Goal: Book appointment/travel/reservation

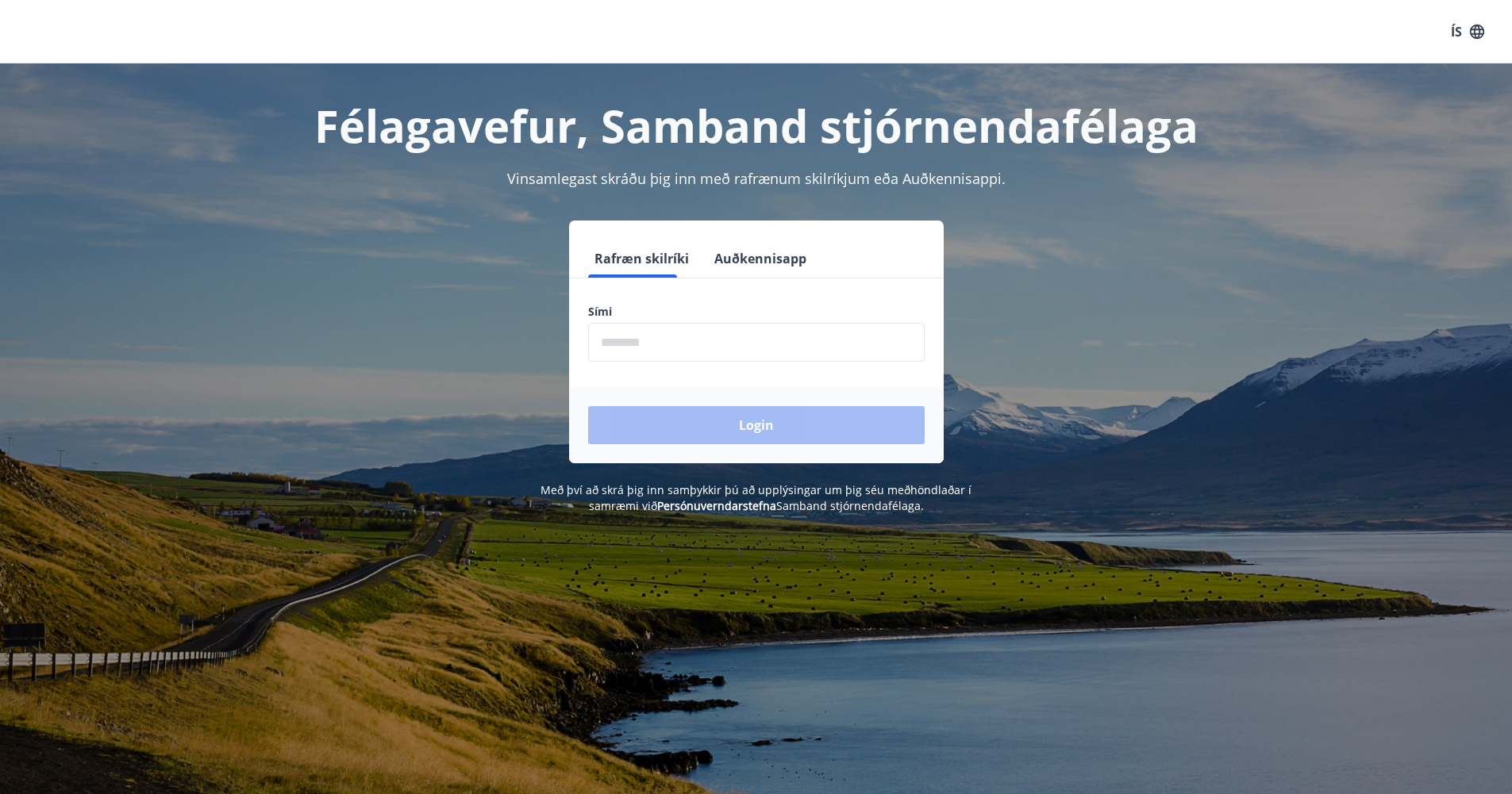
click at [636, 344] on input "phone" at bounding box center [756, 342] width 336 height 39
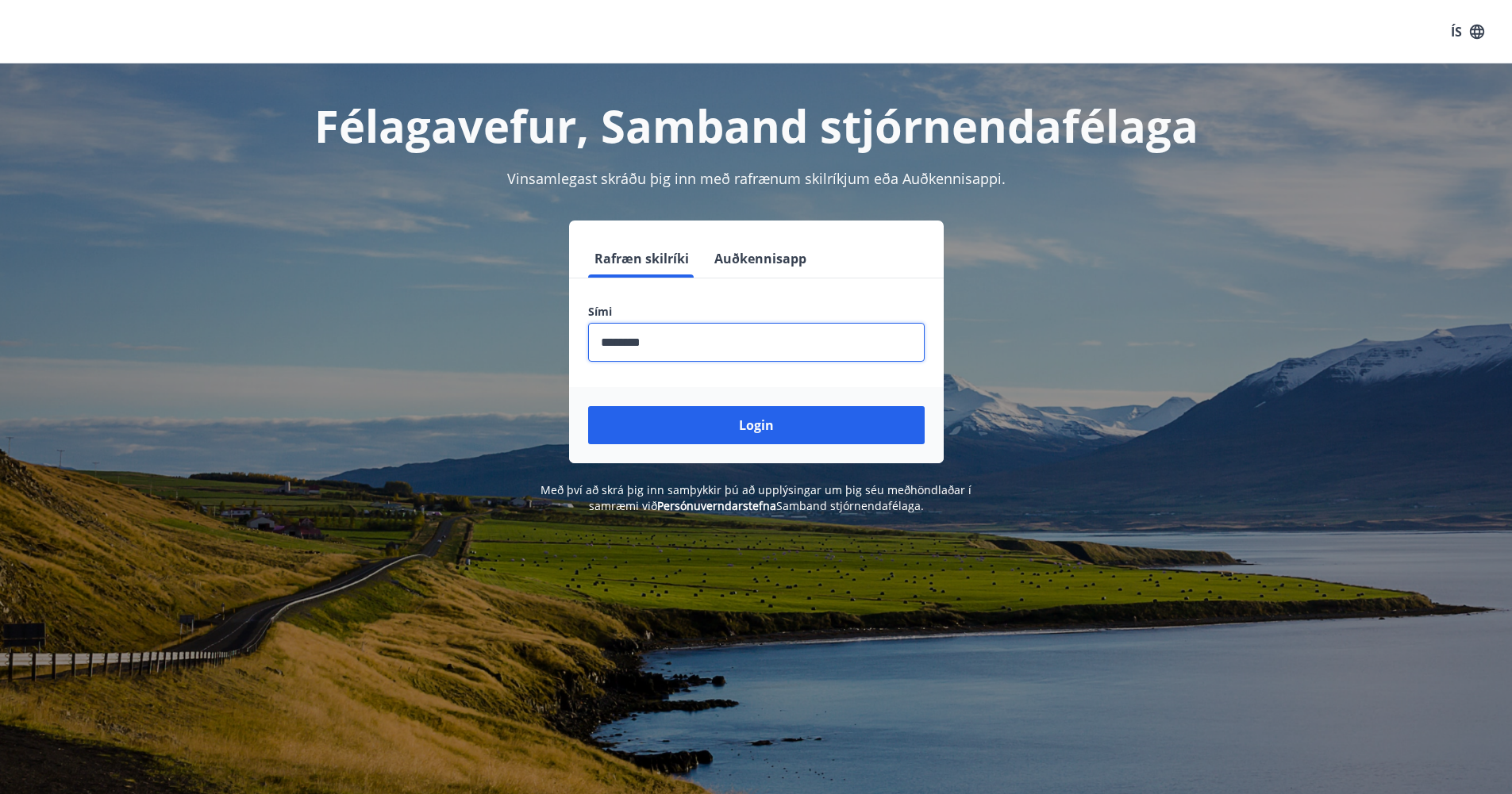
type input "********"
click at [588, 406] on button "Login" at bounding box center [756, 425] width 336 height 38
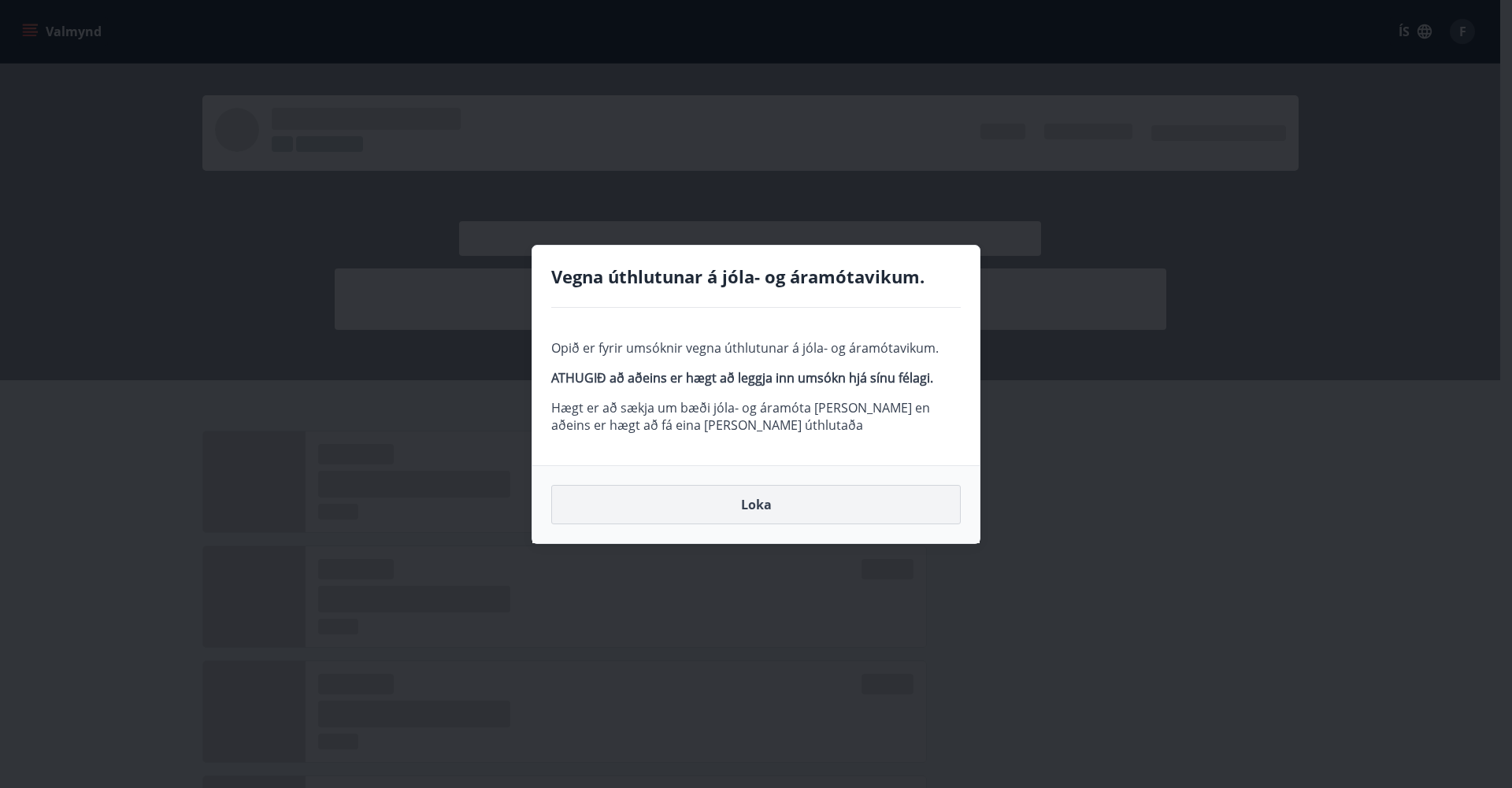
click at [782, 500] on button "Loka" at bounding box center [756, 505] width 410 height 40
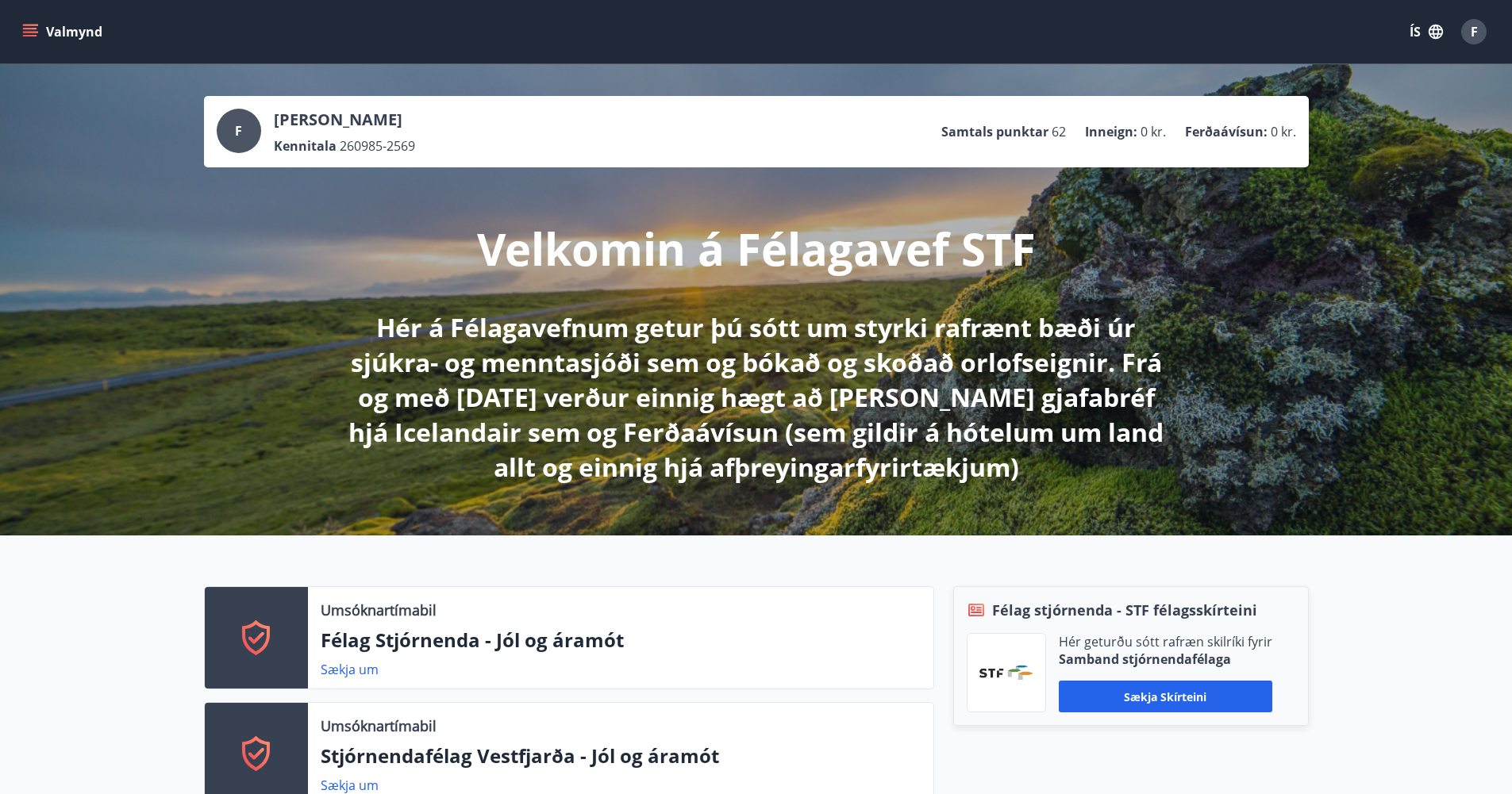
click at [24, 28] on icon "menu" at bounding box center [30, 28] width 14 height 2
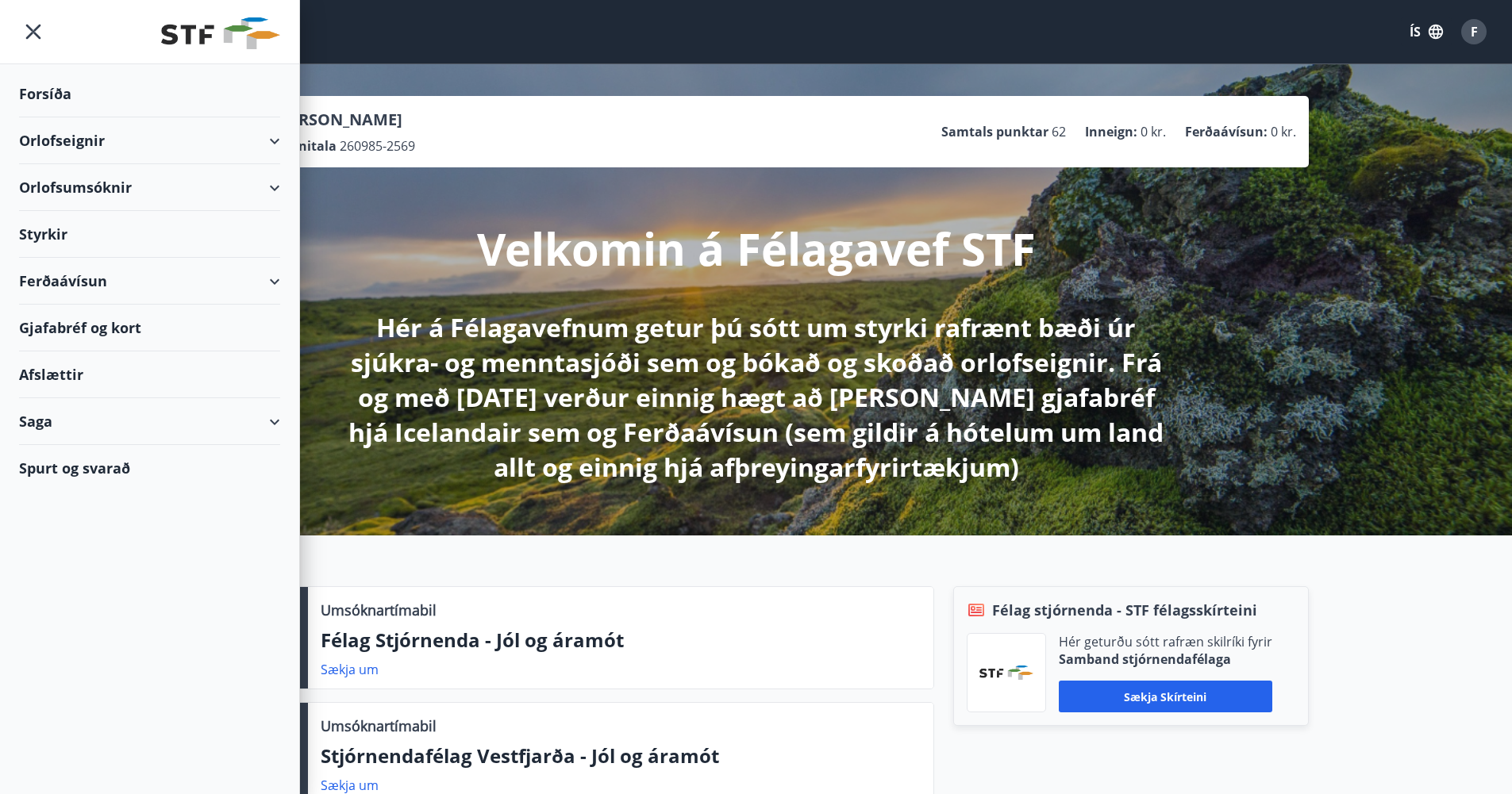
click at [135, 192] on div "Orlofsumsóknir" at bounding box center [149, 188] width 261 height 47
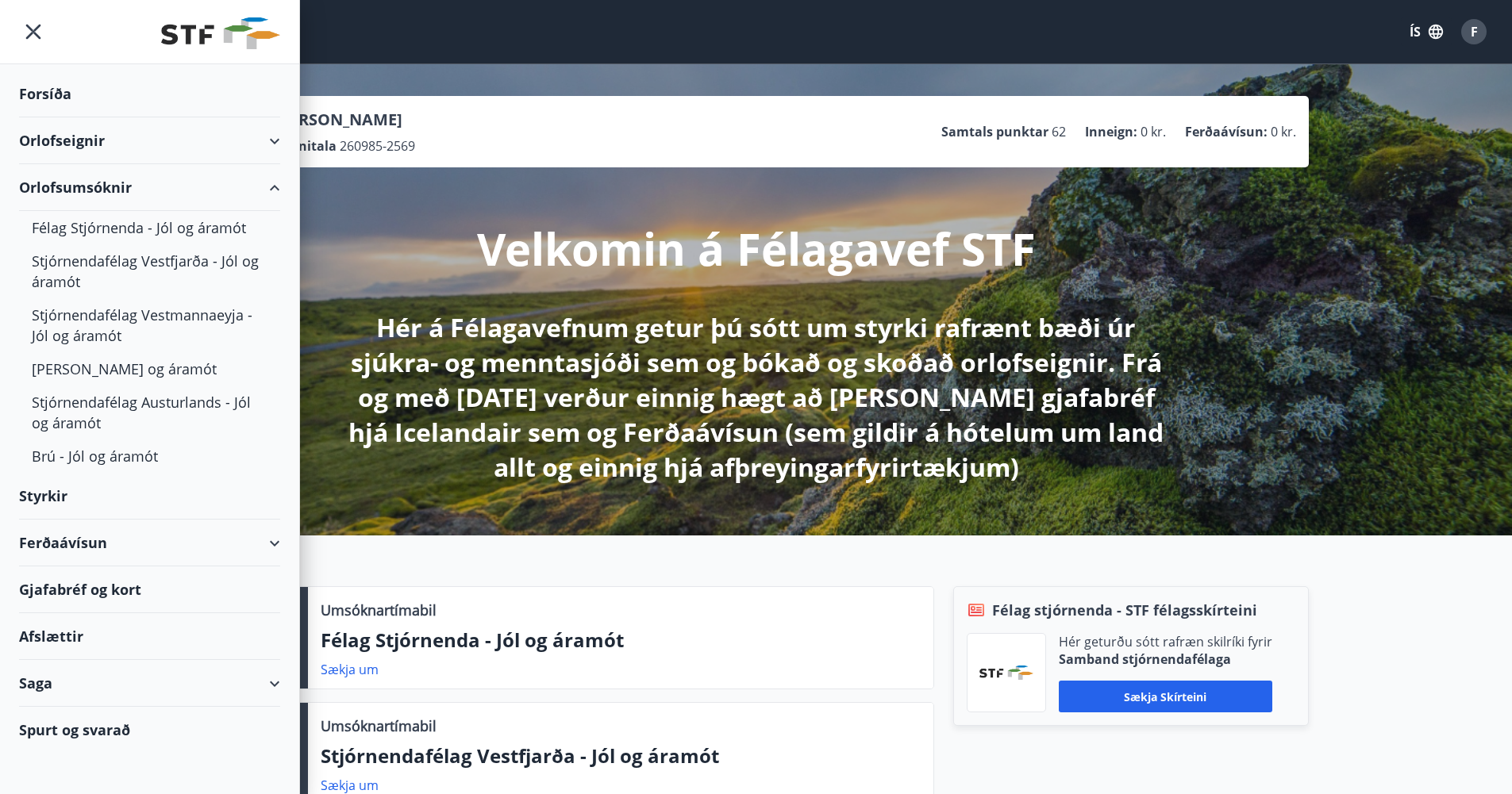
click at [101, 148] on div "Orlofseignir" at bounding box center [149, 140] width 261 height 47
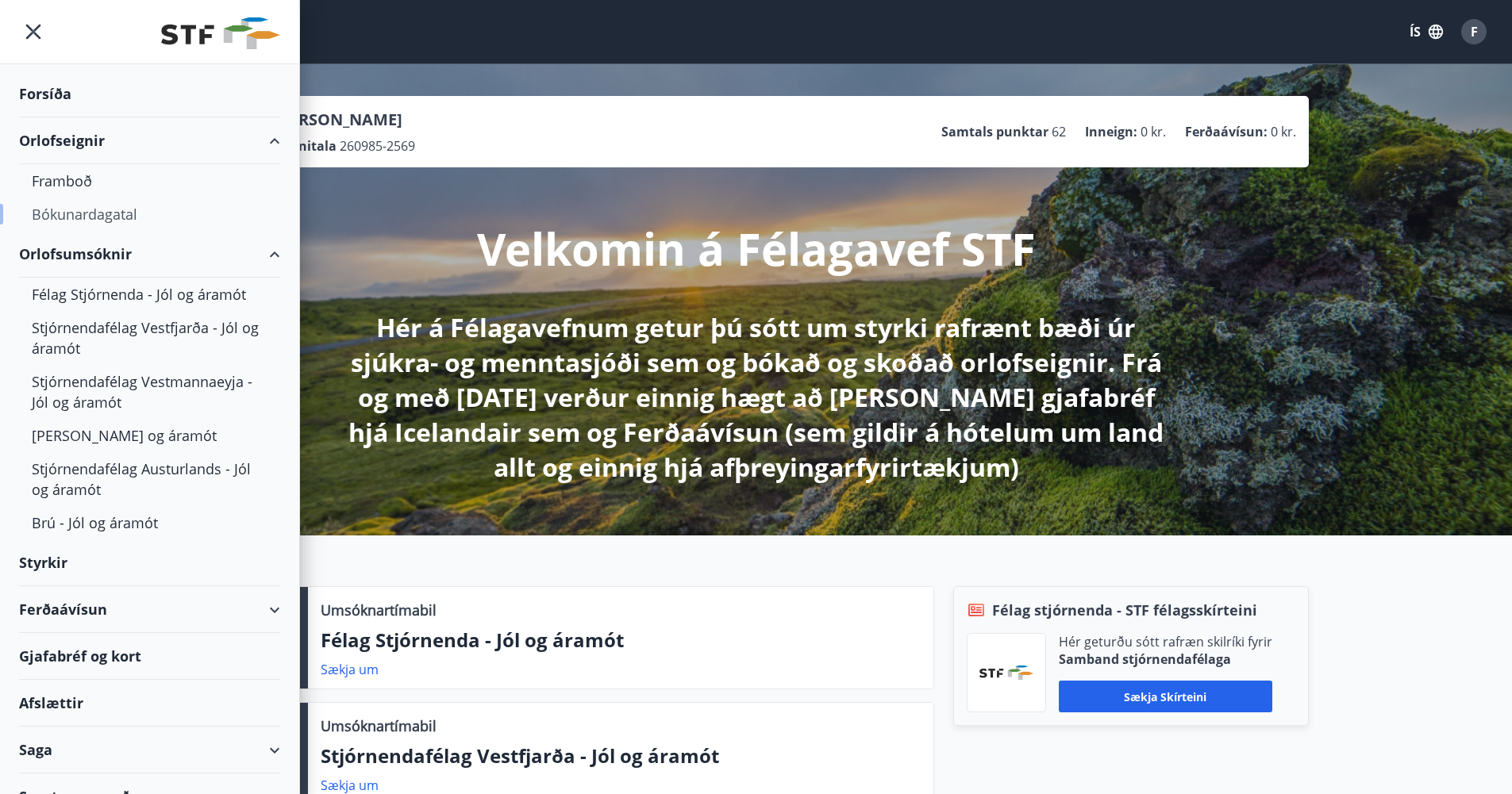
click at [87, 211] on div "Bókunardagatal" at bounding box center [149, 213] width 236 height 33
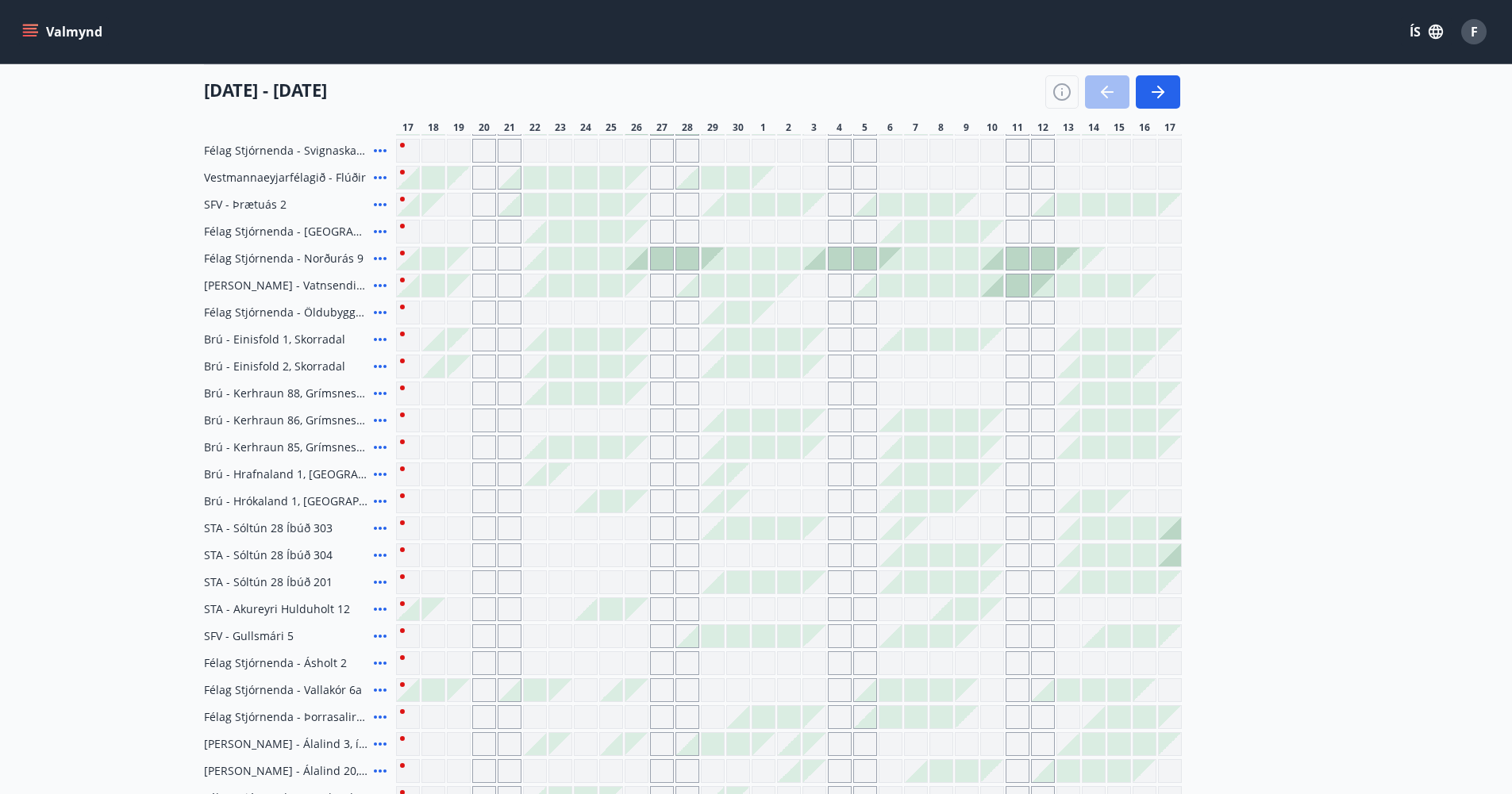
scroll to position [158, 0]
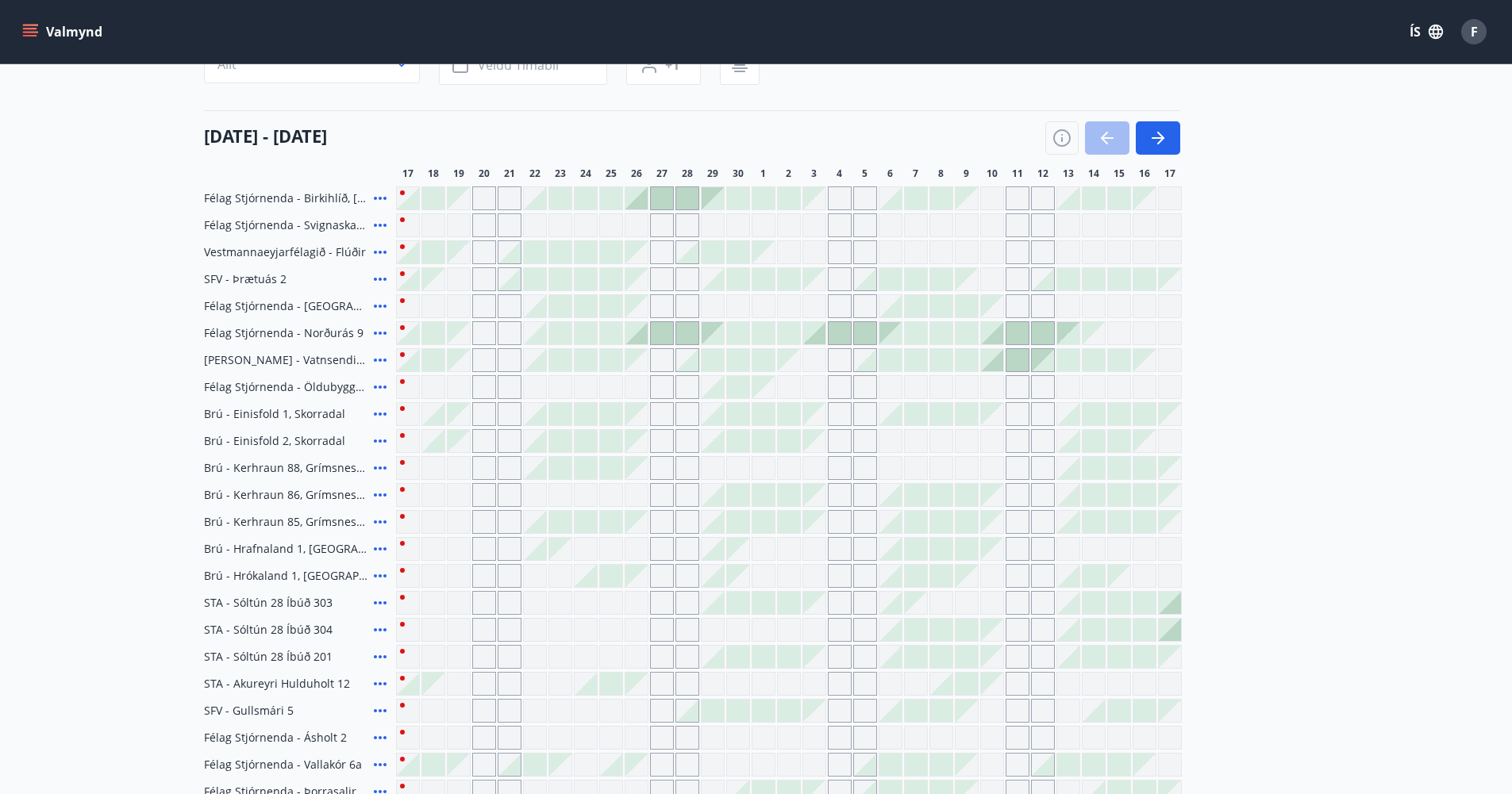
click at [644, 307] on div "Gráir dagar eru ekki bókanlegir" at bounding box center [636, 306] width 22 height 22
click at [641, 334] on div at bounding box center [636, 333] width 22 height 22
click at [659, 329] on div at bounding box center [662, 333] width 22 height 22
click at [685, 329] on div at bounding box center [687, 333] width 22 height 22
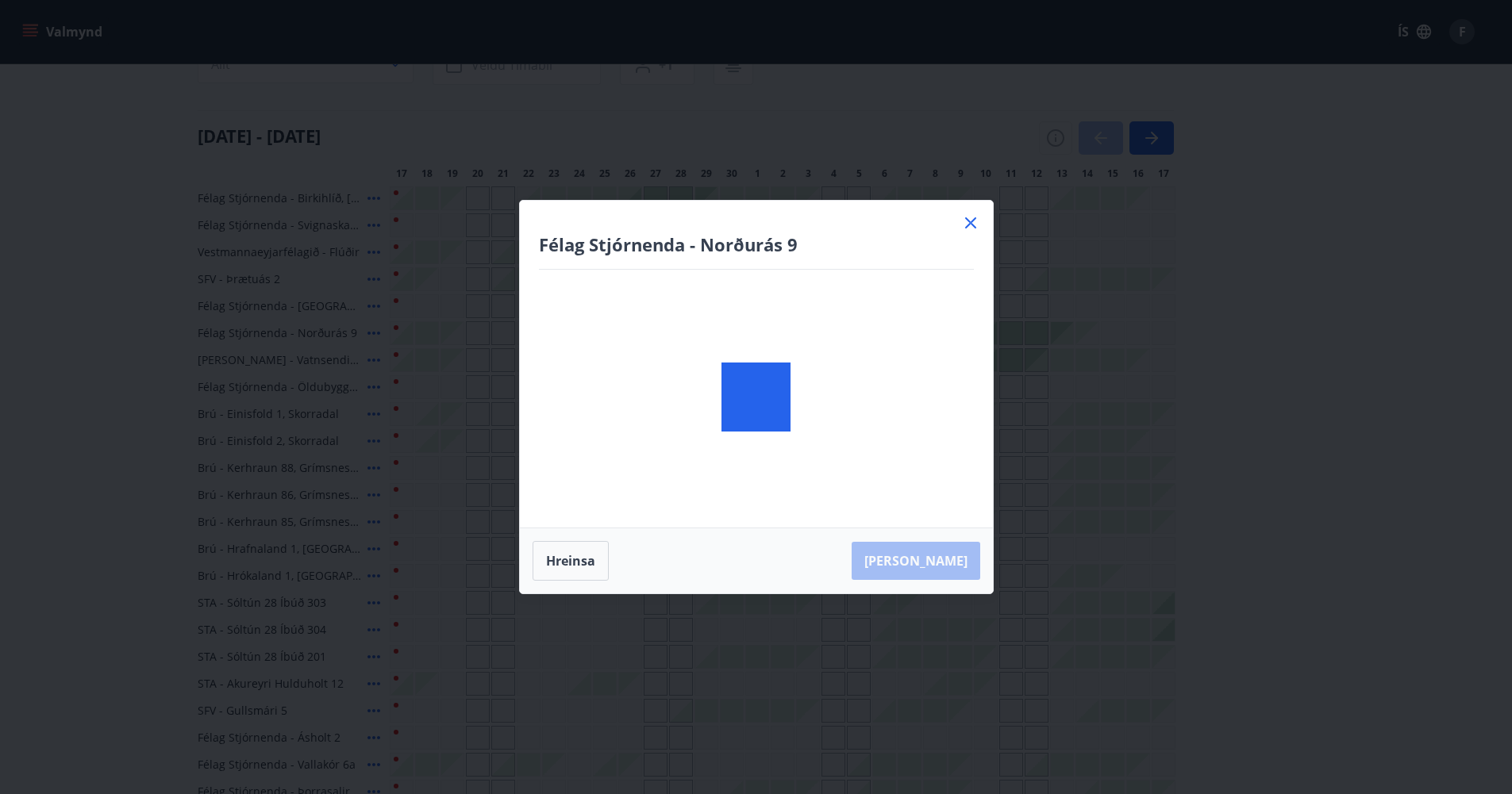
scroll to position [0, 0]
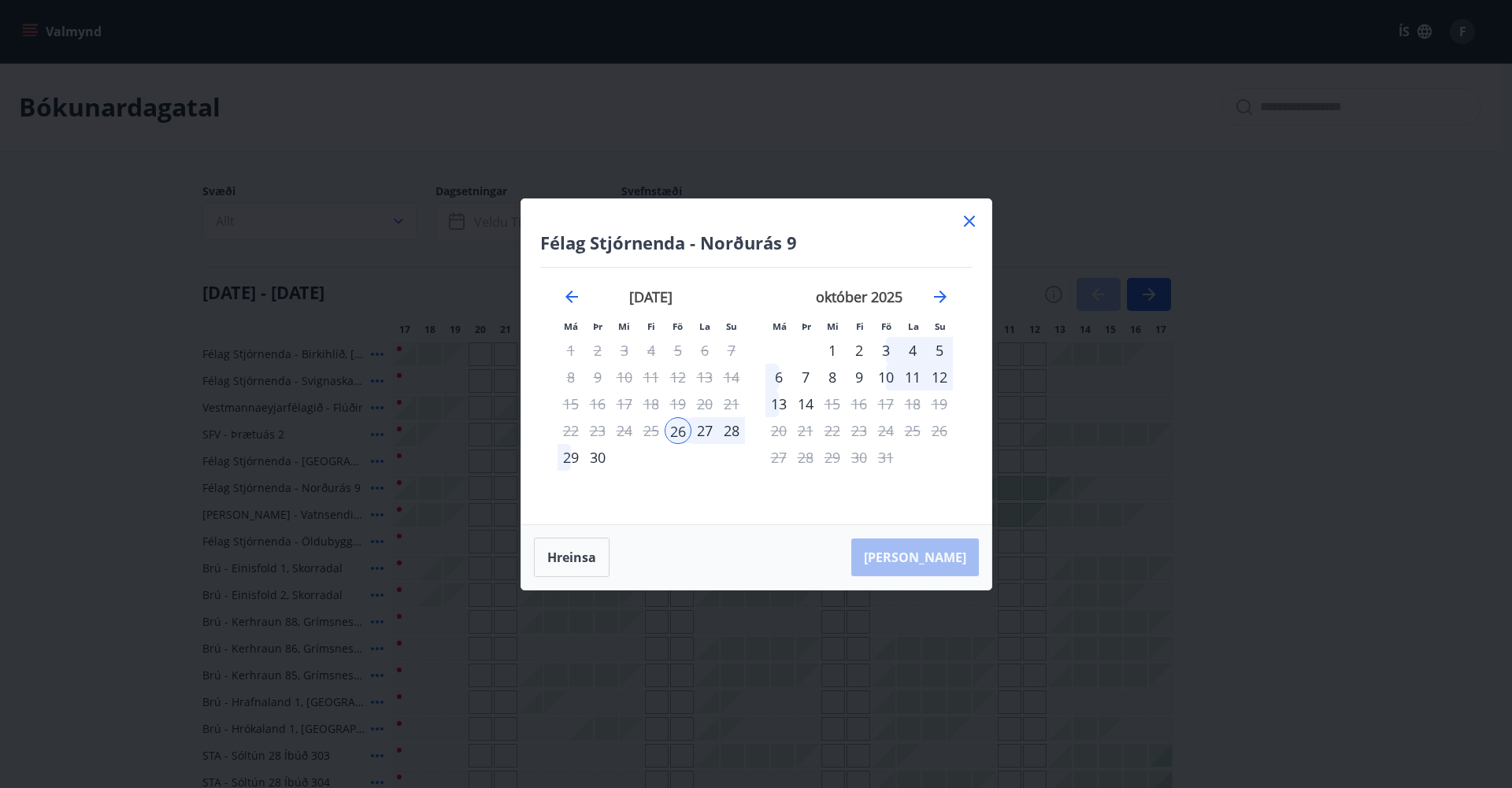
click at [963, 215] on icon at bounding box center [969, 221] width 19 height 19
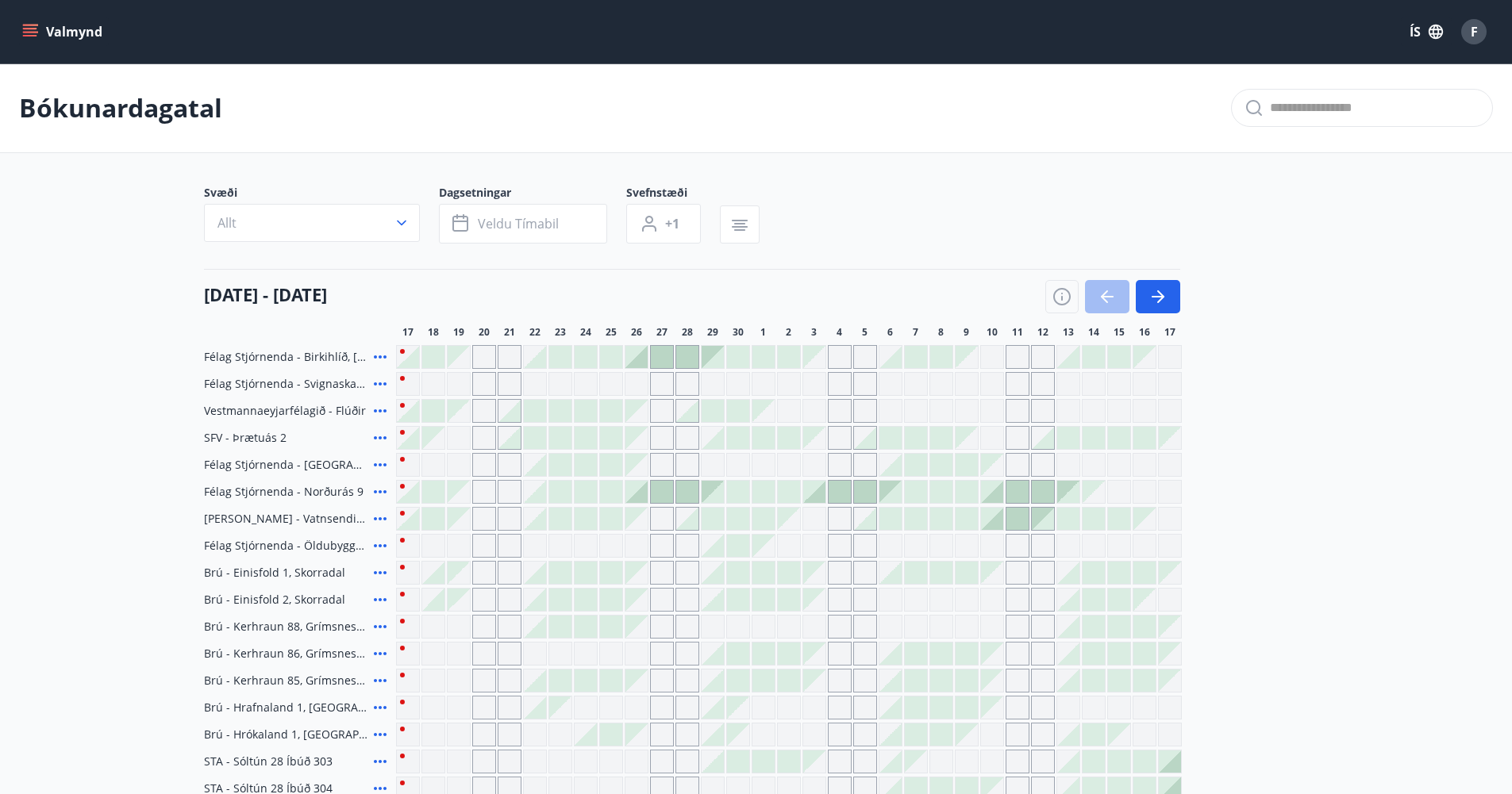
click at [982, 224] on div "Svæði Allt Dagsetningar Veldu tímabil Svefnstæði +1" at bounding box center [756, 217] width 1105 height 65
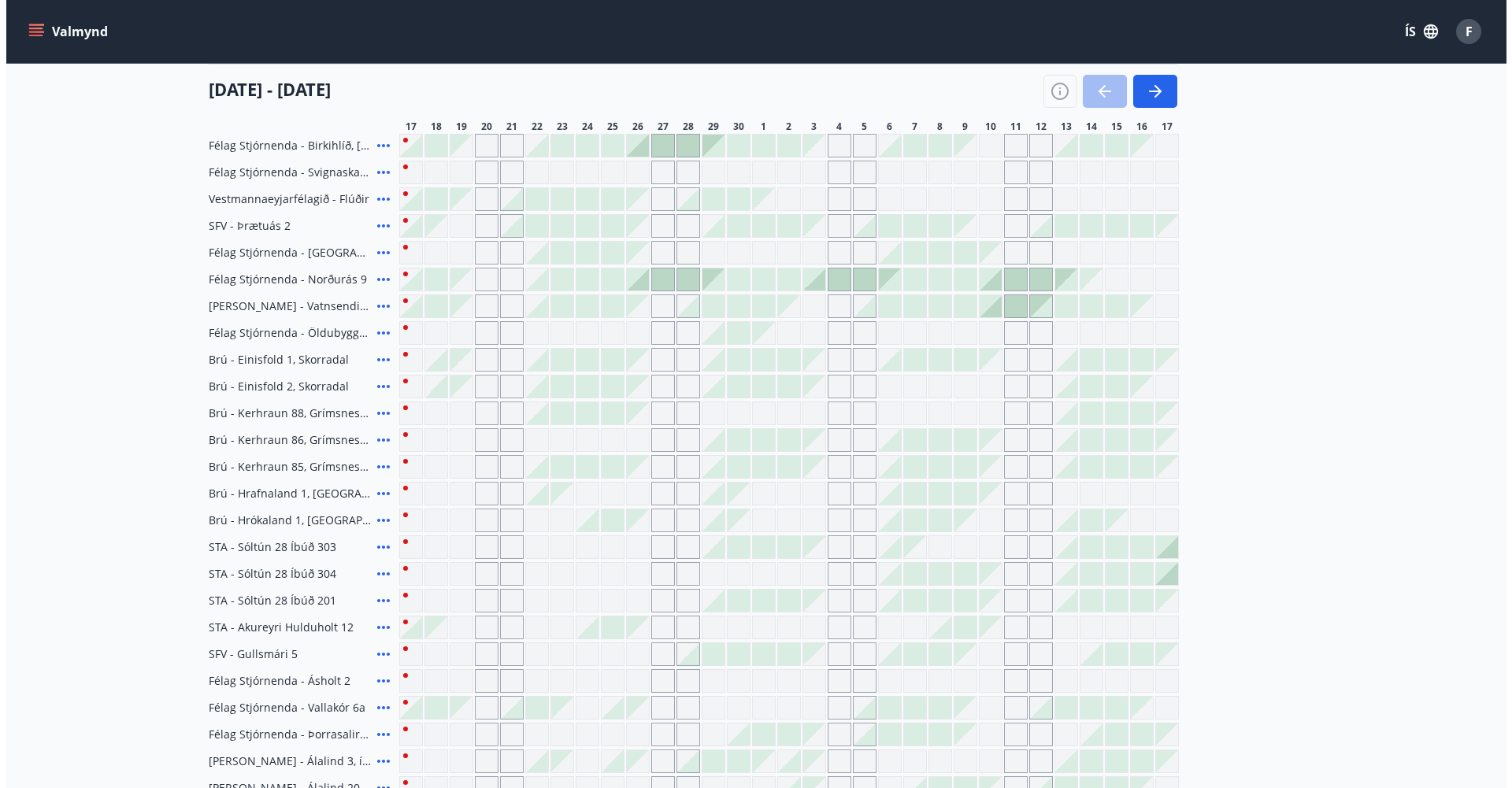
scroll to position [157, 0]
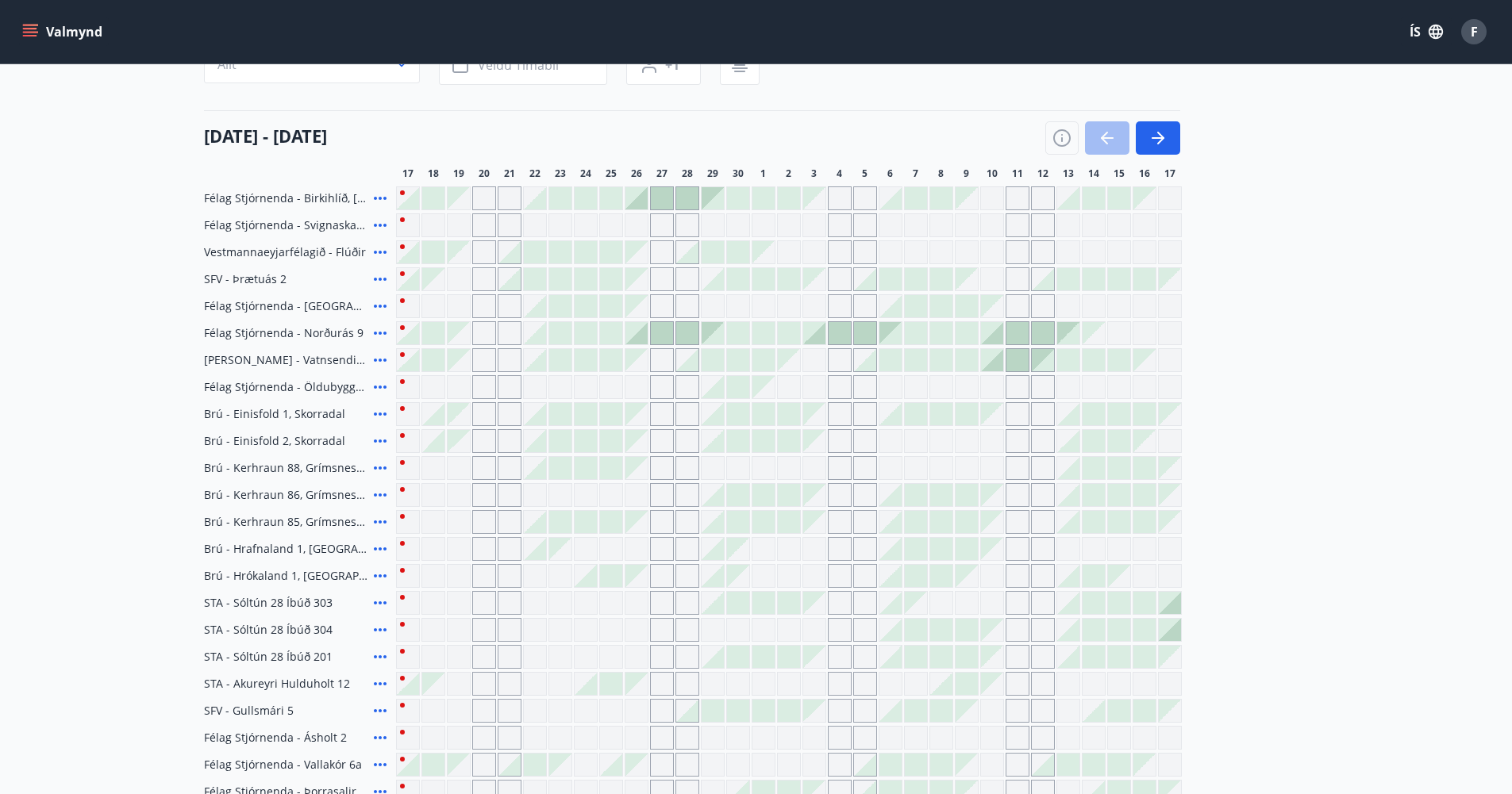
click at [382, 333] on icon at bounding box center [380, 333] width 19 height 19
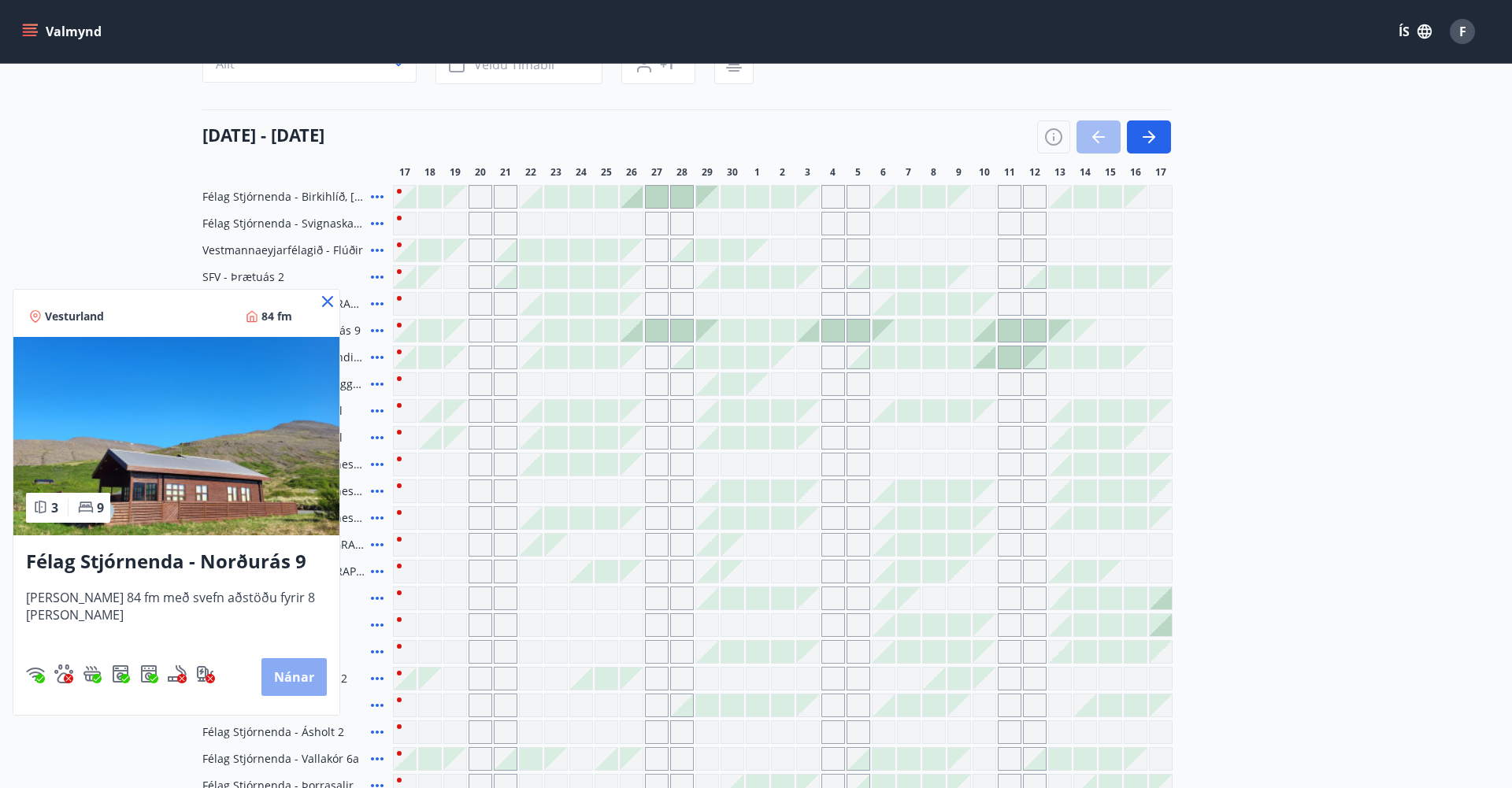
click at [274, 678] on button "Nánar" at bounding box center [294, 677] width 65 height 38
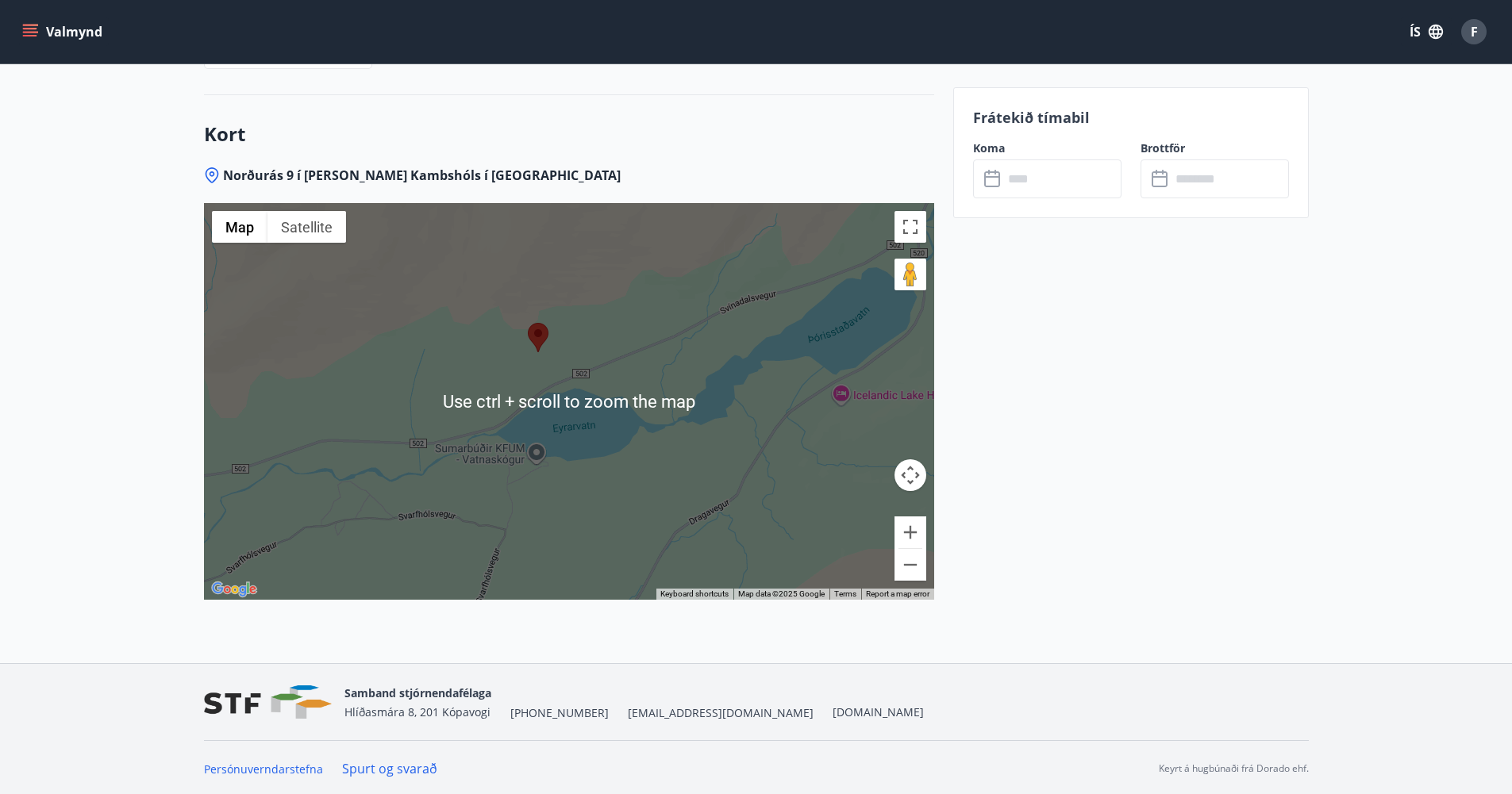
scroll to position [2357, 0]
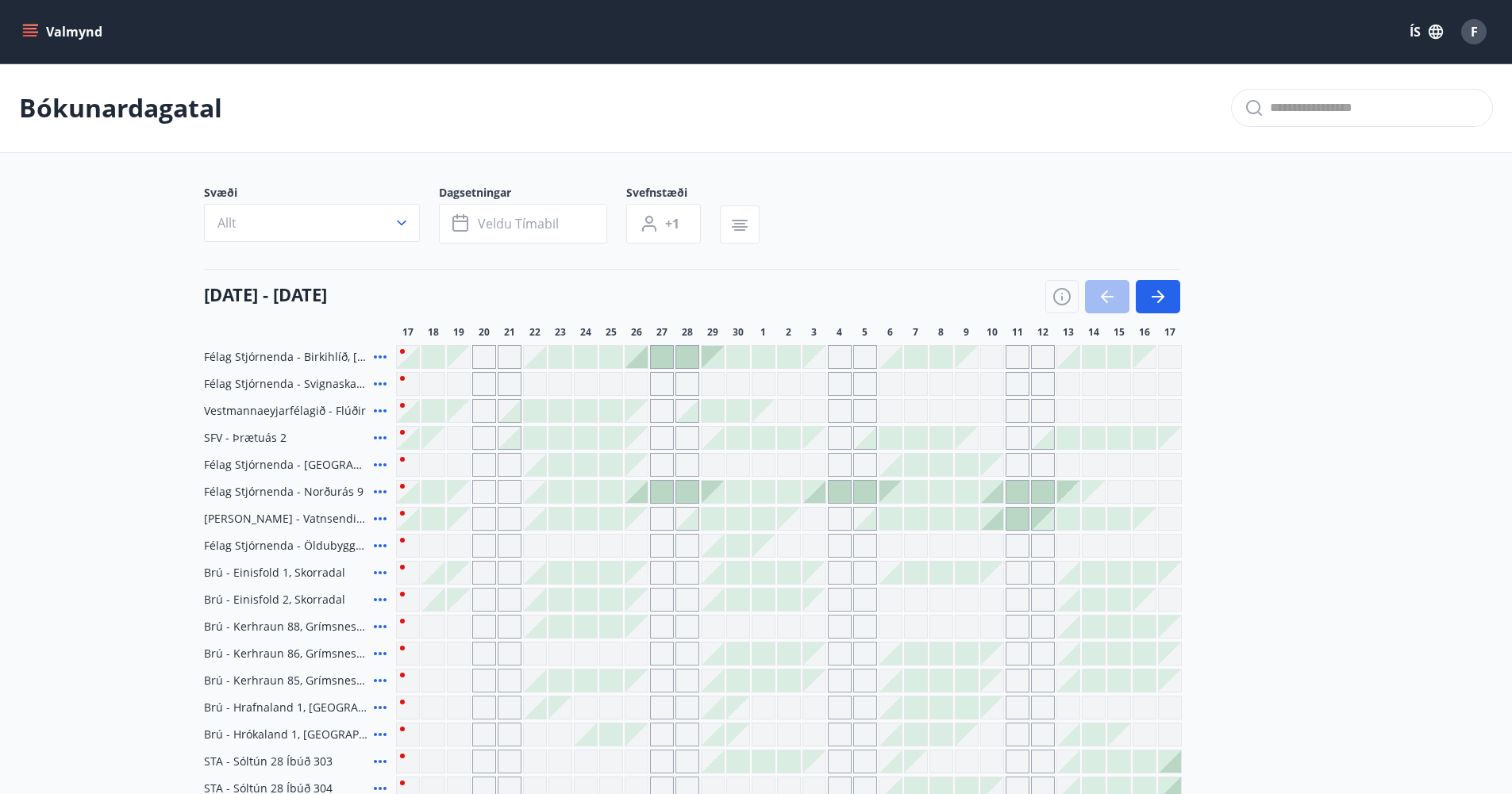
click at [374, 350] on icon at bounding box center [380, 357] width 19 height 19
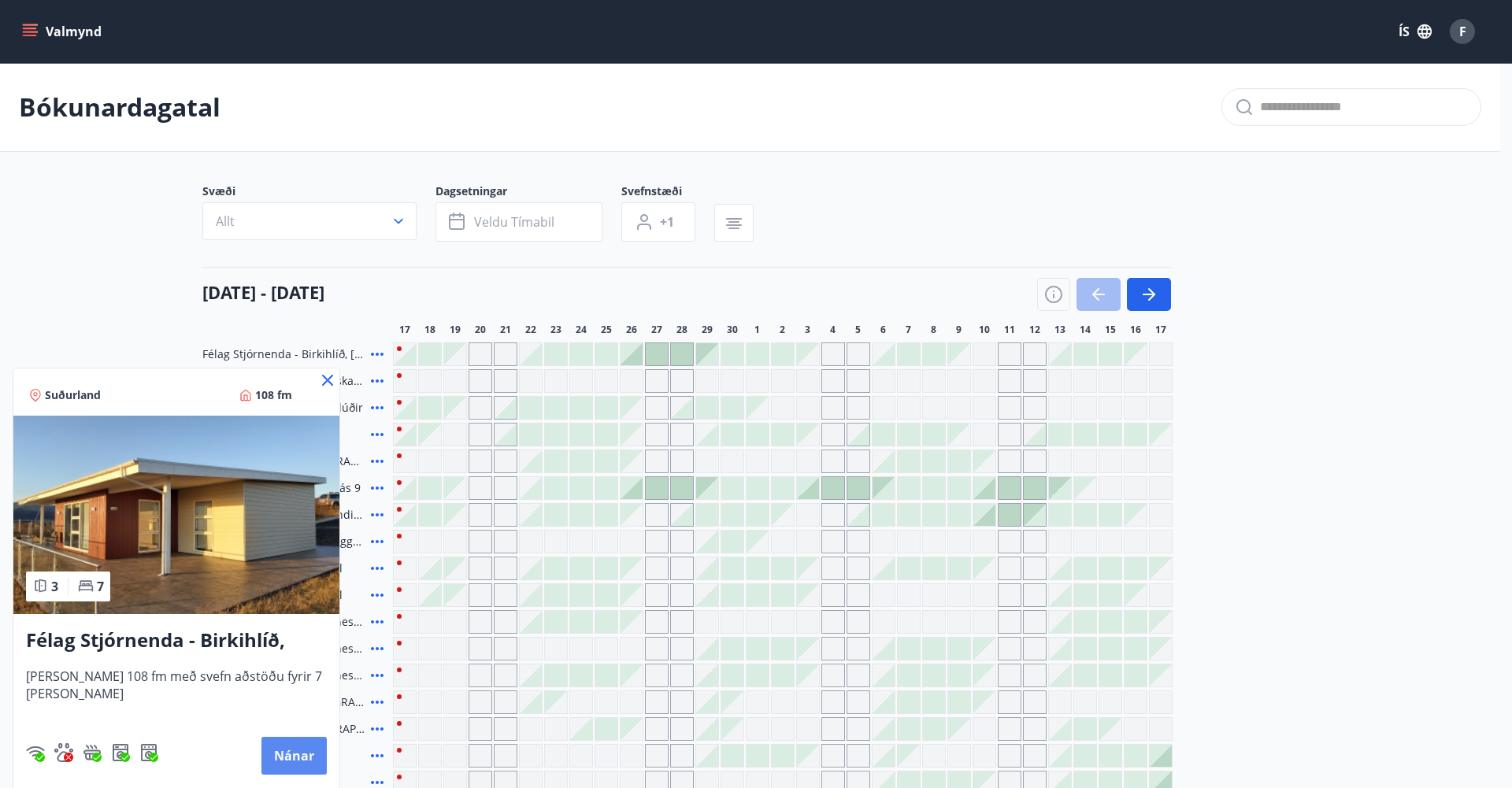
click at [286, 755] on button "Nánar" at bounding box center [294, 755] width 65 height 38
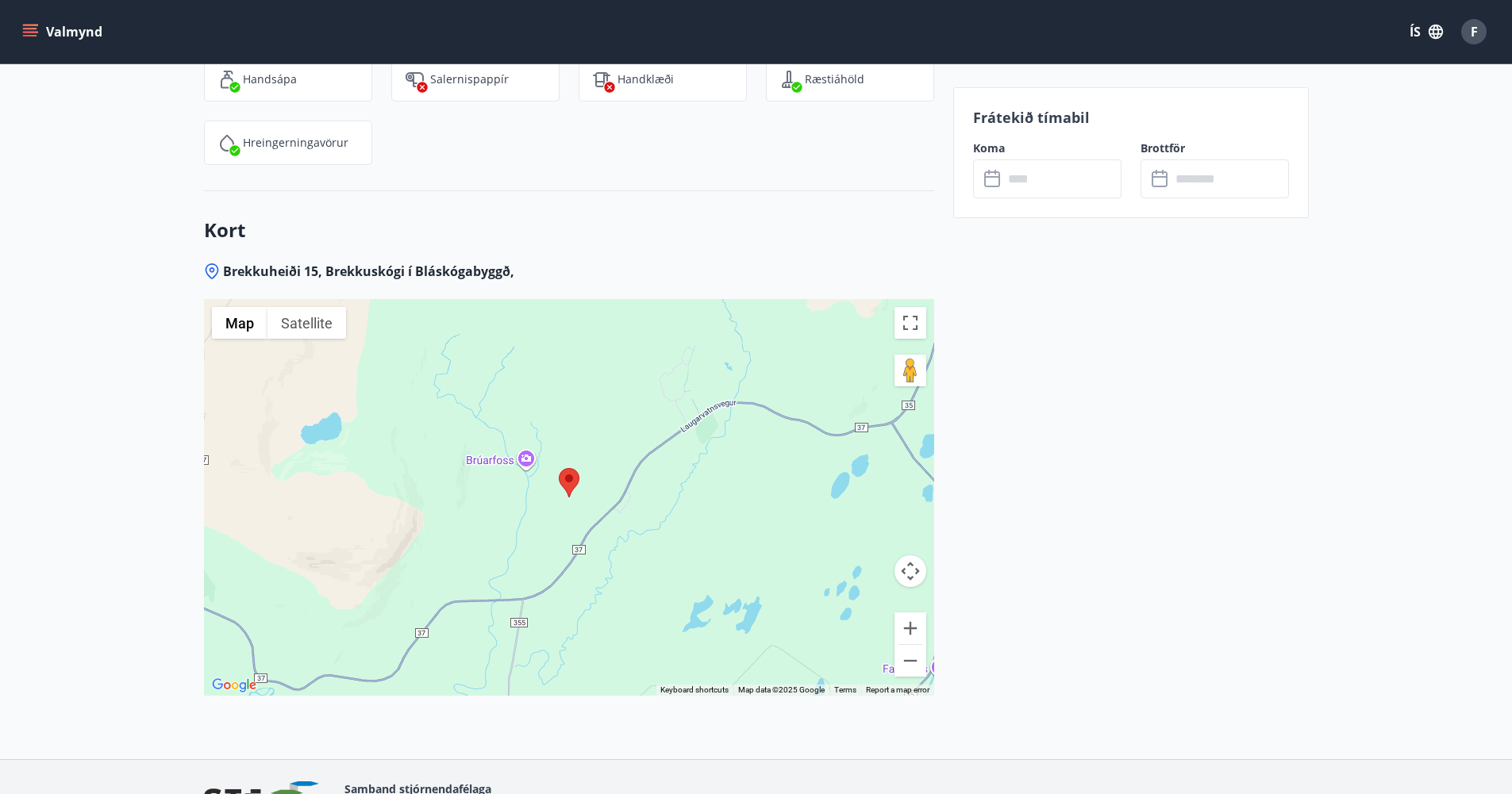
scroll to position [2379, 0]
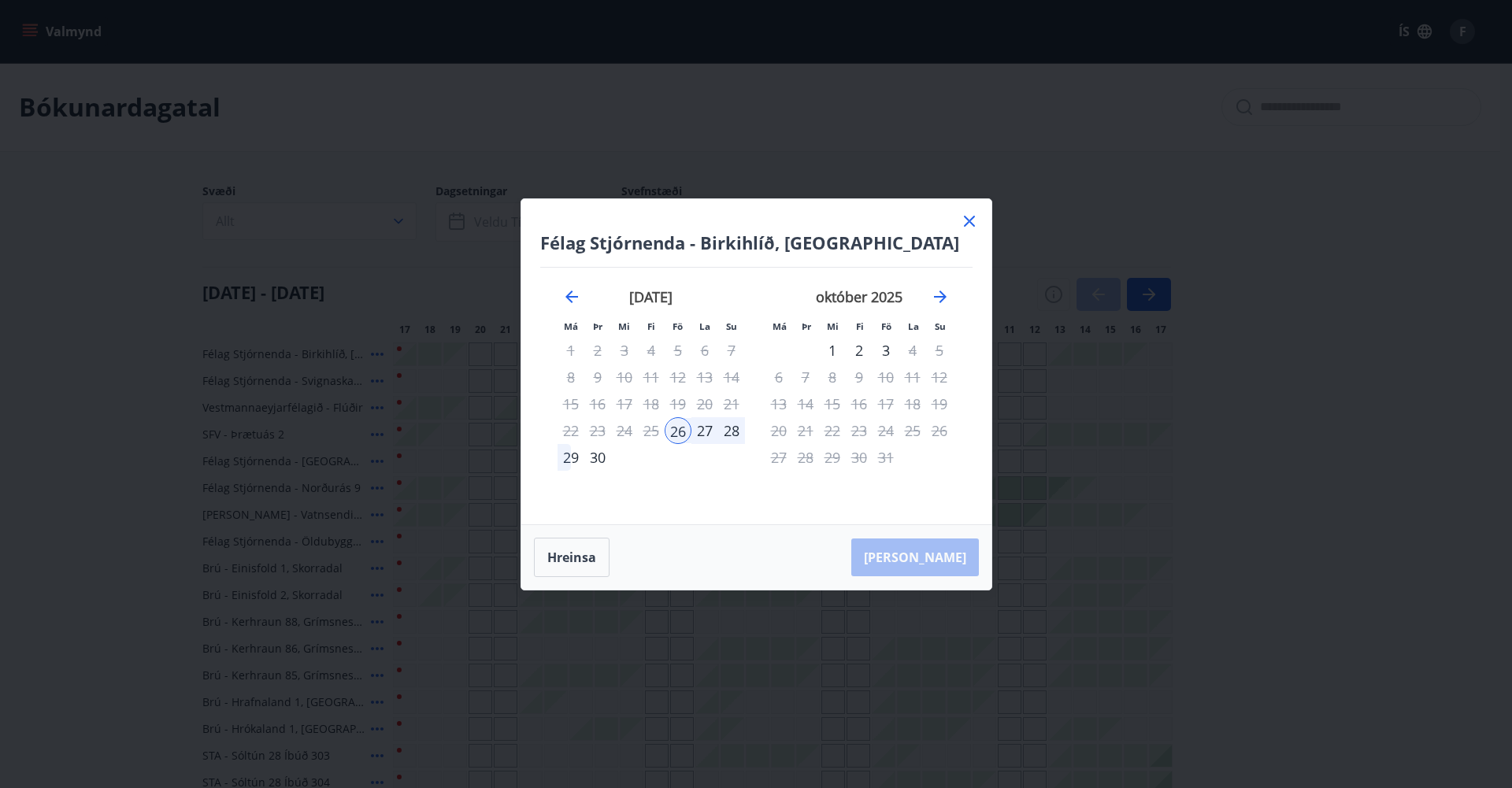
click at [706, 428] on div "27" at bounding box center [704, 431] width 26 height 26
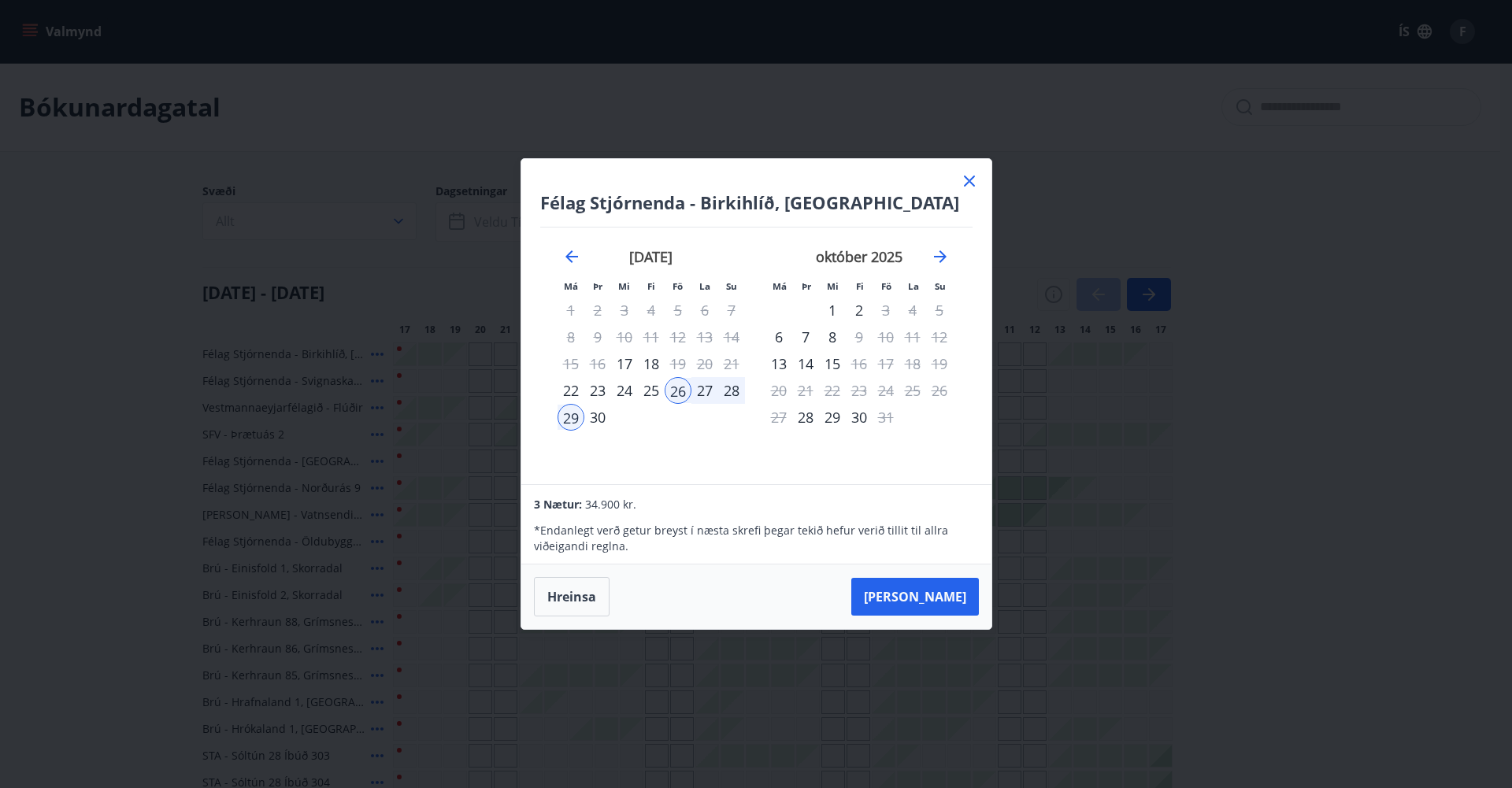
click at [702, 394] on div "27" at bounding box center [704, 390] width 26 height 26
drag, startPoint x: 684, startPoint y: 390, endPoint x: 705, endPoint y: 388, distance: 21.1
click at [705, 388] on tr "22 23 24 25 26 27 28" at bounding box center [651, 390] width 187 height 26
click at [675, 390] on div "26" at bounding box center [678, 390] width 26 height 26
click at [685, 393] on div "26" at bounding box center [678, 390] width 26 height 26
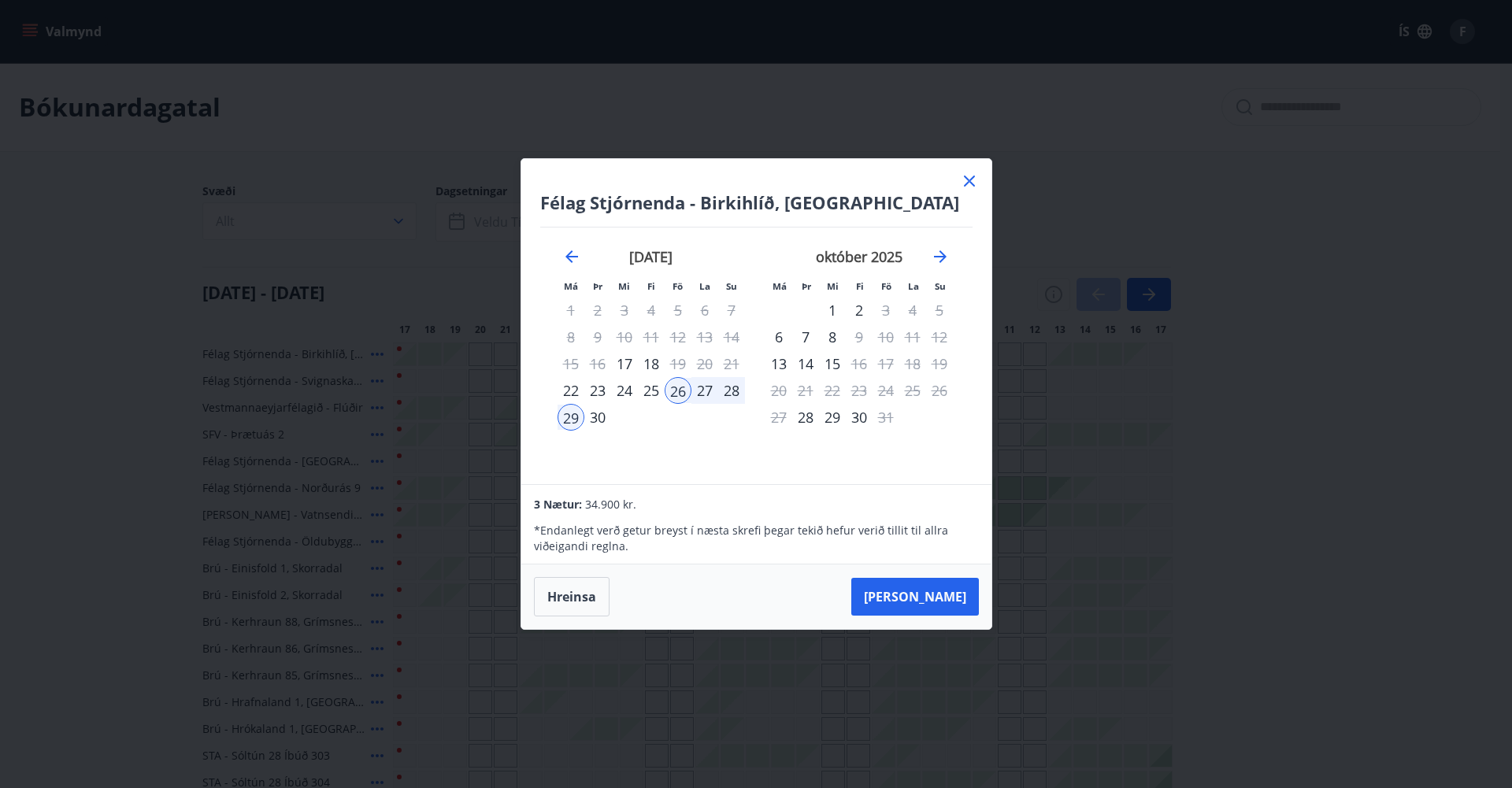
click at [734, 390] on div "28" at bounding box center [732, 390] width 26 height 26
click at [578, 596] on button "Hreinsa" at bounding box center [572, 597] width 76 height 40
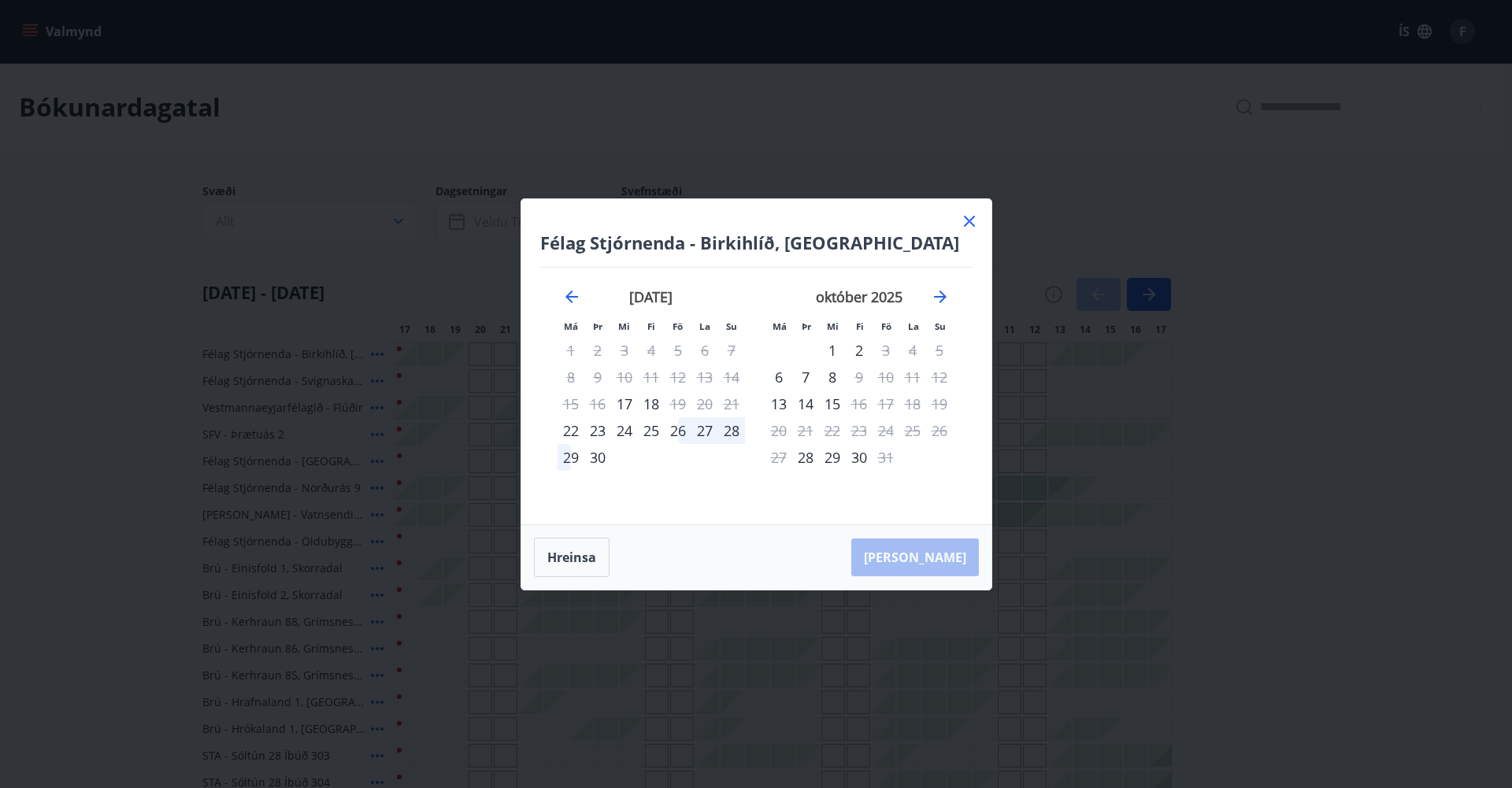
click at [703, 435] on div "27" at bounding box center [704, 431] width 26 height 26
click at [571, 455] on div "29" at bounding box center [571, 457] width 26 height 26
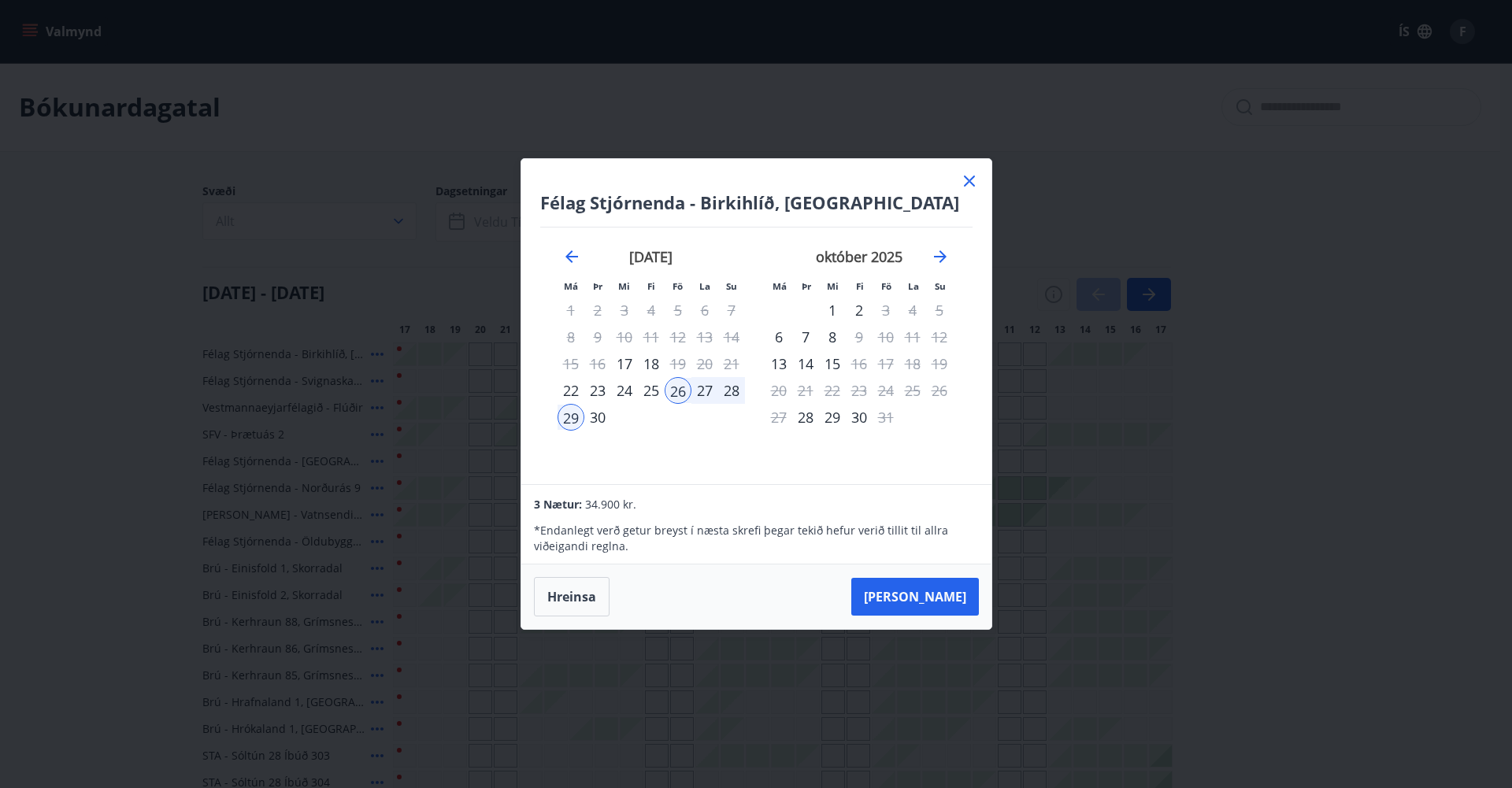
click at [967, 177] on icon at bounding box center [969, 180] width 19 height 19
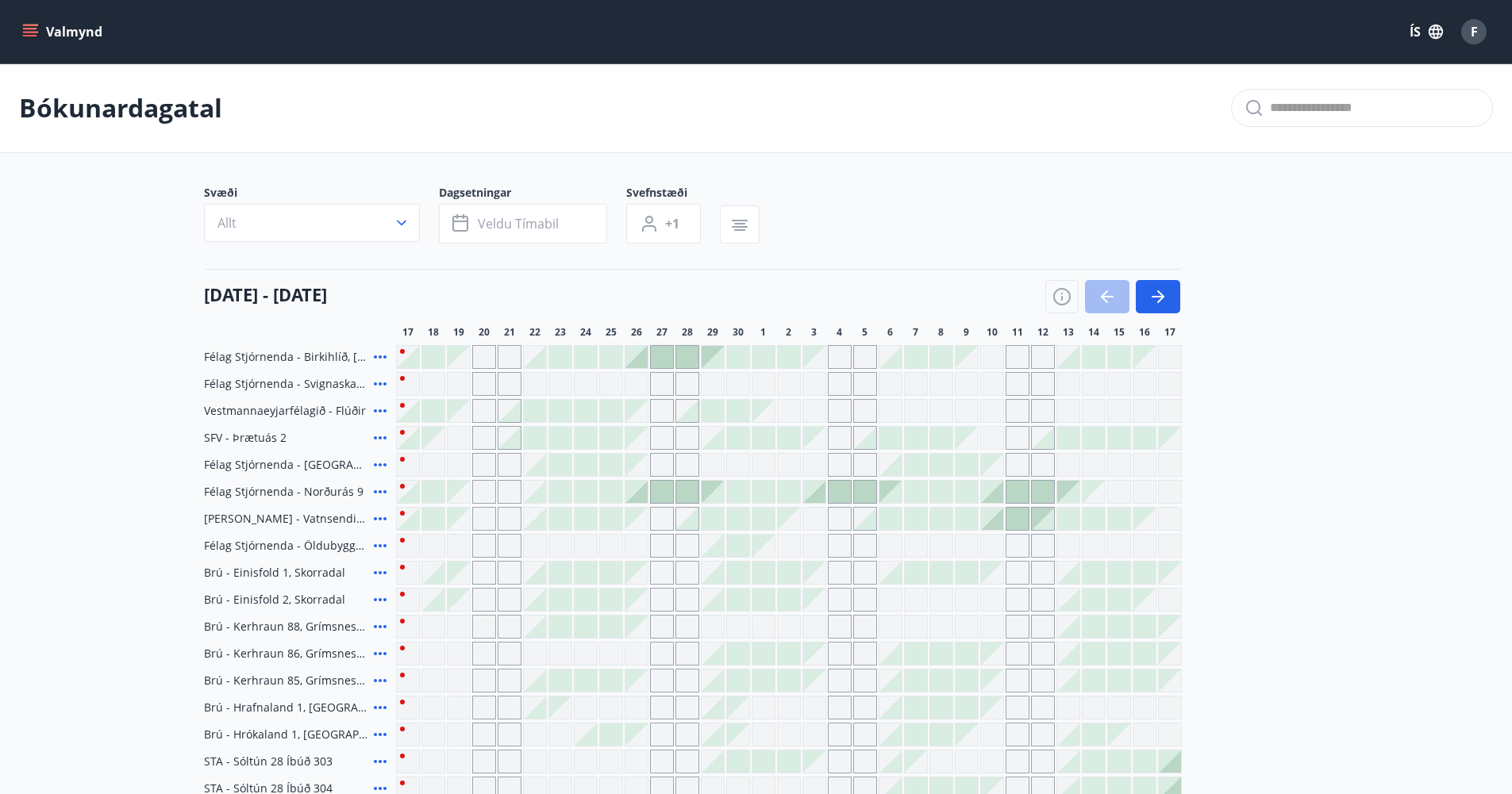
click at [640, 493] on div at bounding box center [636, 492] width 22 height 22
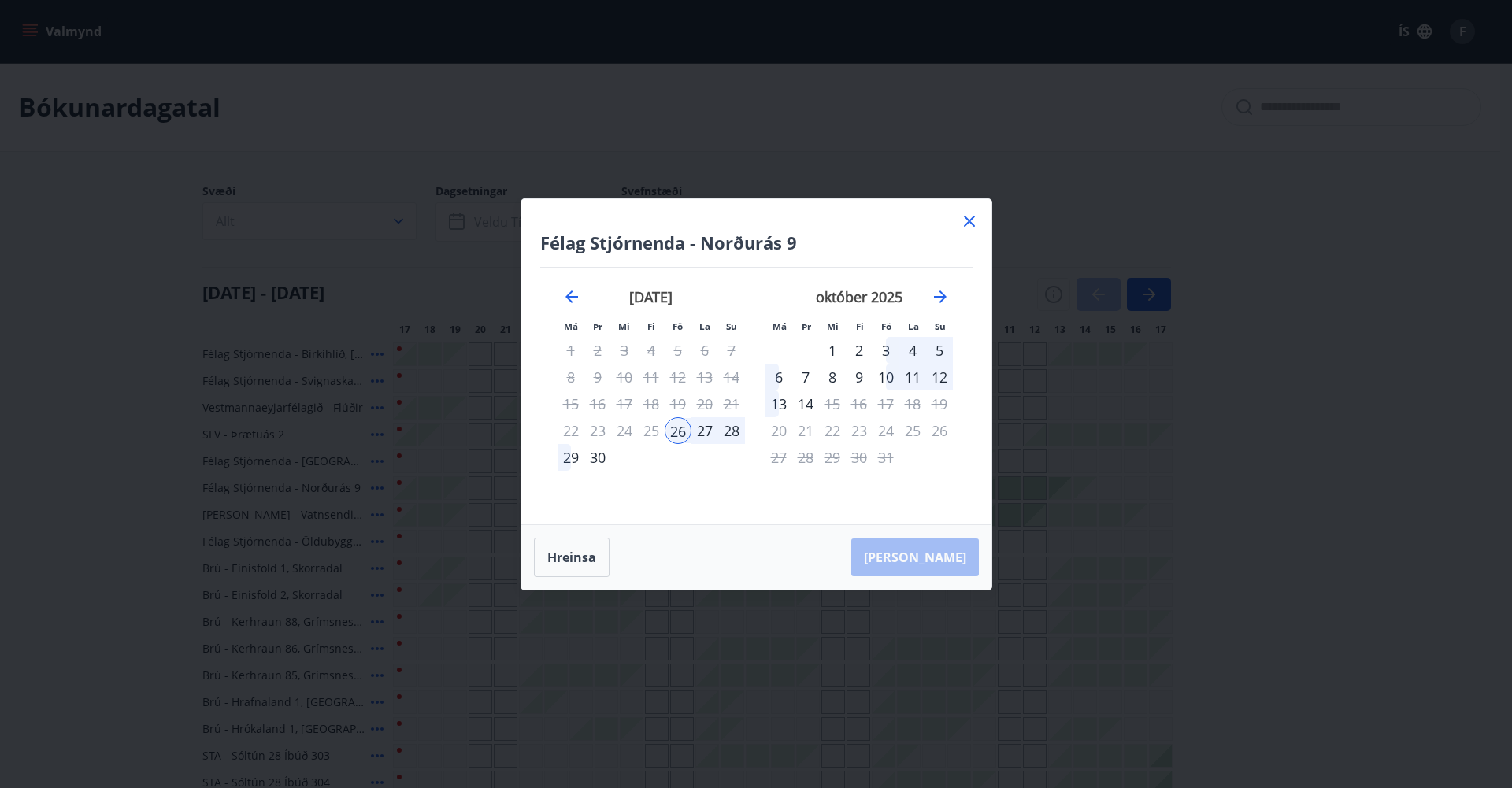
click at [568, 457] on div "29" at bounding box center [571, 457] width 26 height 26
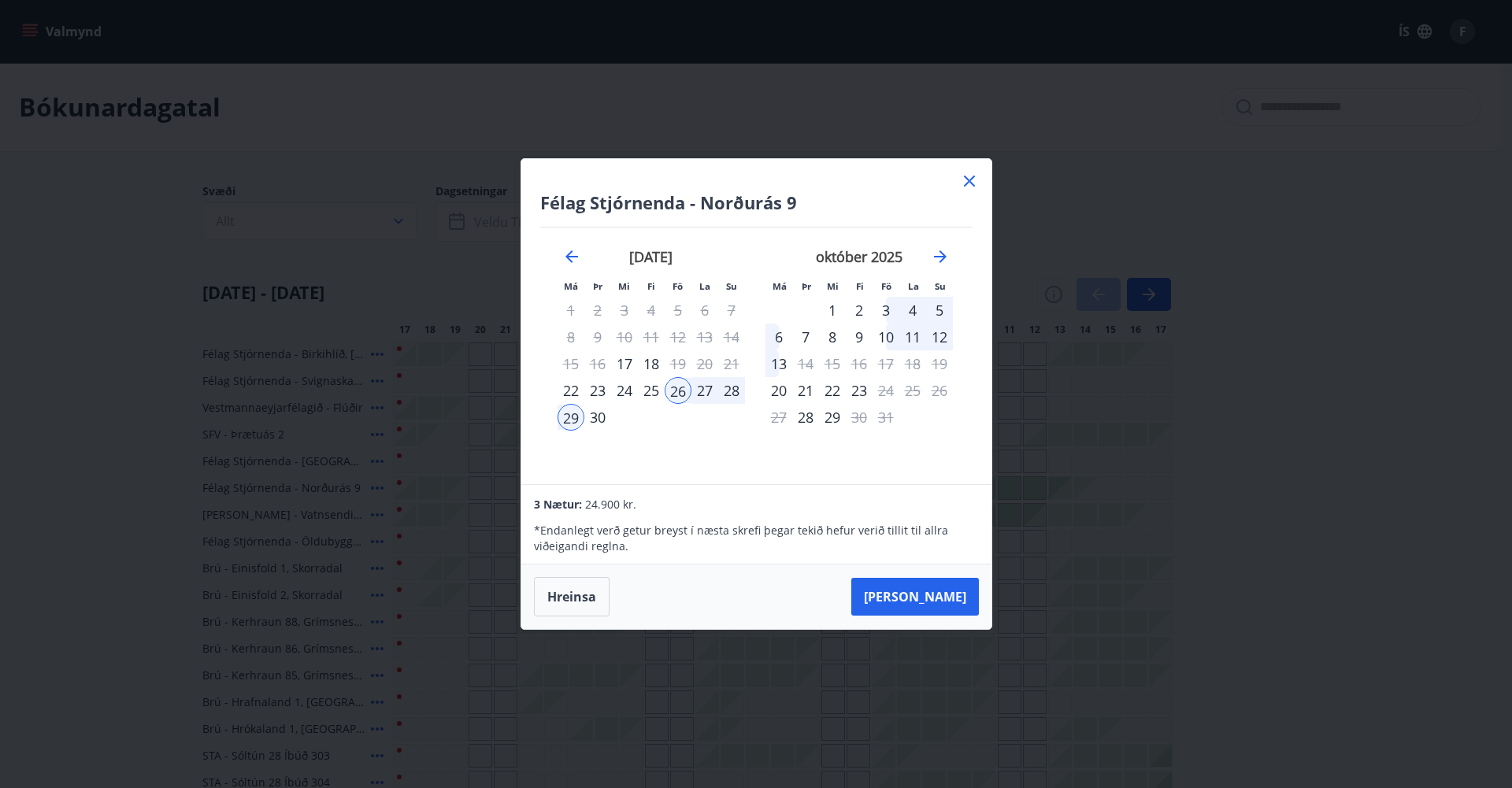
click at [964, 176] on icon at bounding box center [969, 181] width 11 height 11
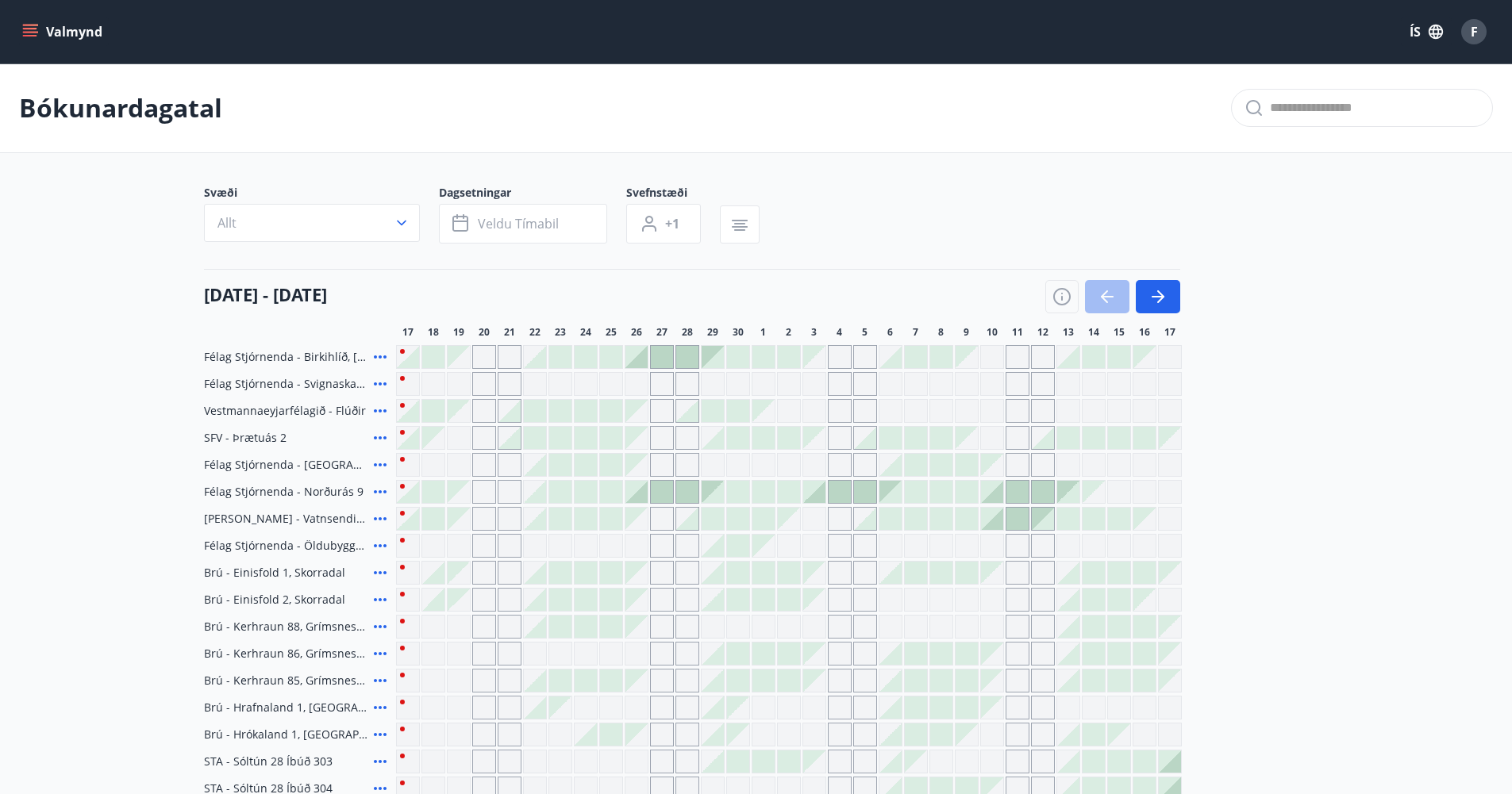
click at [374, 493] on icon at bounding box center [380, 491] width 19 height 19
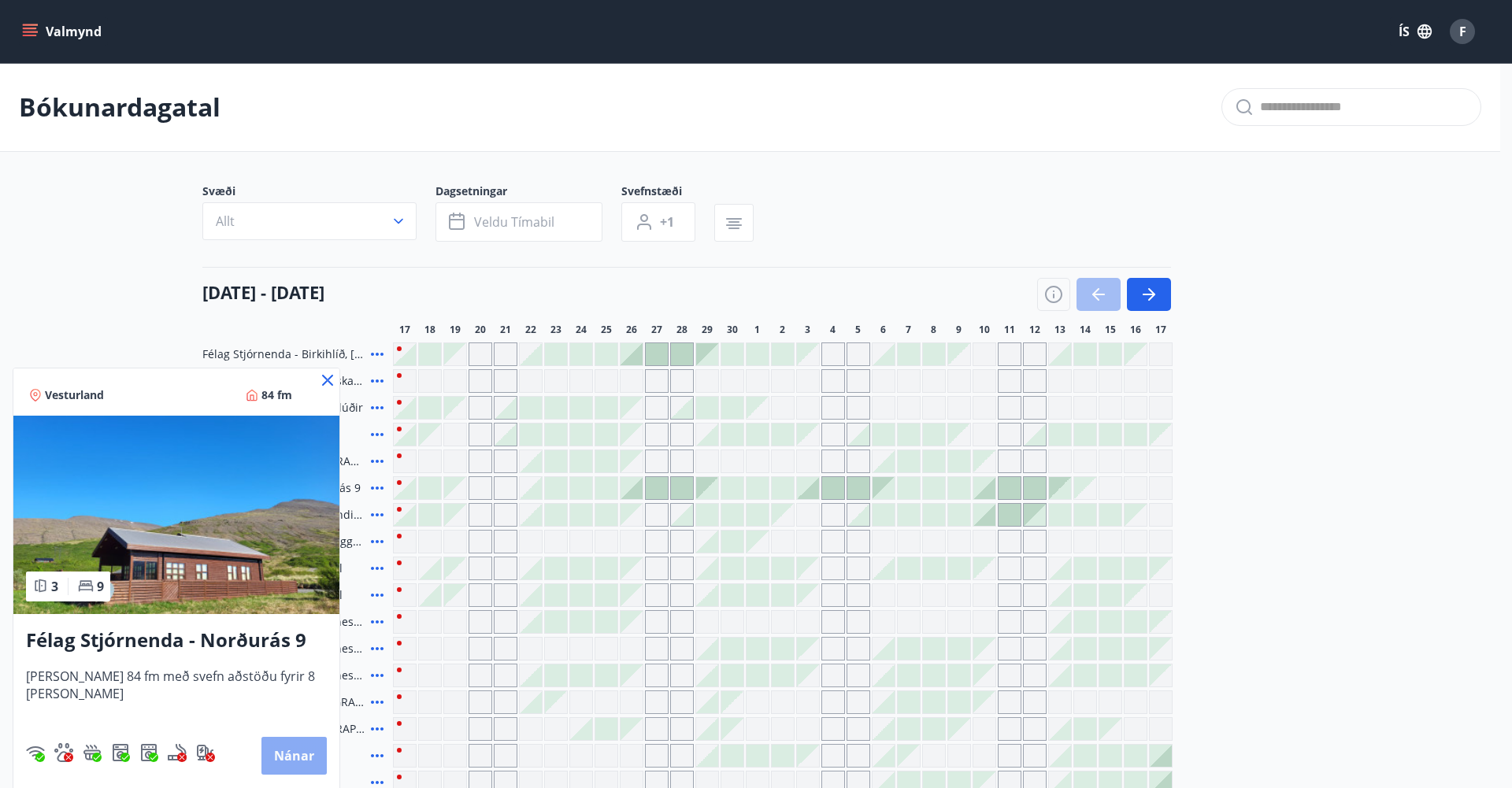
click at [261, 746] on button "Nánar" at bounding box center [294, 755] width 65 height 38
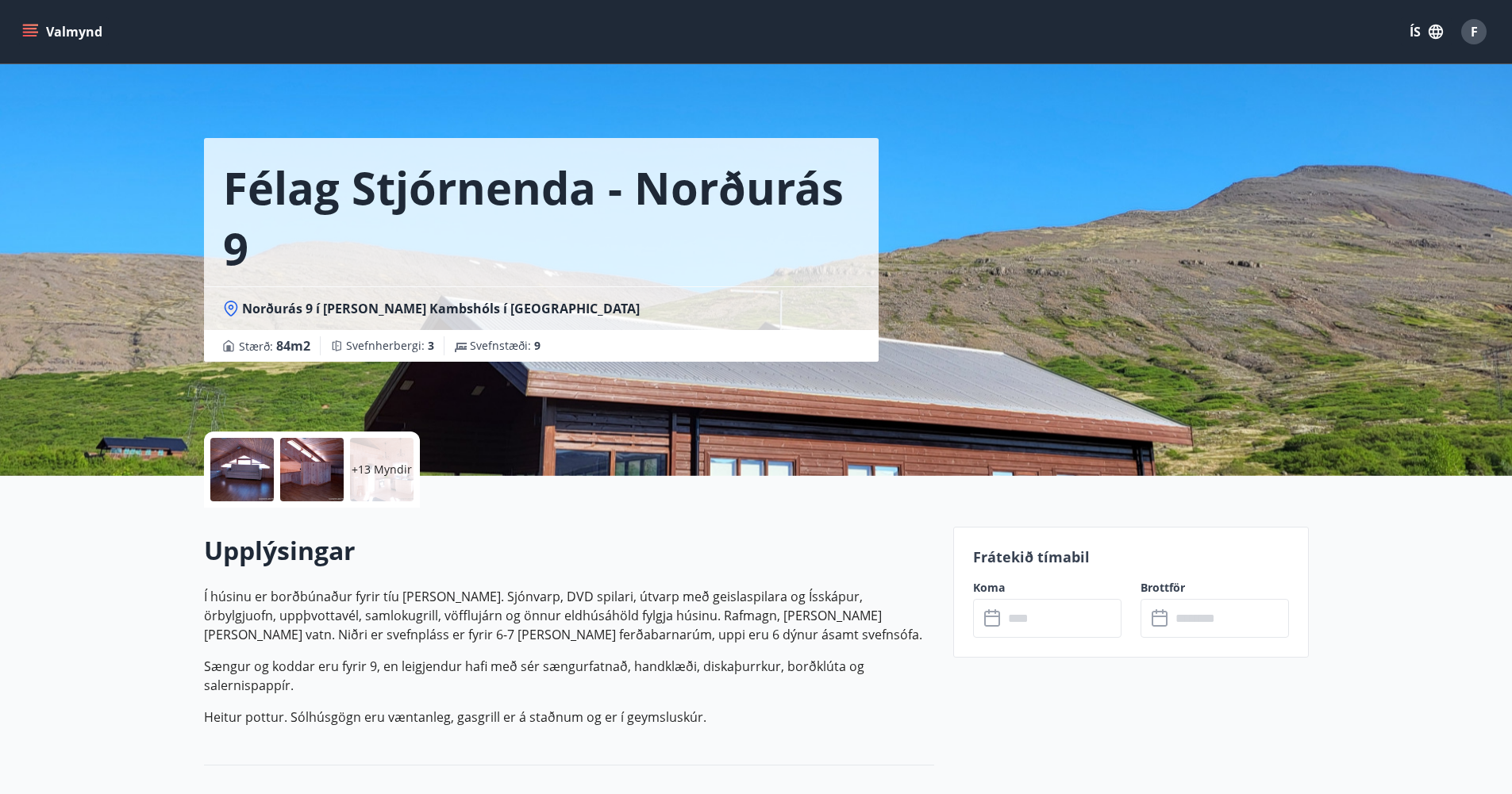
click at [303, 474] on div at bounding box center [311, 469] width 63 height 63
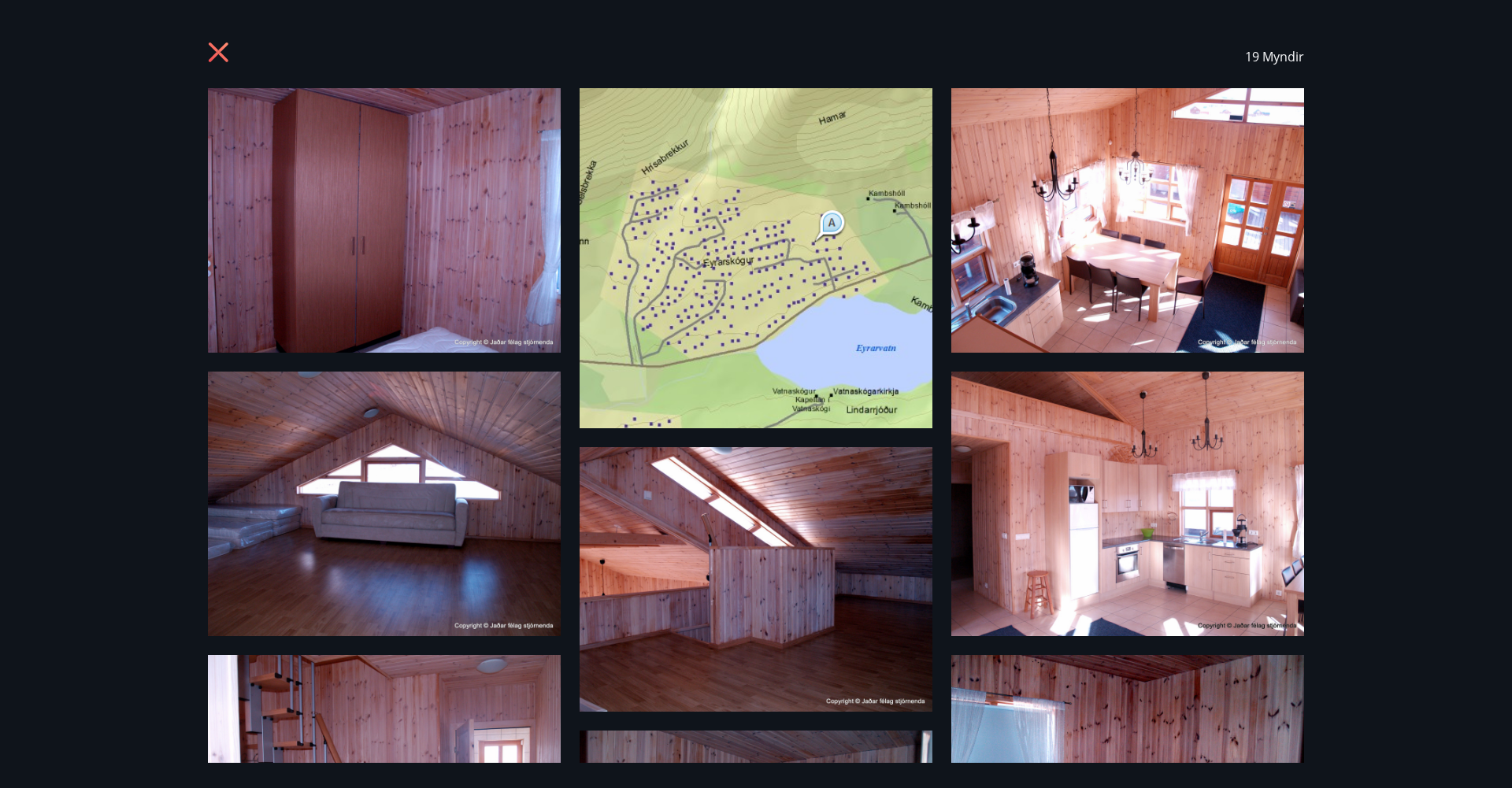
click at [266, 529] on img at bounding box center [385, 504] width 353 height 265
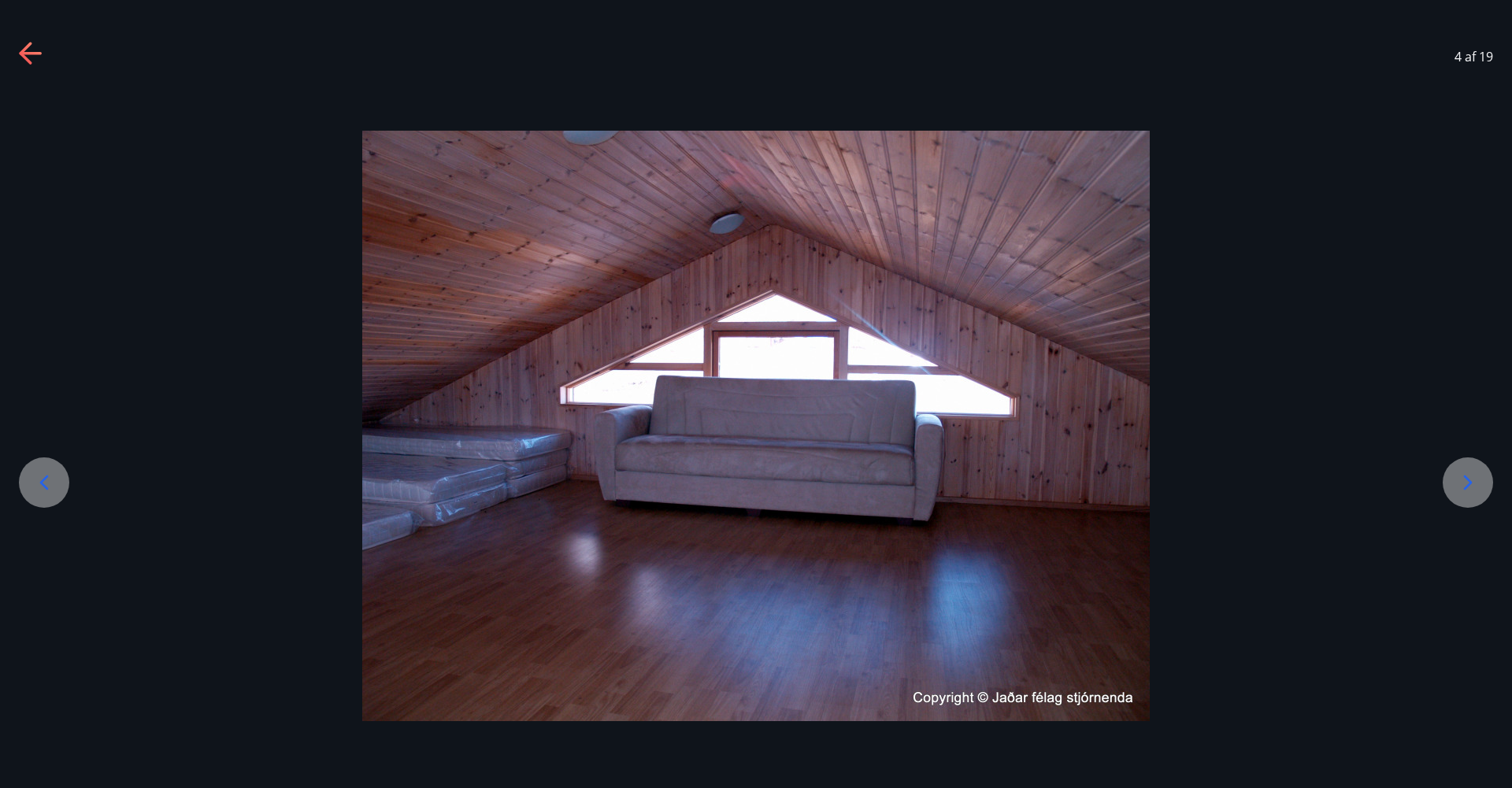
click at [1484, 478] on div at bounding box center [1467, 482] width 50 height 50
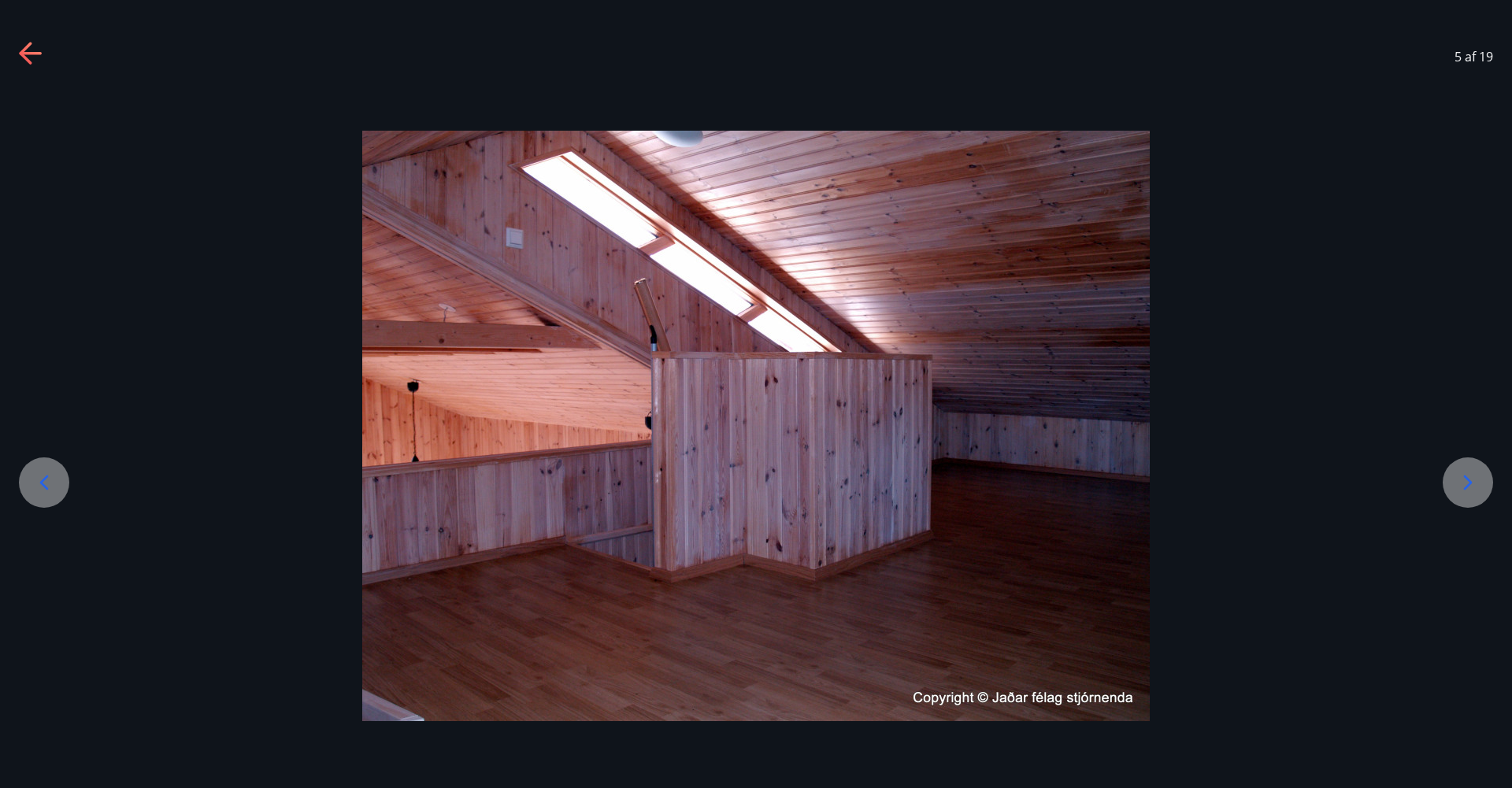
click at [1484, 478] on div at bounding box center [1467, 482] width 50 height 50
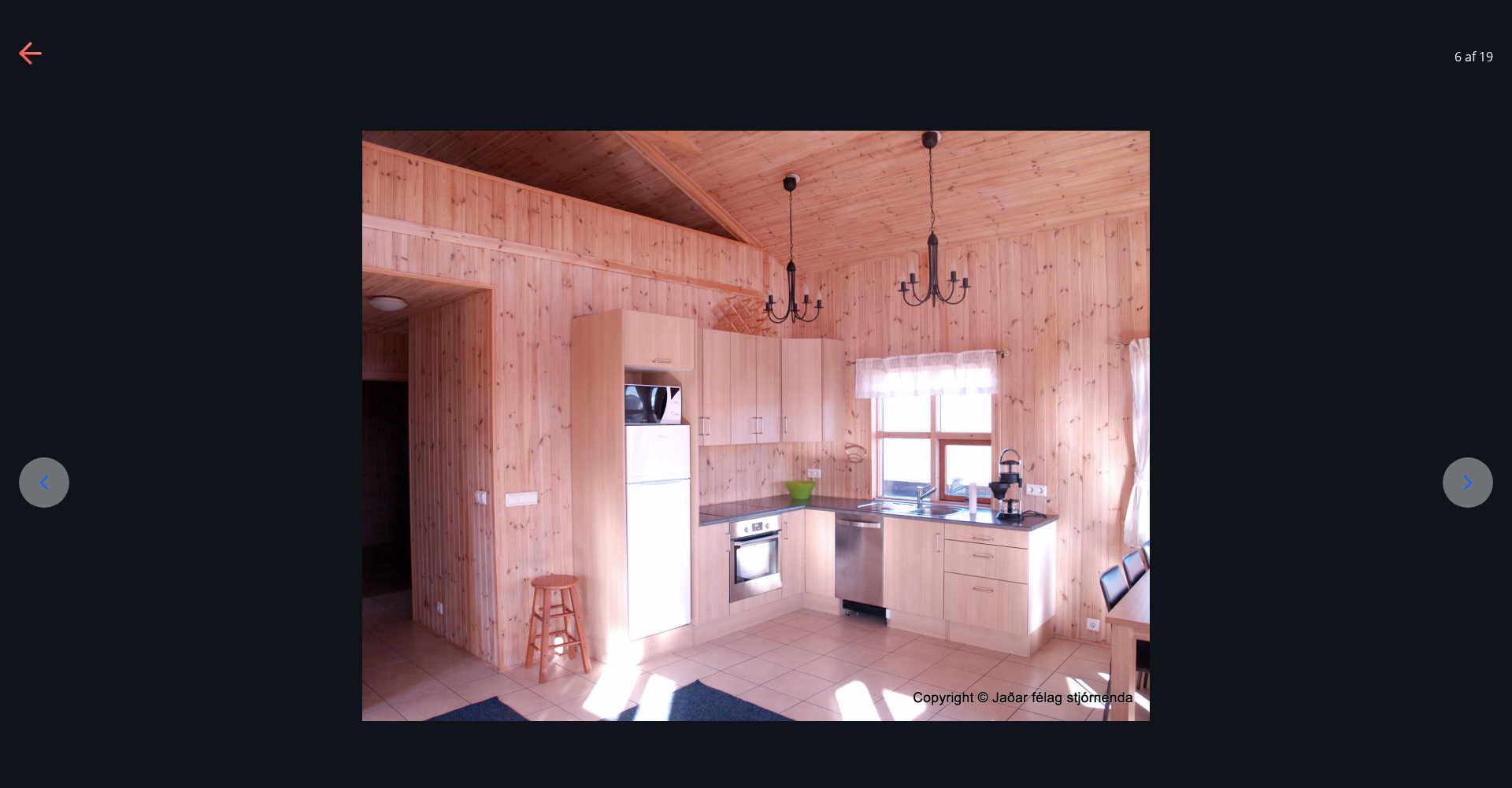
click at [1484, 478] on div at bounding box center [1467, 482] width 50 height 50
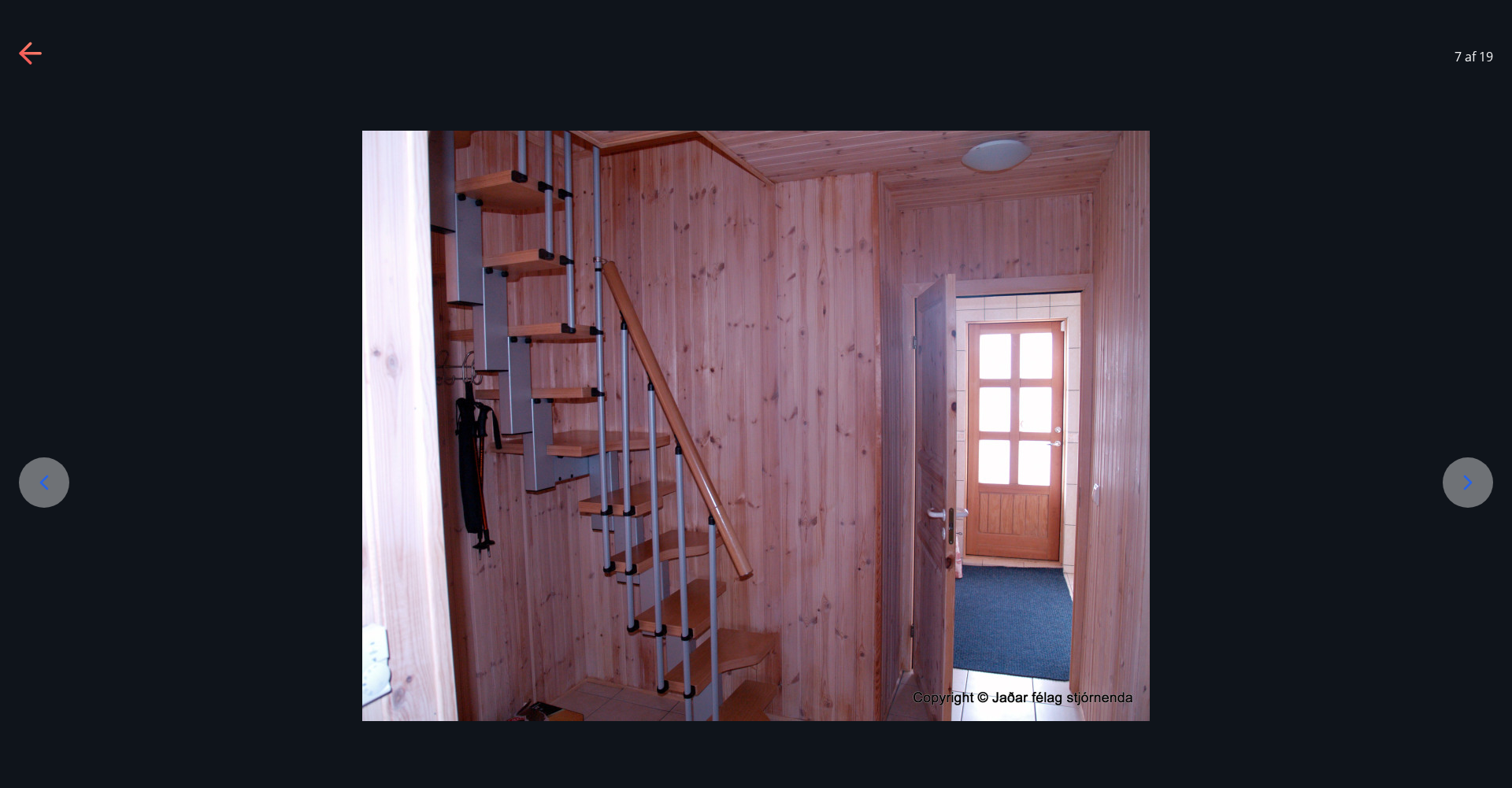
click at [1484, 478] on div at bounding box center [1467, 482] width 50 height 50
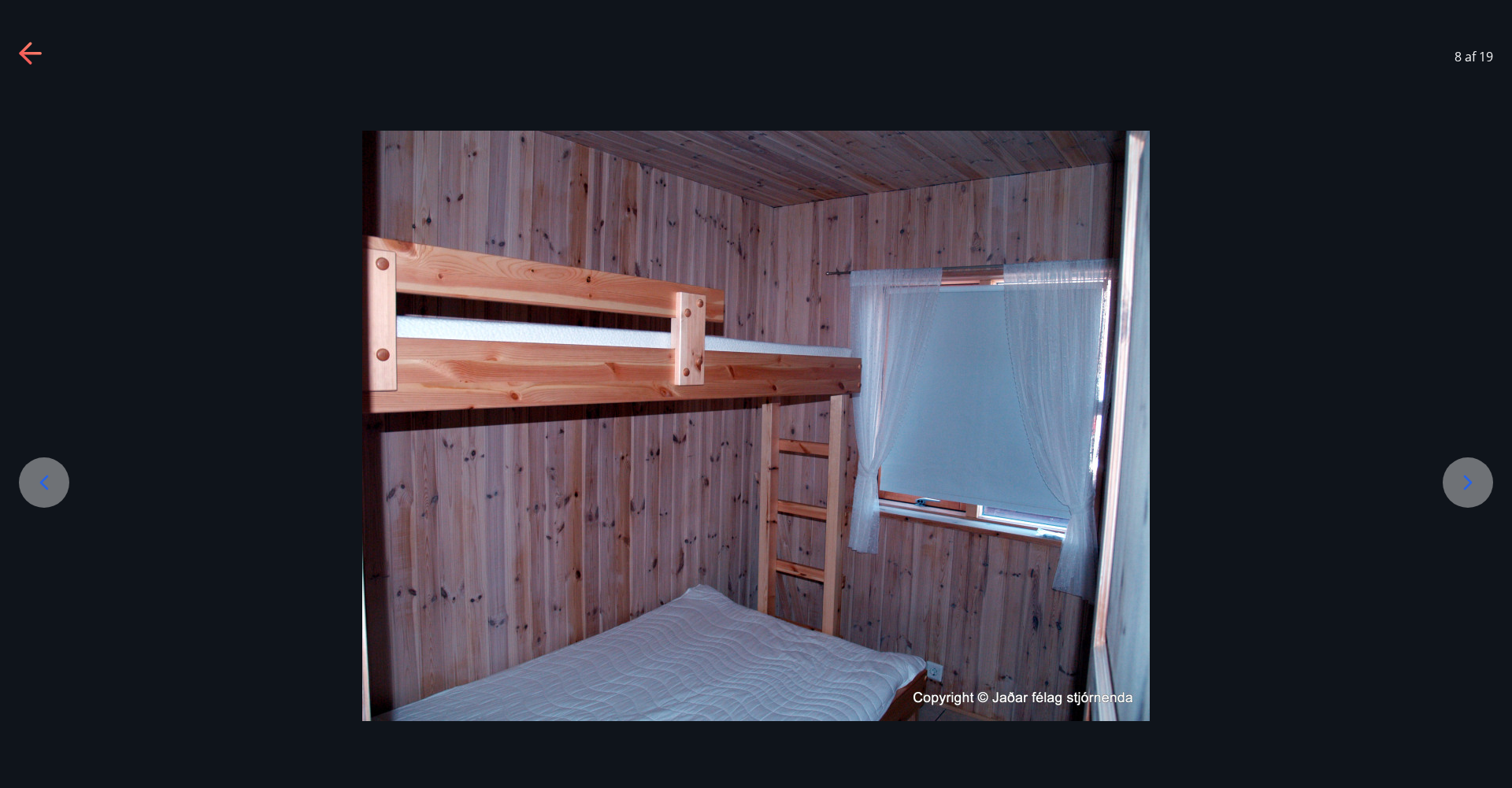
click at [1484, 478] on div at bounding box center [1467, 482] width 50 height 50
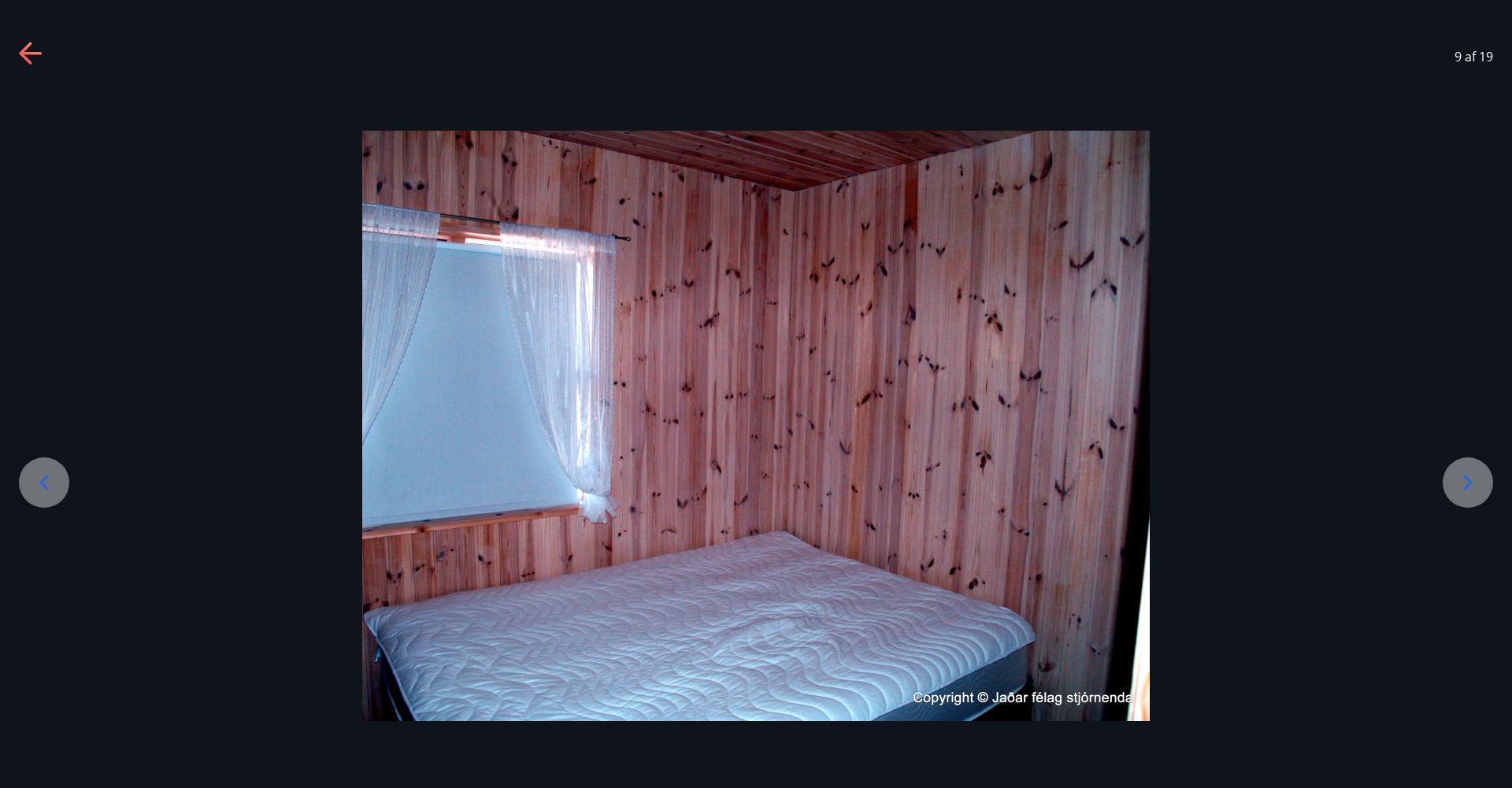
click at [1484, 478] on div at bounding box center [1467, 482] width 50 height 50
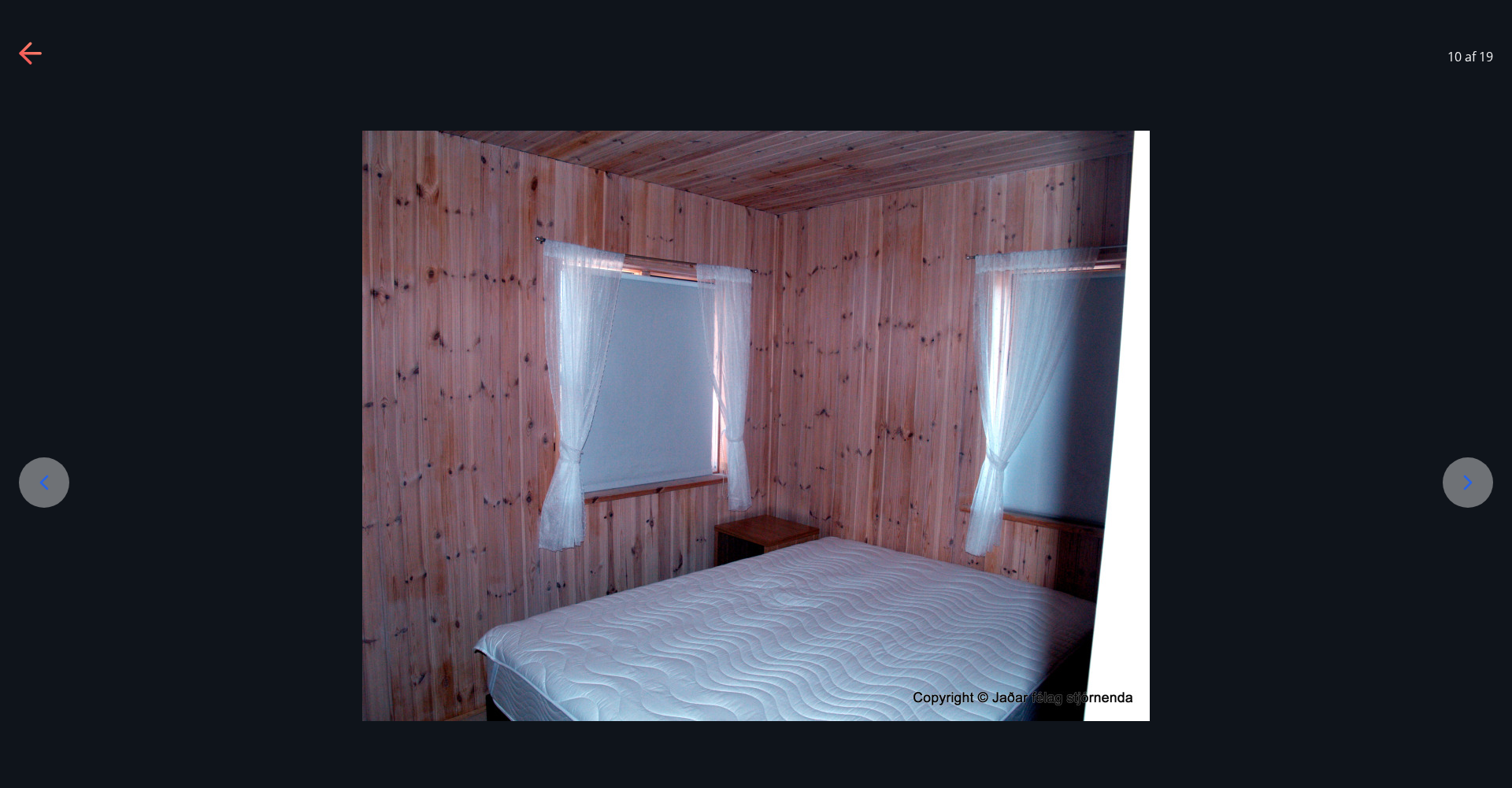
click at [1484, 478] on div at bounding box center [1467, 482] width 50 height 50
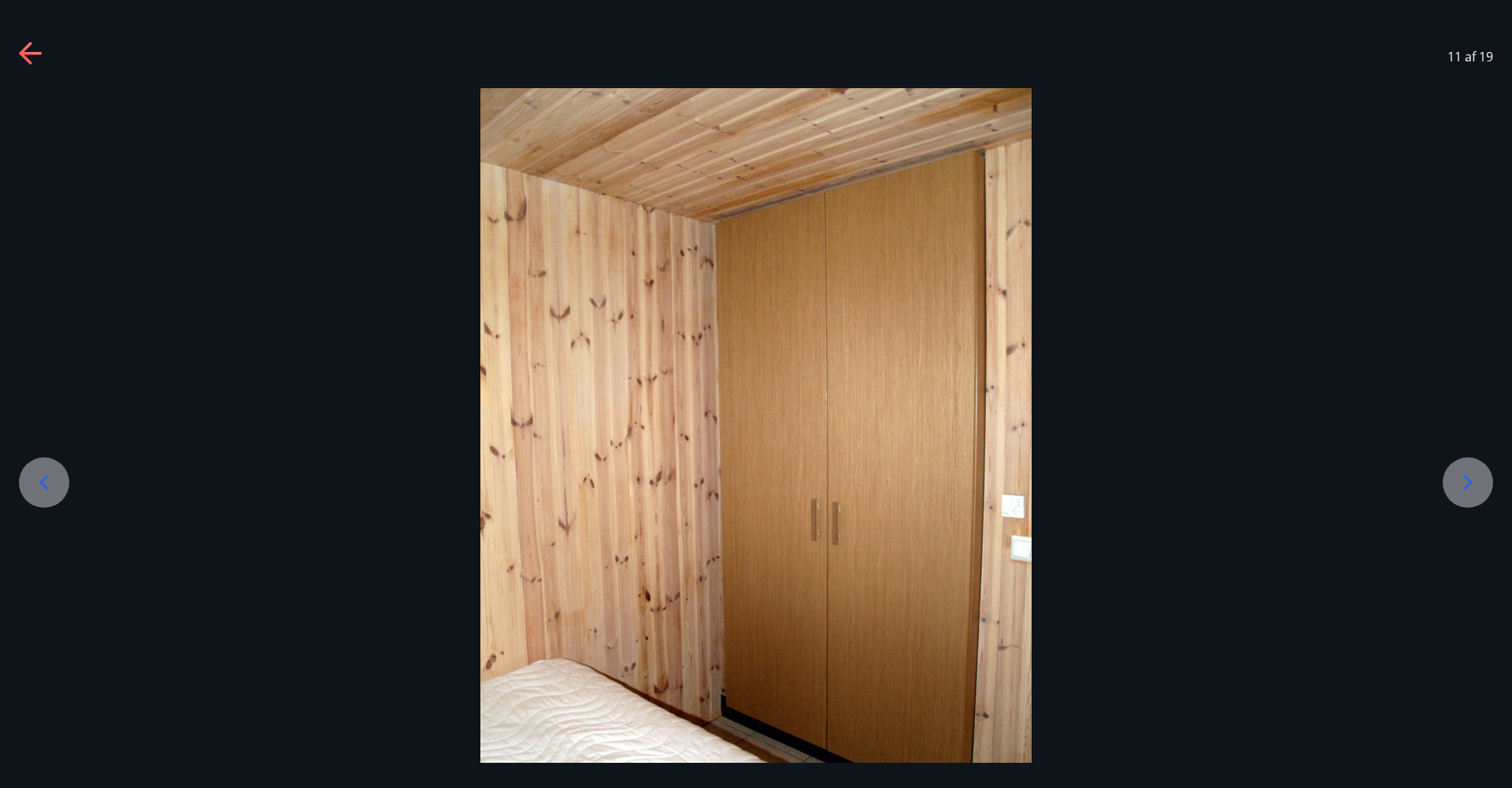
click at [1484, 478] on div at bounding box center [1467, 482] width 50 height 50
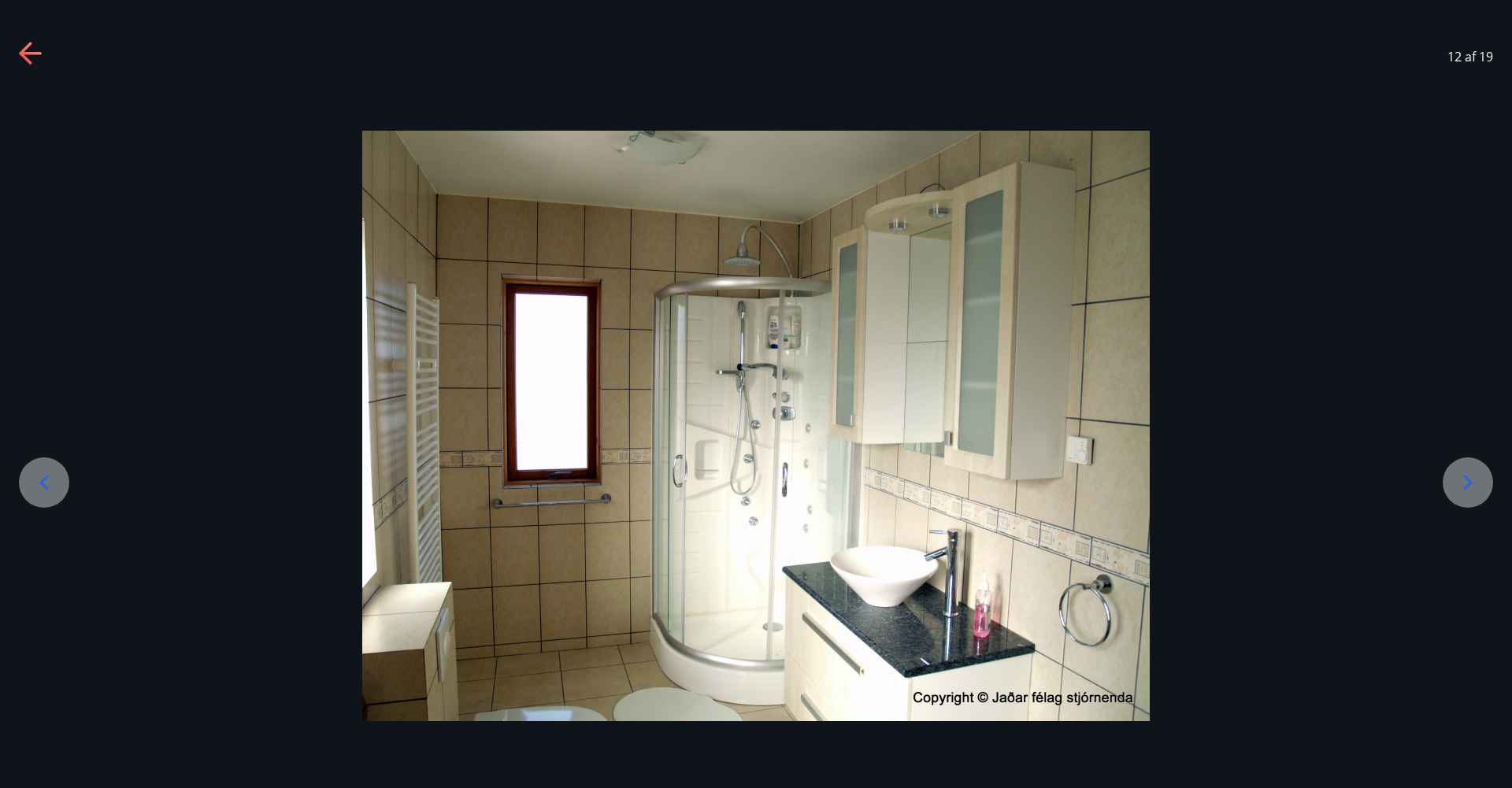
click at [1484, 478] on div at bounding box center [1467, 482] width 50 height 50
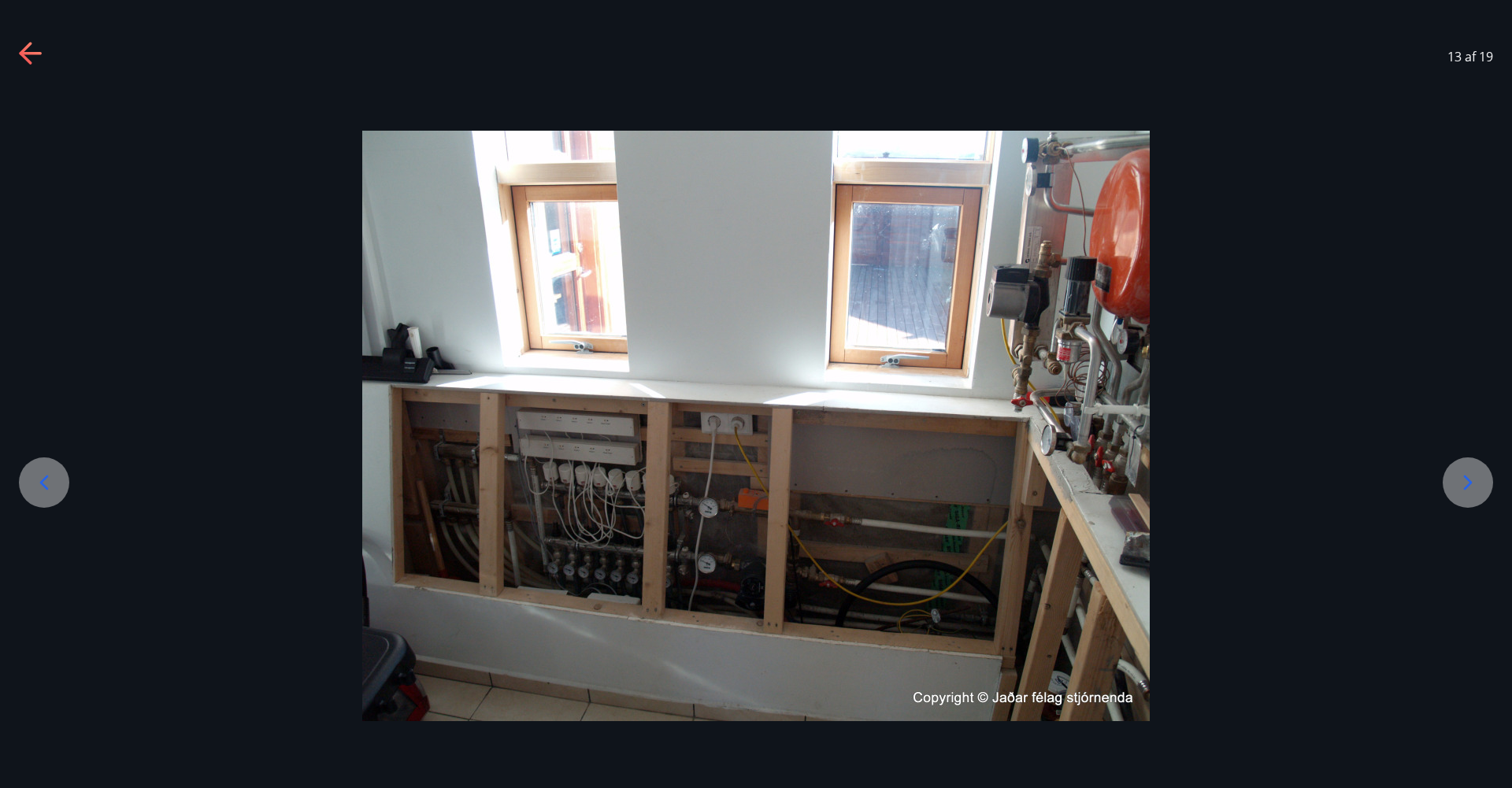
click at [1484, 478] on div at bounding box center [1467, 482] width 50 height 50
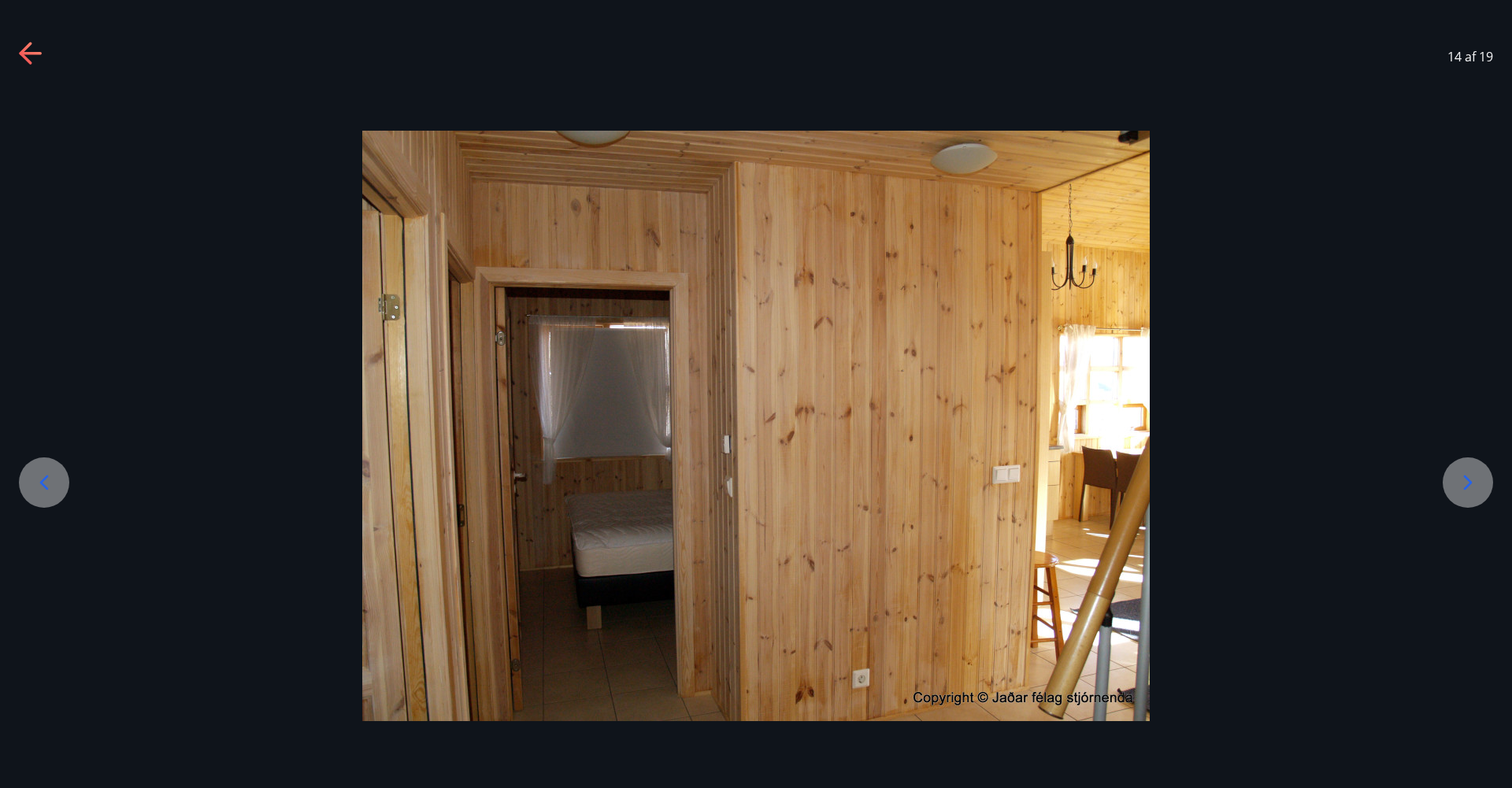
click at [1484, 478] on div at bounding box center [1467, 482] width 50 height 50
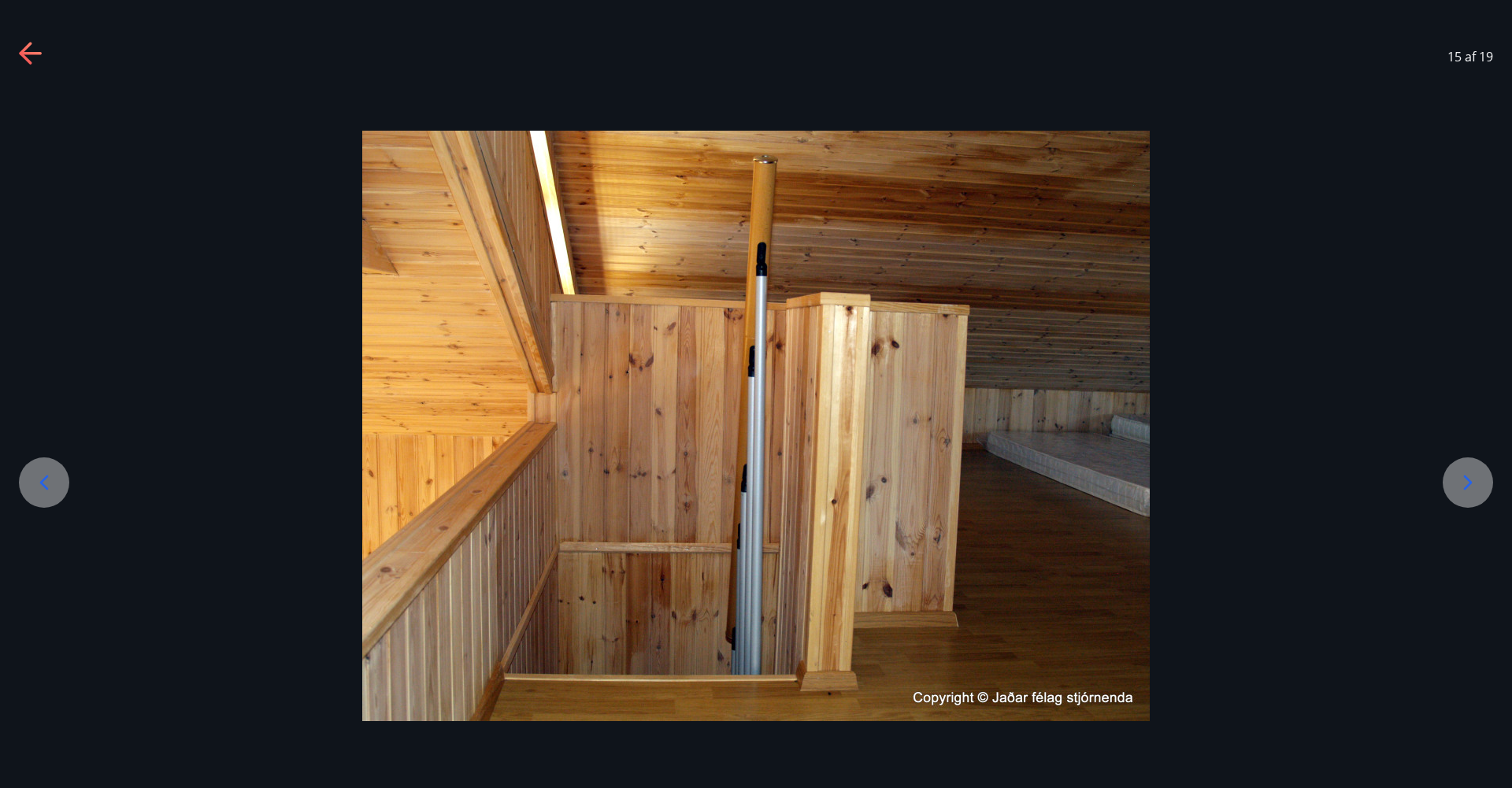
click at [1484, 478] on div at bounding box center [1467, 482] width 50 height 50
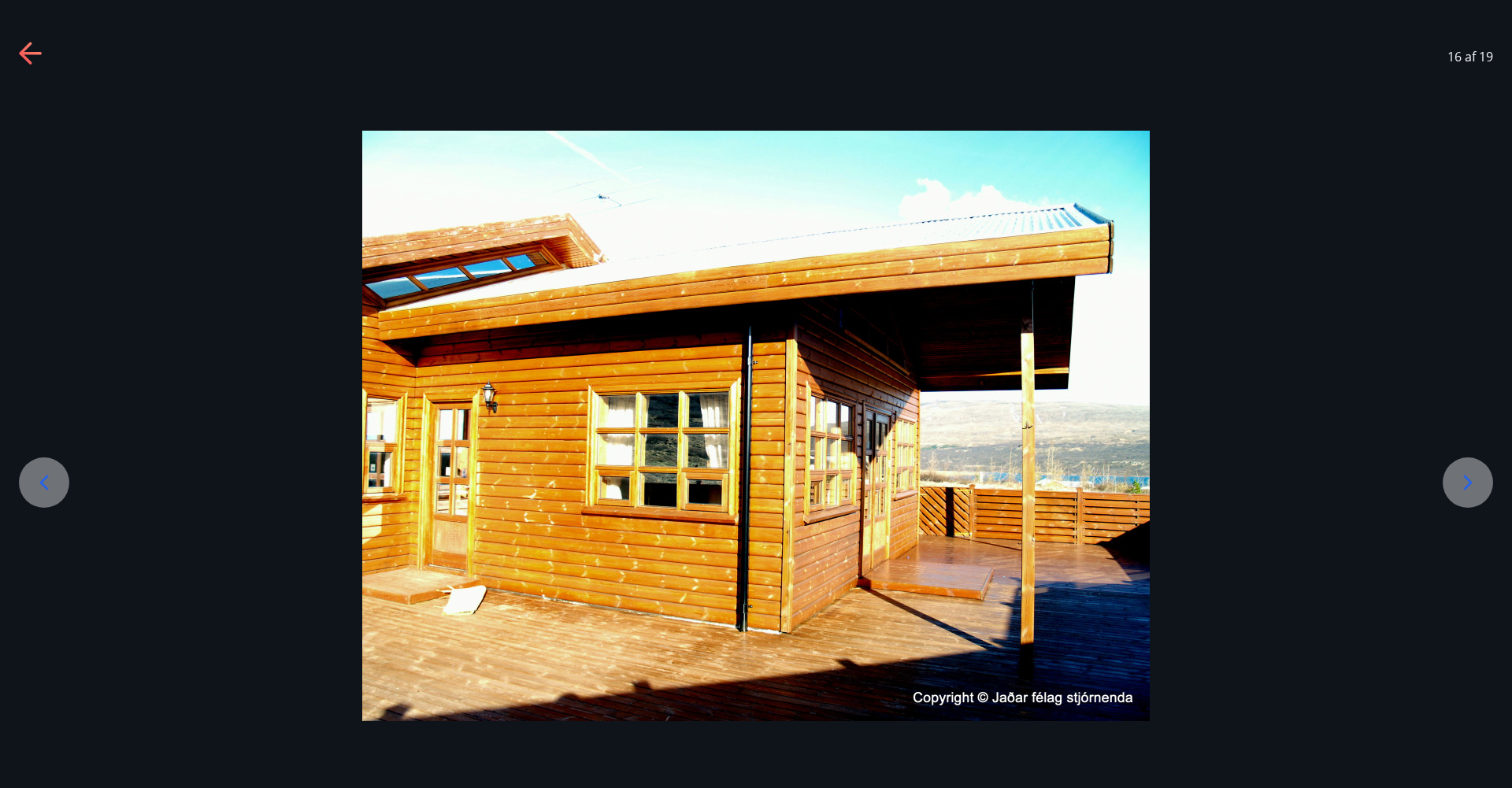
click at [1484, 478] on div at bounding box center [1467, 482] width 50 height 50
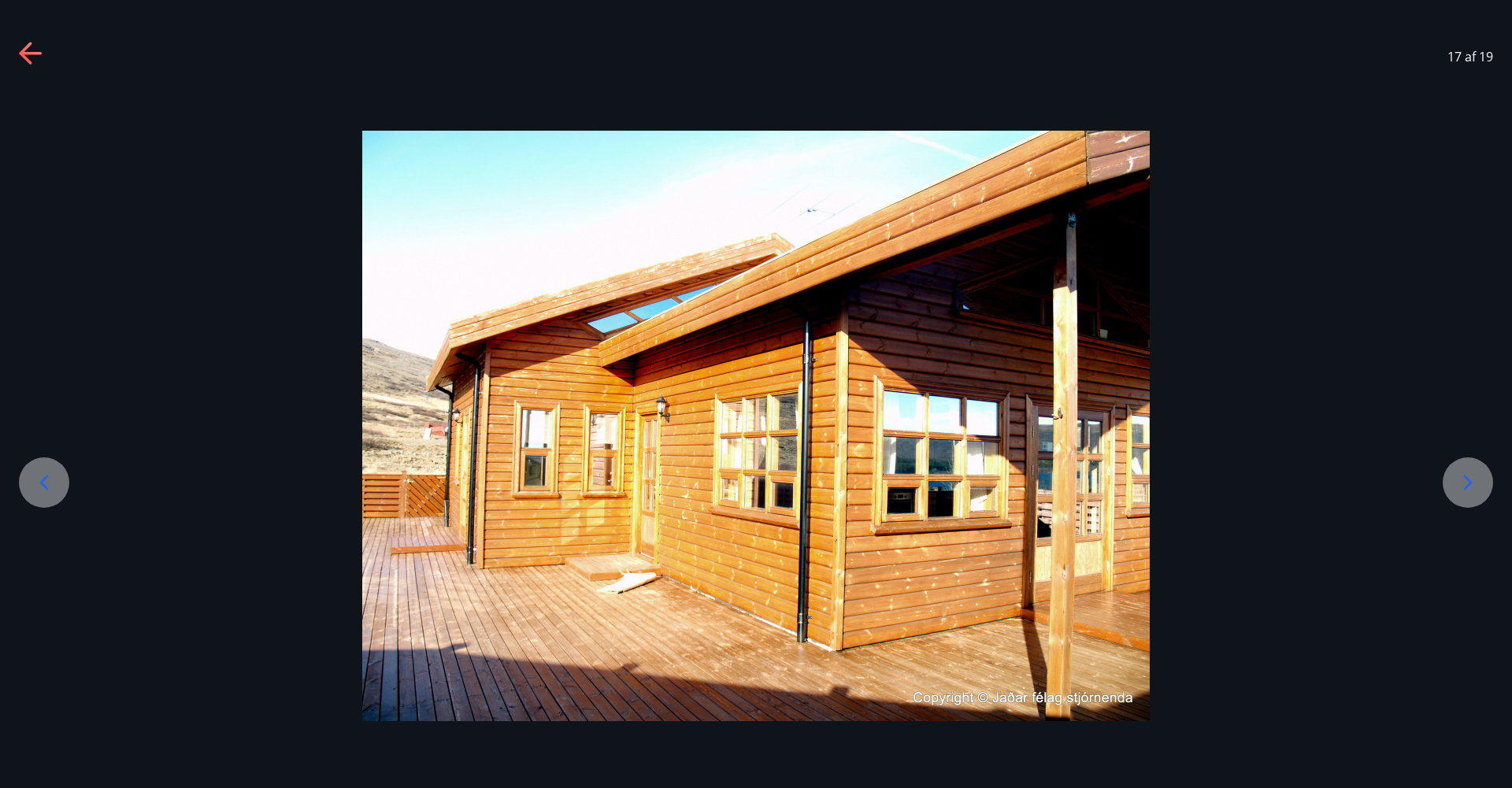
click at [1484, 478] on div at bounding box center [1467, 482] width 50 height 50
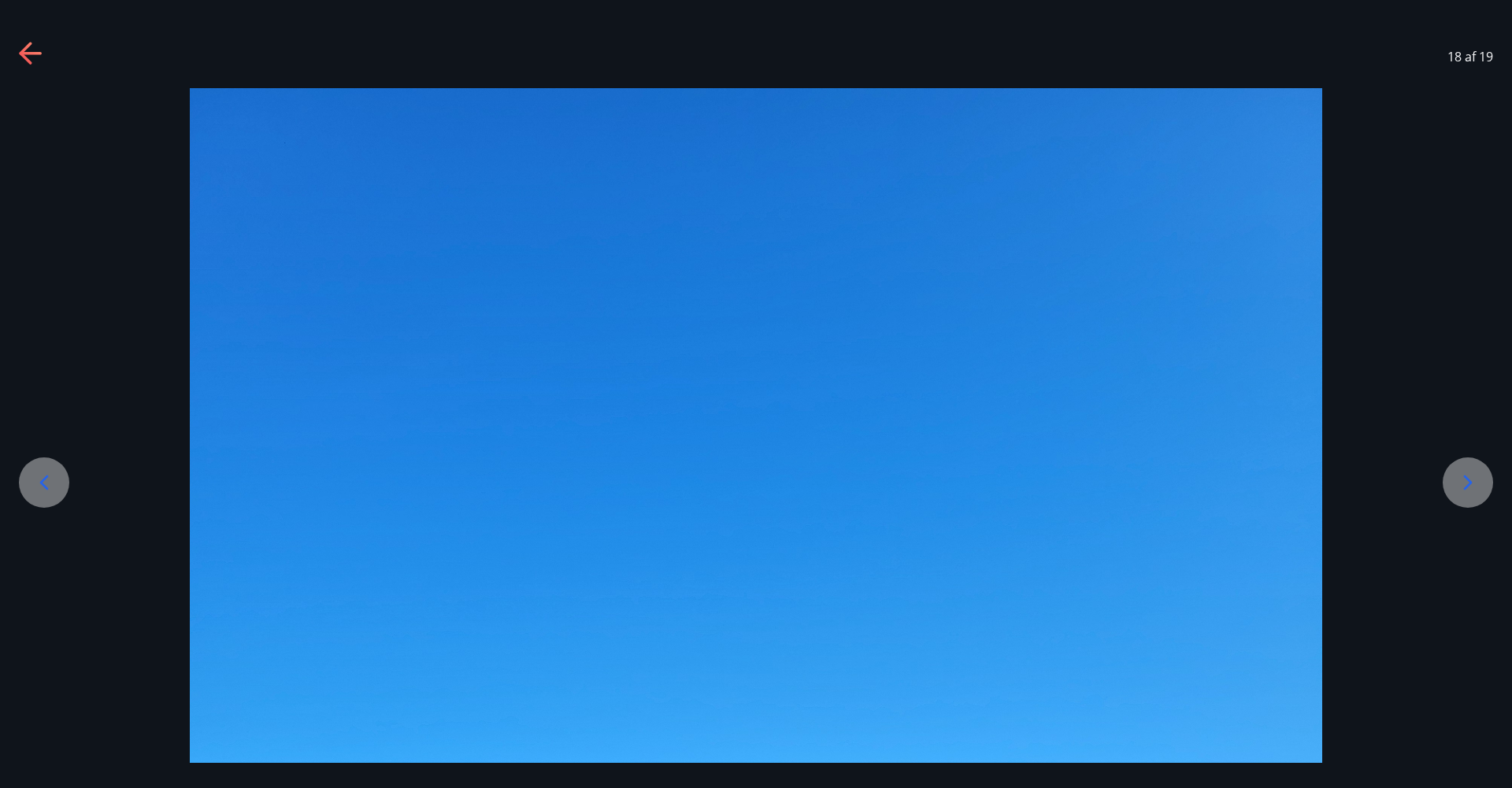
click at [1483, 485] on div at bounding box center [1467, 482] width 50 height 50
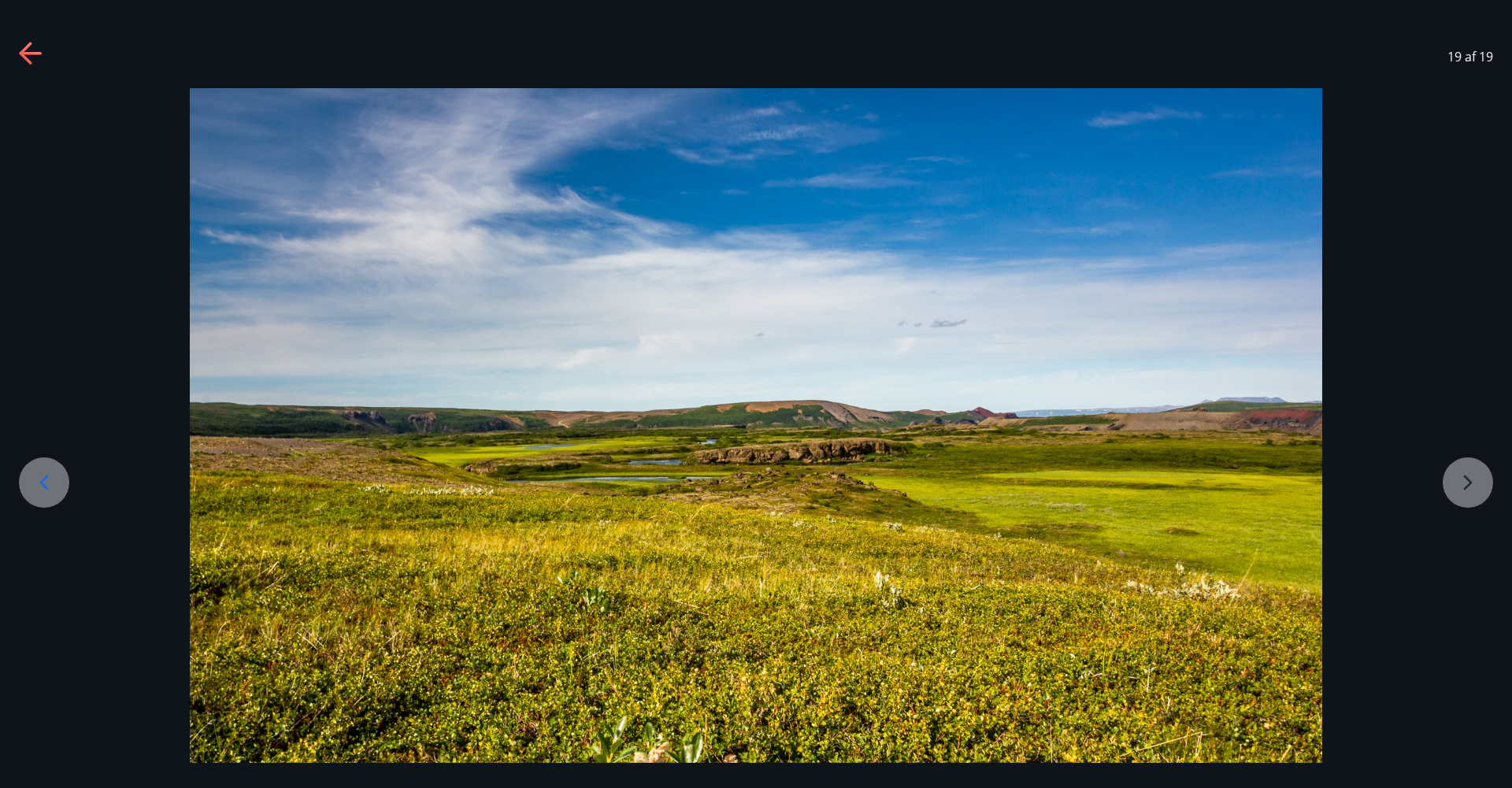
click at [1474, 486] on div at bounding box center [756, 465] width 1512 height 754
click at [1474, 492] on div at bounding box center [756, 465] width 1512 height 754
click at [1472, 485] on div at bounding box center [756, 465] width 1512 height 754
click at [54, 52] on div "19 af 19" at bounding box center [756, 56] width 1512 height 63
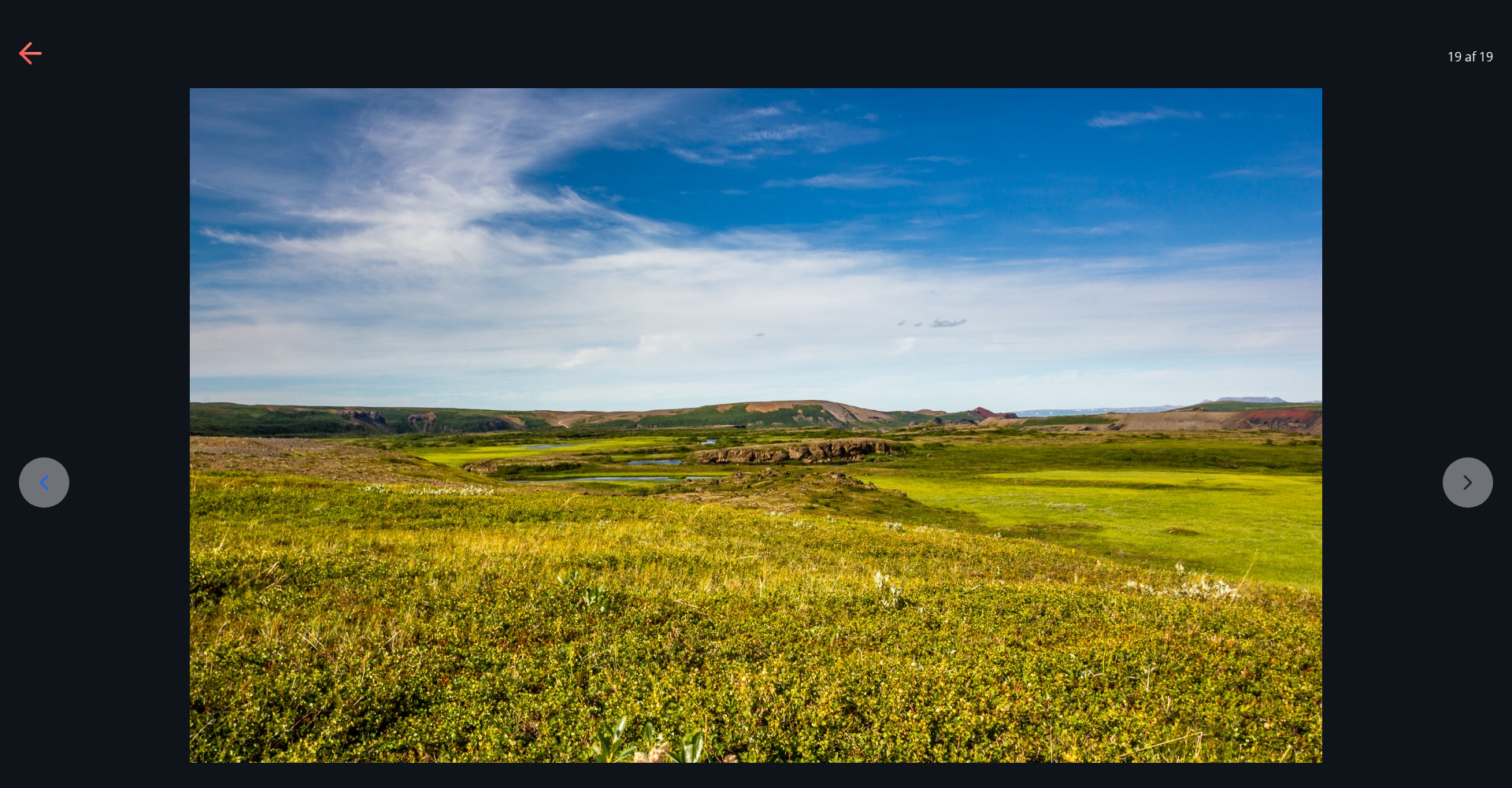
click at [37, 49] on icon at bounding box center [31, 54] width 26 height 26
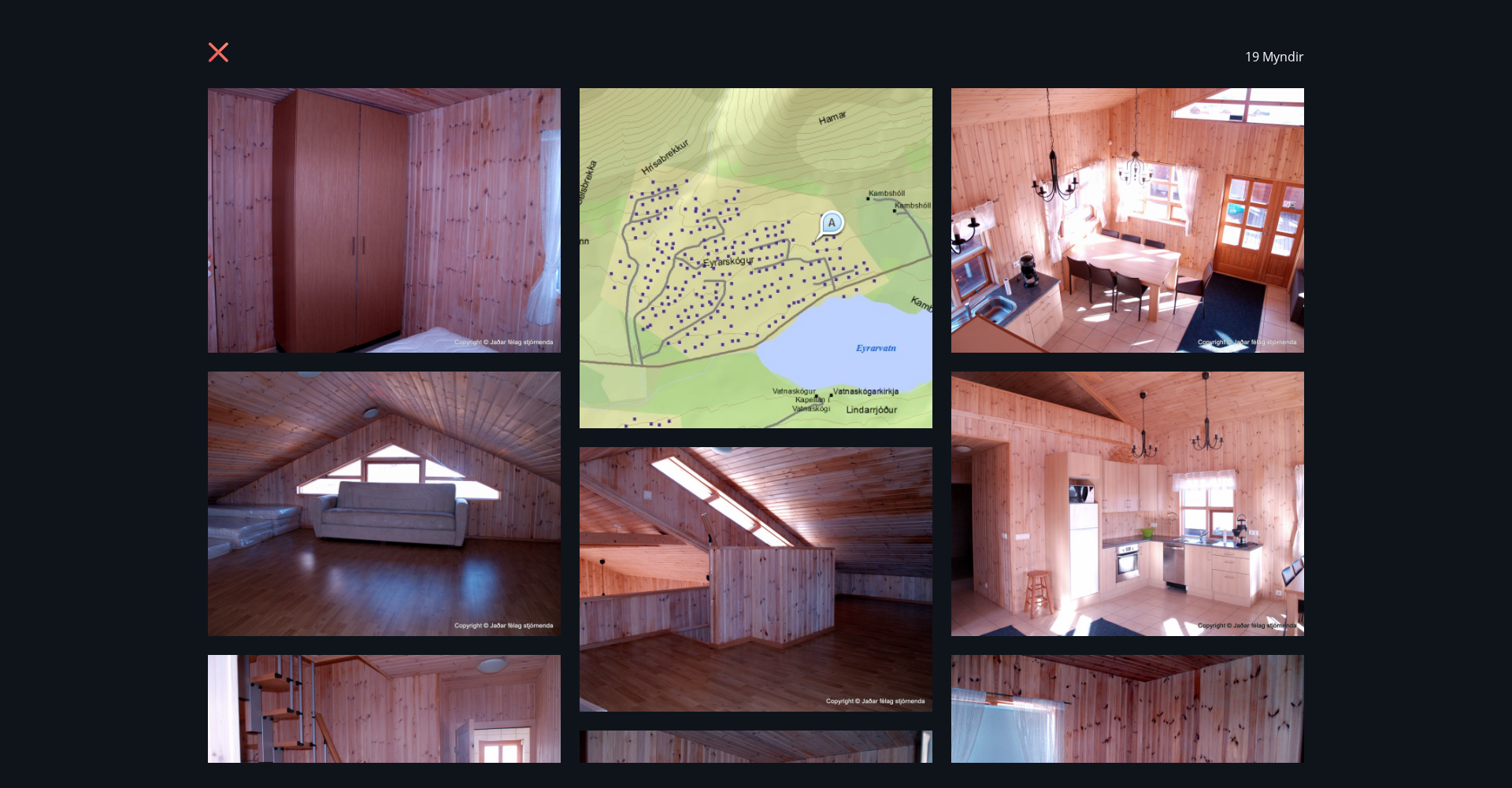
click at [230, 48] on icon at bounding box center [221, 54] width 26 height 26
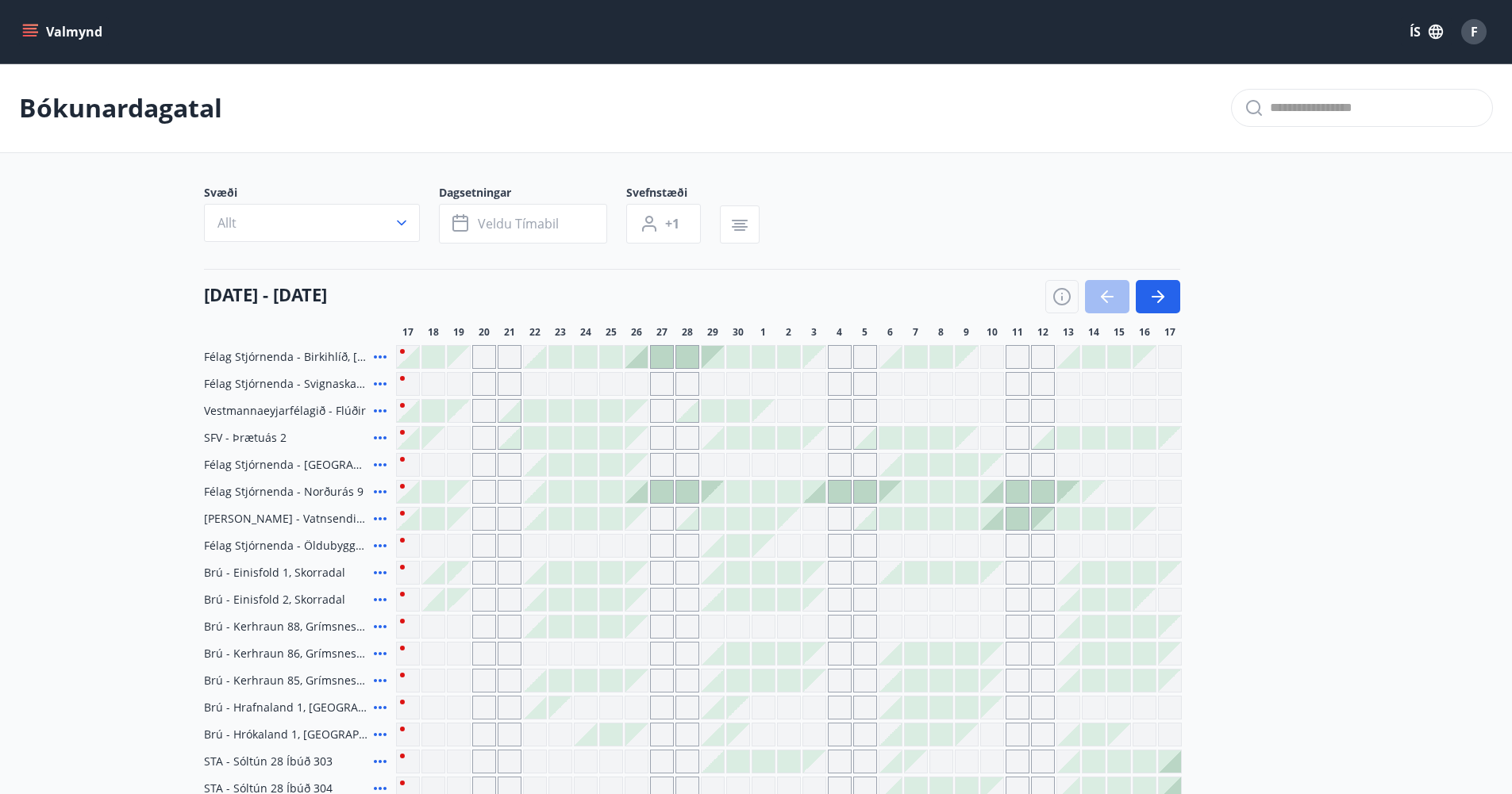
click at [381, 353] on icon at bounding box center [380, 357] width 19 height 19
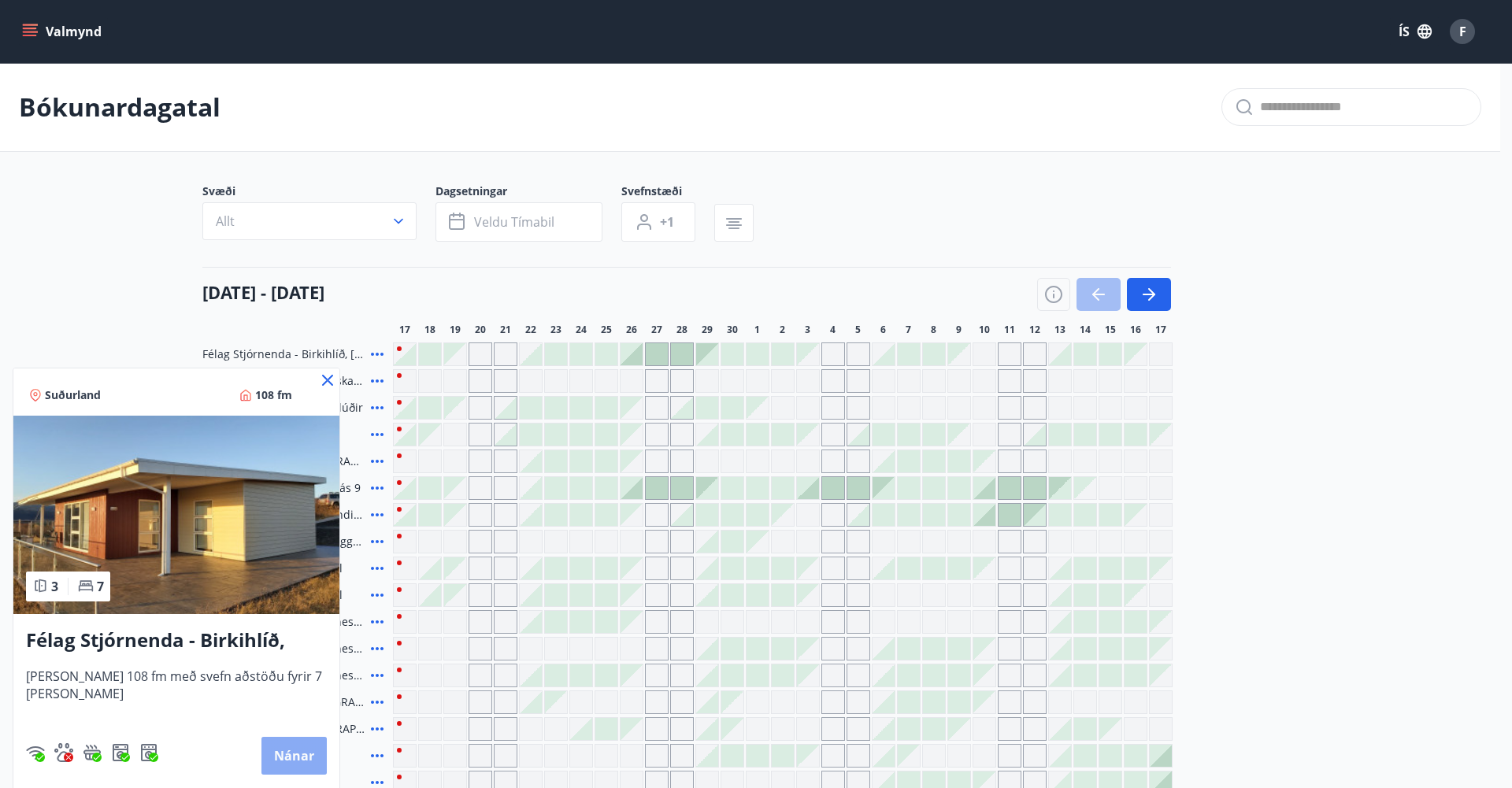
click at [301, 755] on button "Nánar" at bounding box center [294, 755] width 65 height 38
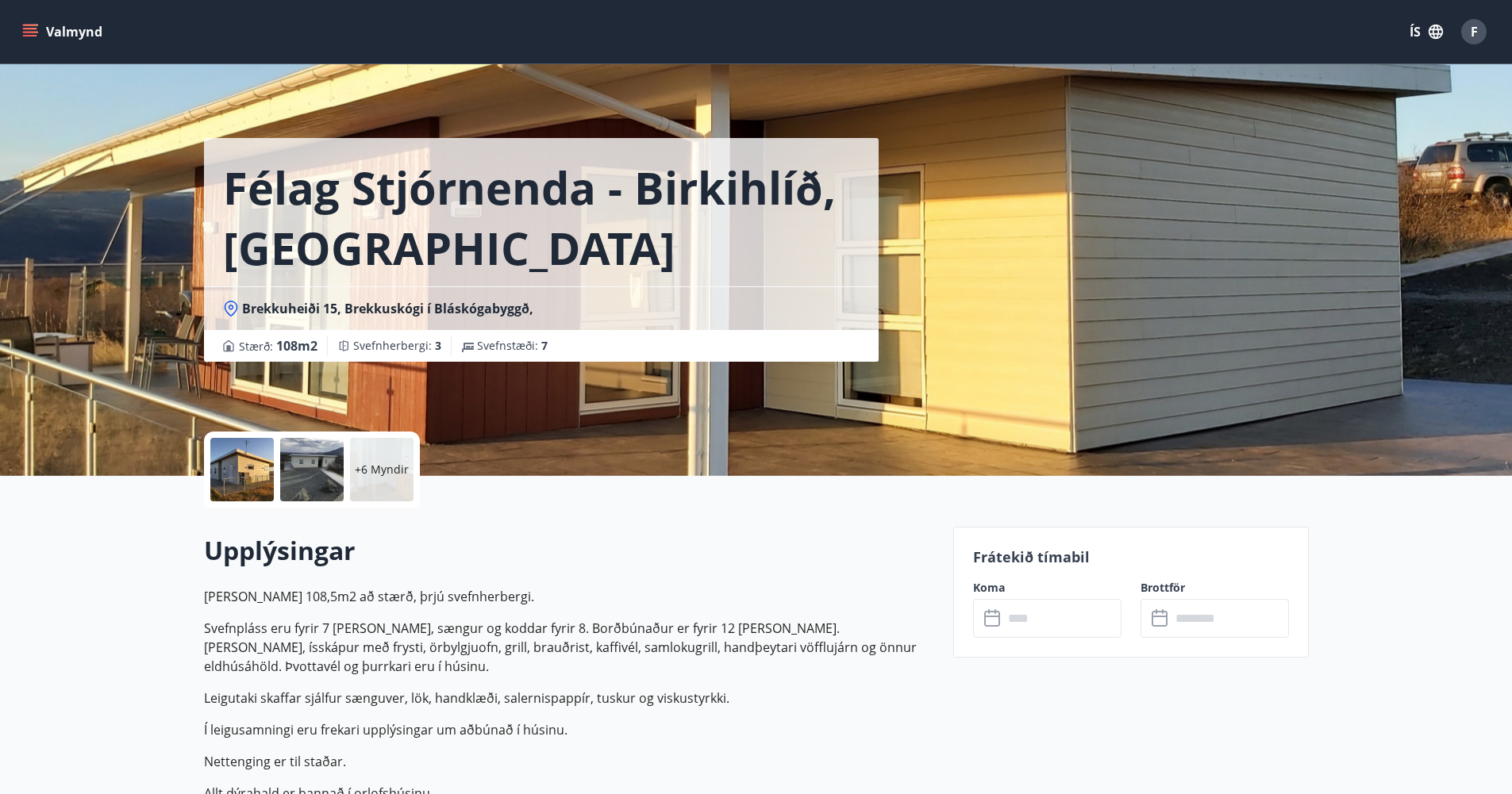
click at [237, 459] on div at bounding box center [241, 469] width 63 height 63
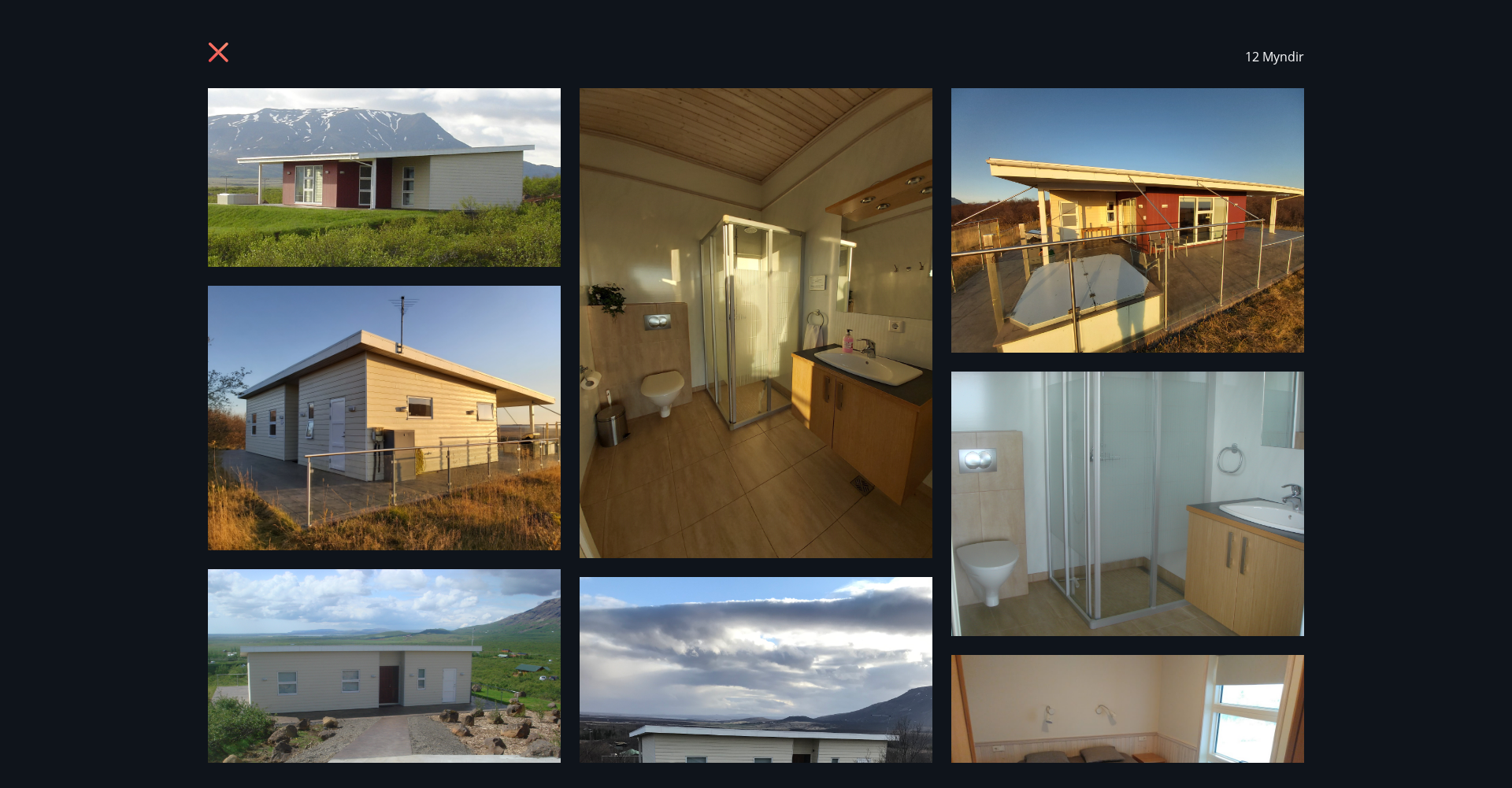
click at [211, 47] on icon at bounding box center [218, 52] width 19 height 19
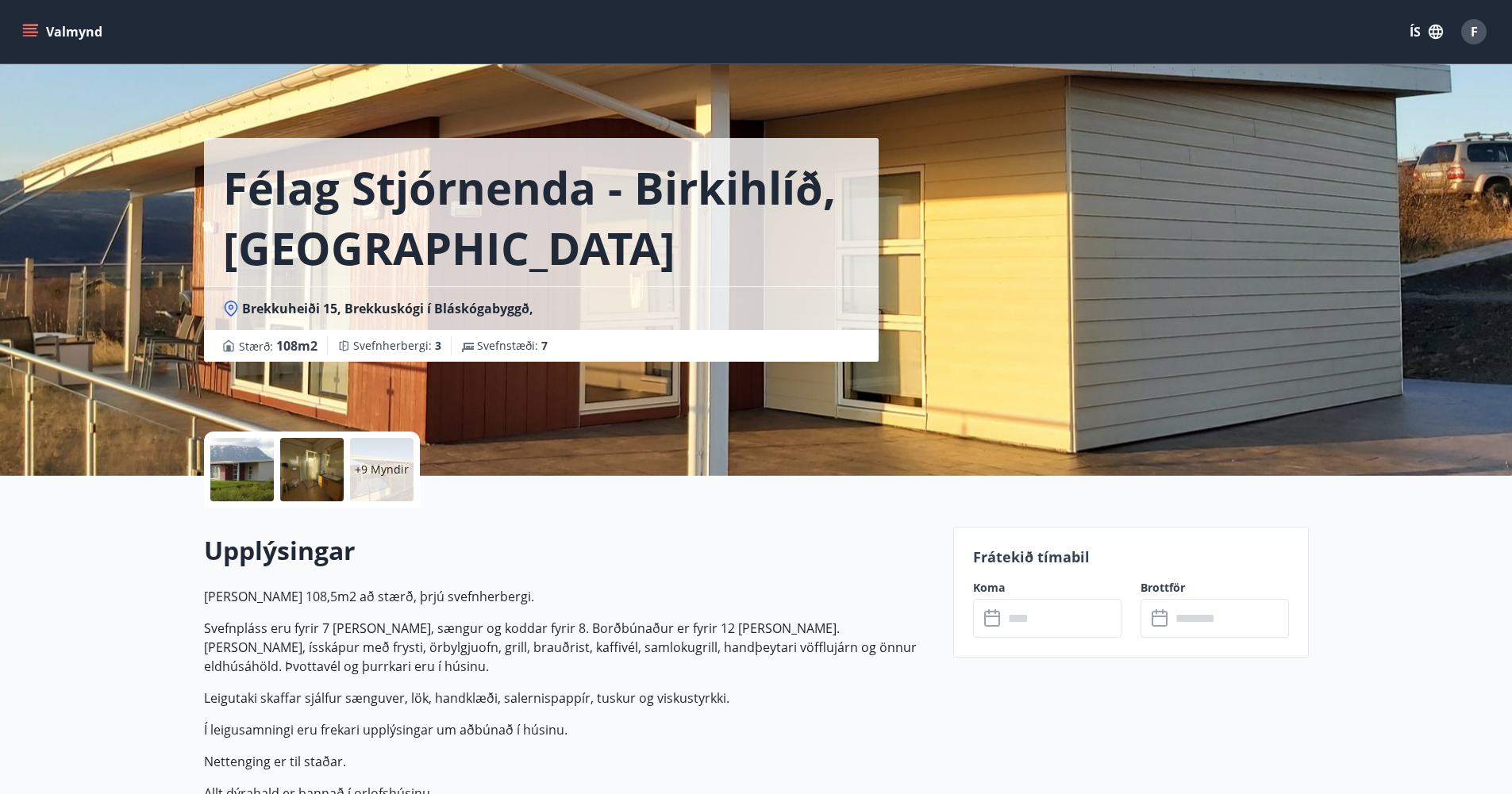
click at [265, 473] on div at bounding box center [241, 469] width 63 height 63
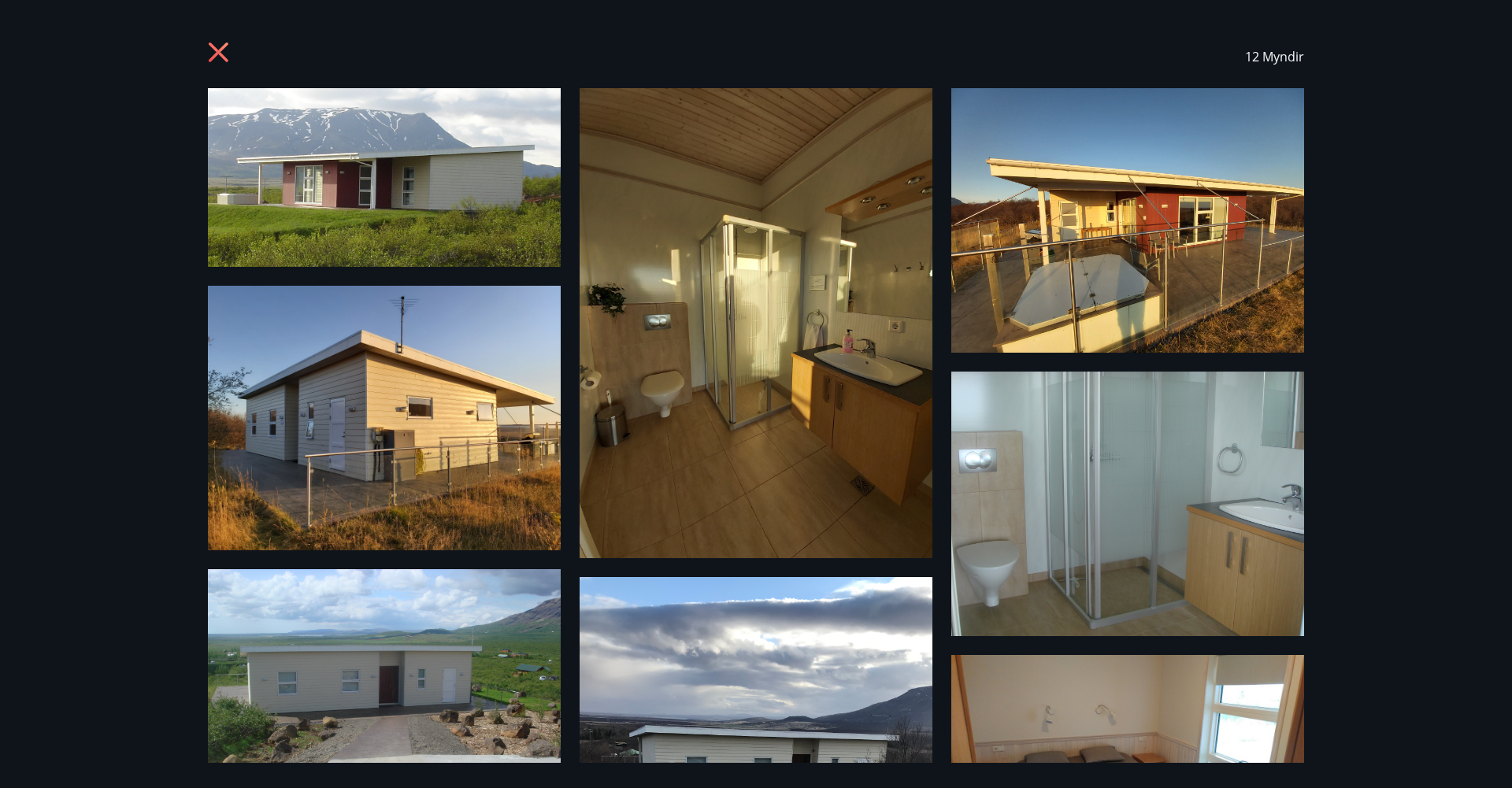
click at [212, 40] on div "12 Myndir" at bounding box center [756, 56] width 1096 height 63
click at [213, 42] on div "12 Myndir" at bounding box center [756, 56] width 1096 height 63
click at [215, 50] on icon at bounding box center [218, 52] width 19 height 19
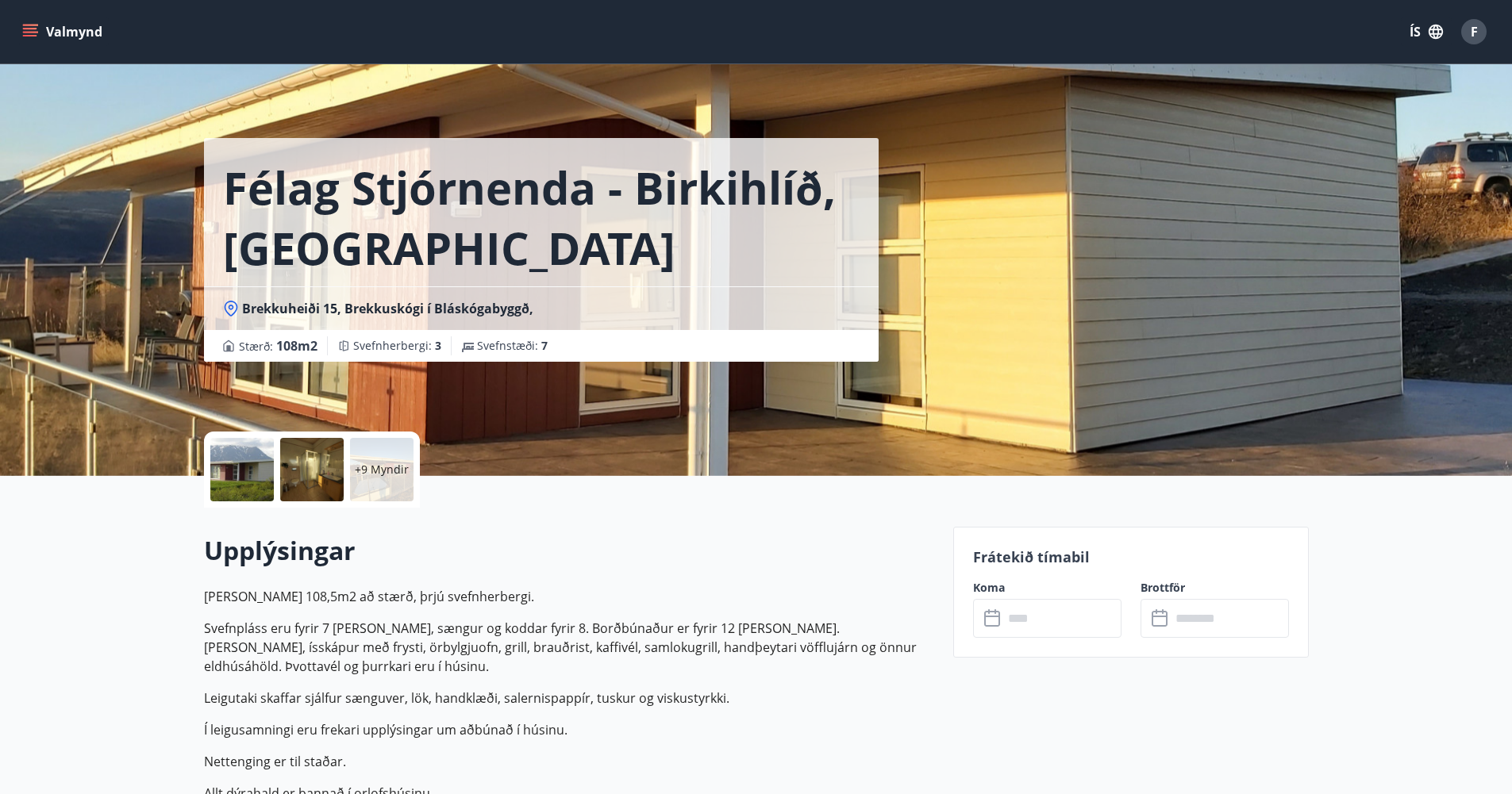
click at [674, 555] on h2 "Upplýsingar" at bounding box center [568, 550] width 730 height 35
click at [577, 409] on div "Félag Stjórnenda - [GEOGRAPHIC_DATA], [GEOGRAPHIC_DATA] Brekkuheiði 15, Brekkus…" at bounding box center [572, 237] width 736 height 476
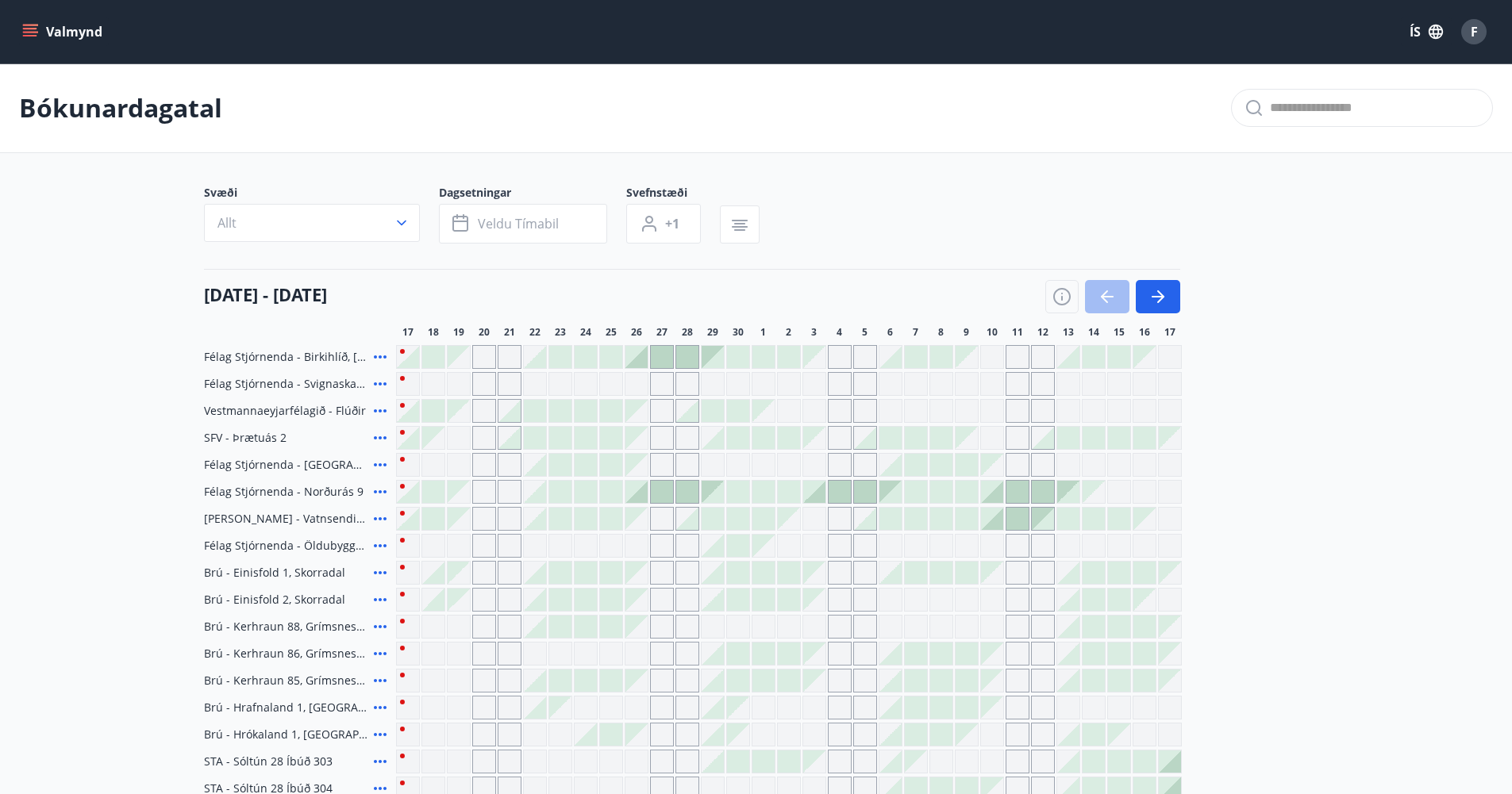
click at [379, 488] on icon at bounding box center [380, 491] width 19 height 19
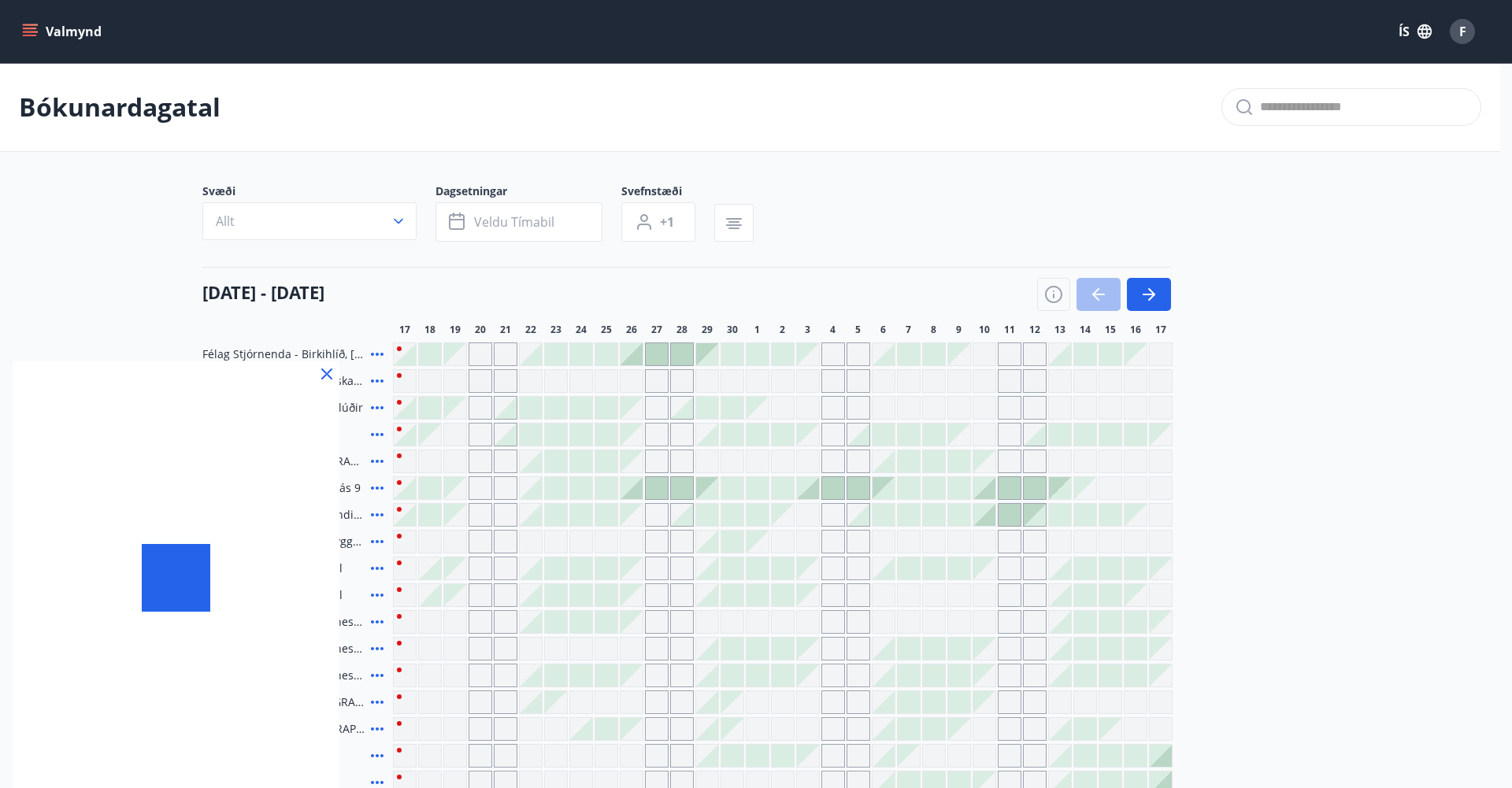
click at [376, 484] on div at bounding box center [756, 394] width 1512 height 788
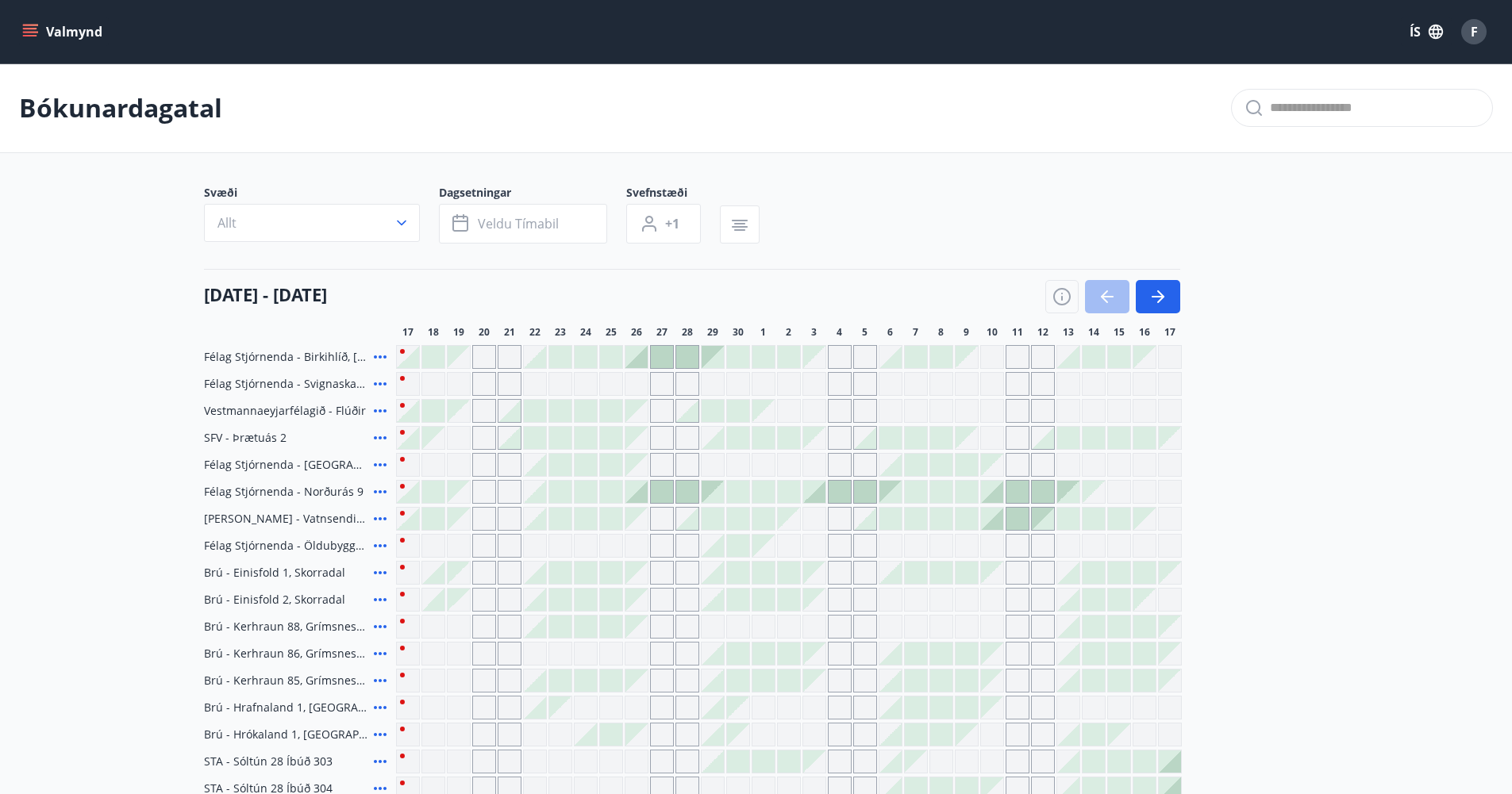
click at [382, 486] on icon at bounding box center [380, 491] width 19 height 19
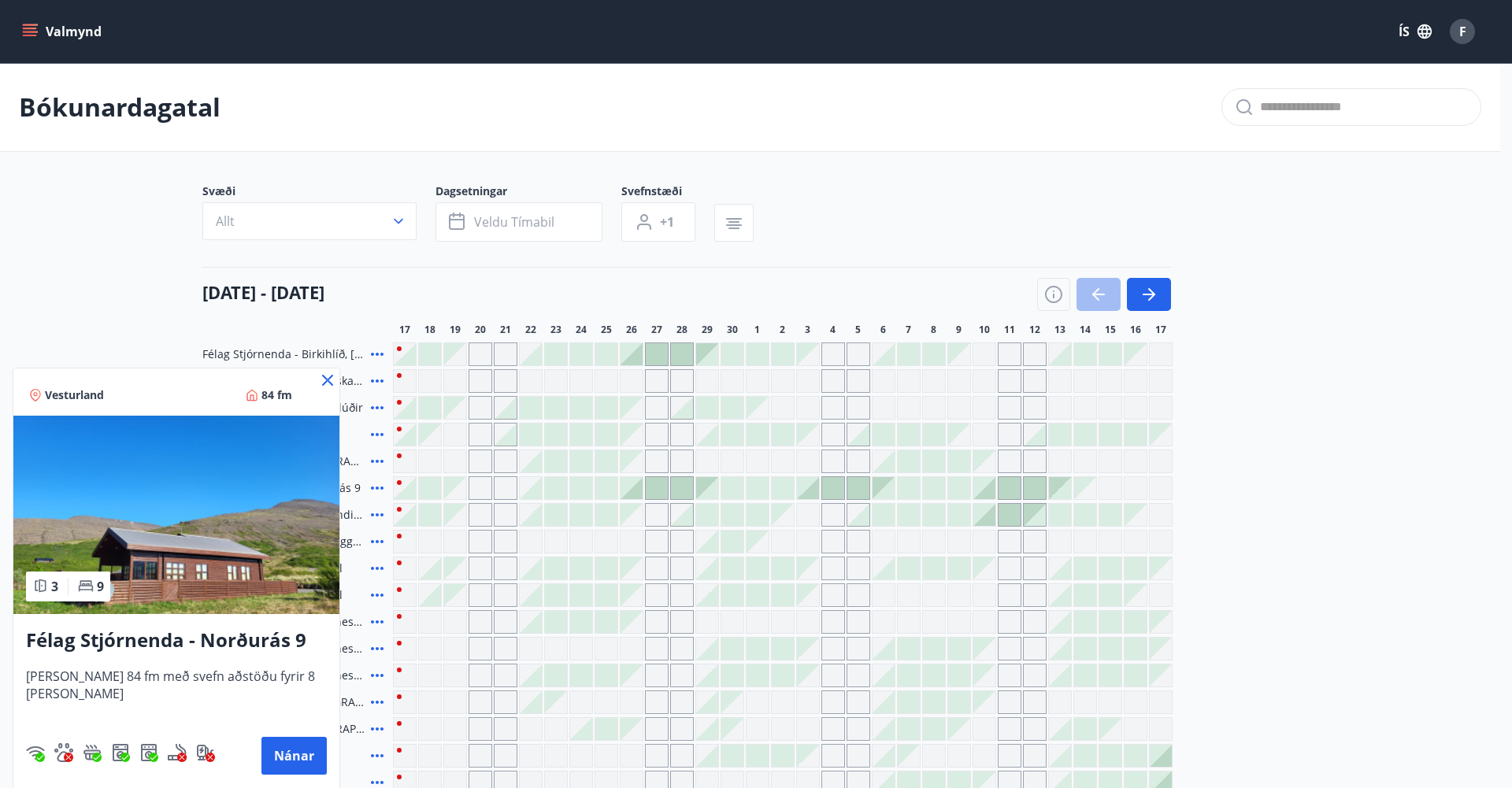
click at [1270, 427] on div at bounding box center [756, 394] width 1512 height 788
